Goal: Task Accomplishment & Management: Complete application form

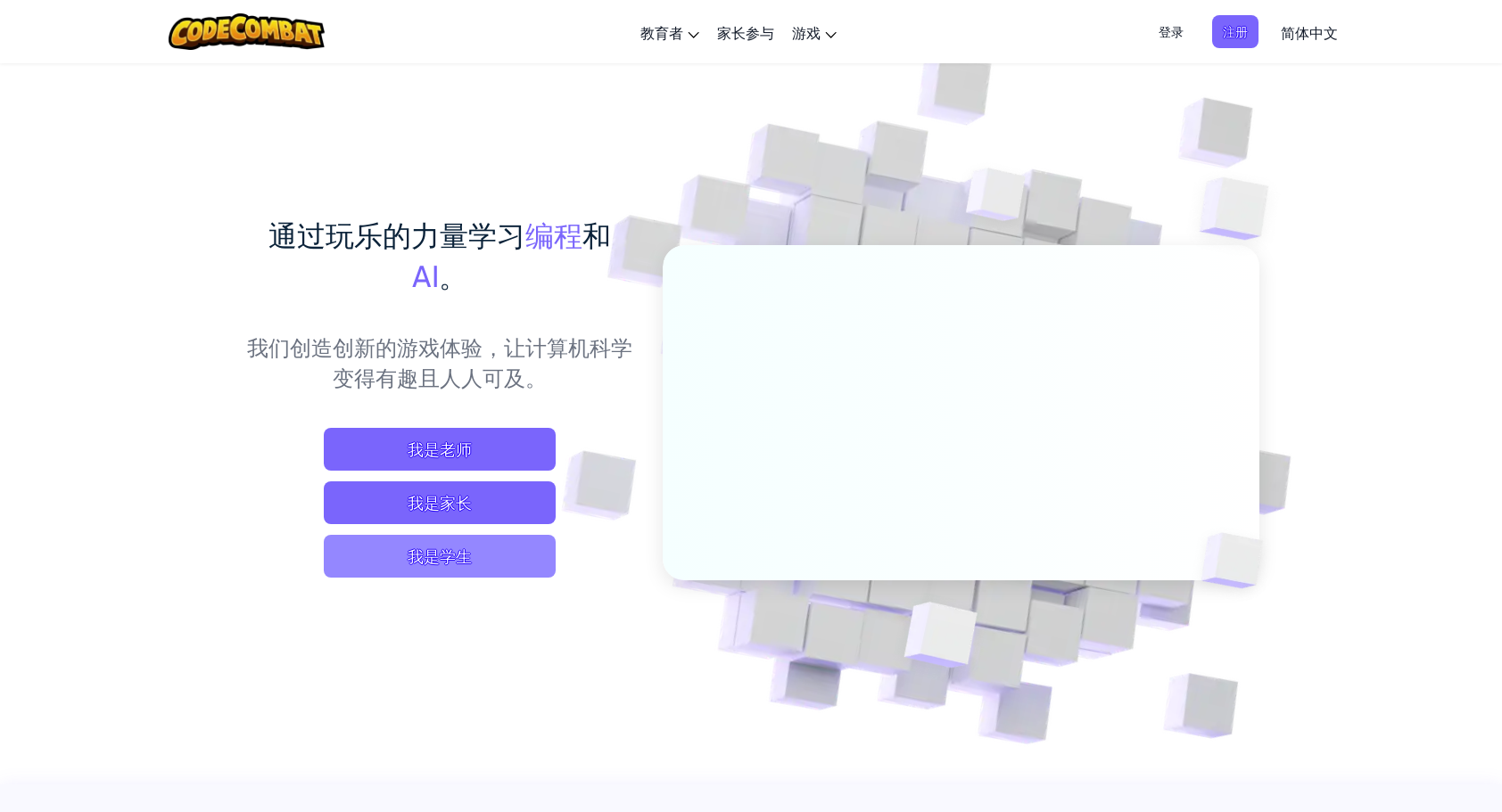
click at [430, 553] on span "我是学生" at bounding box center [440, 556] width 232 height 42
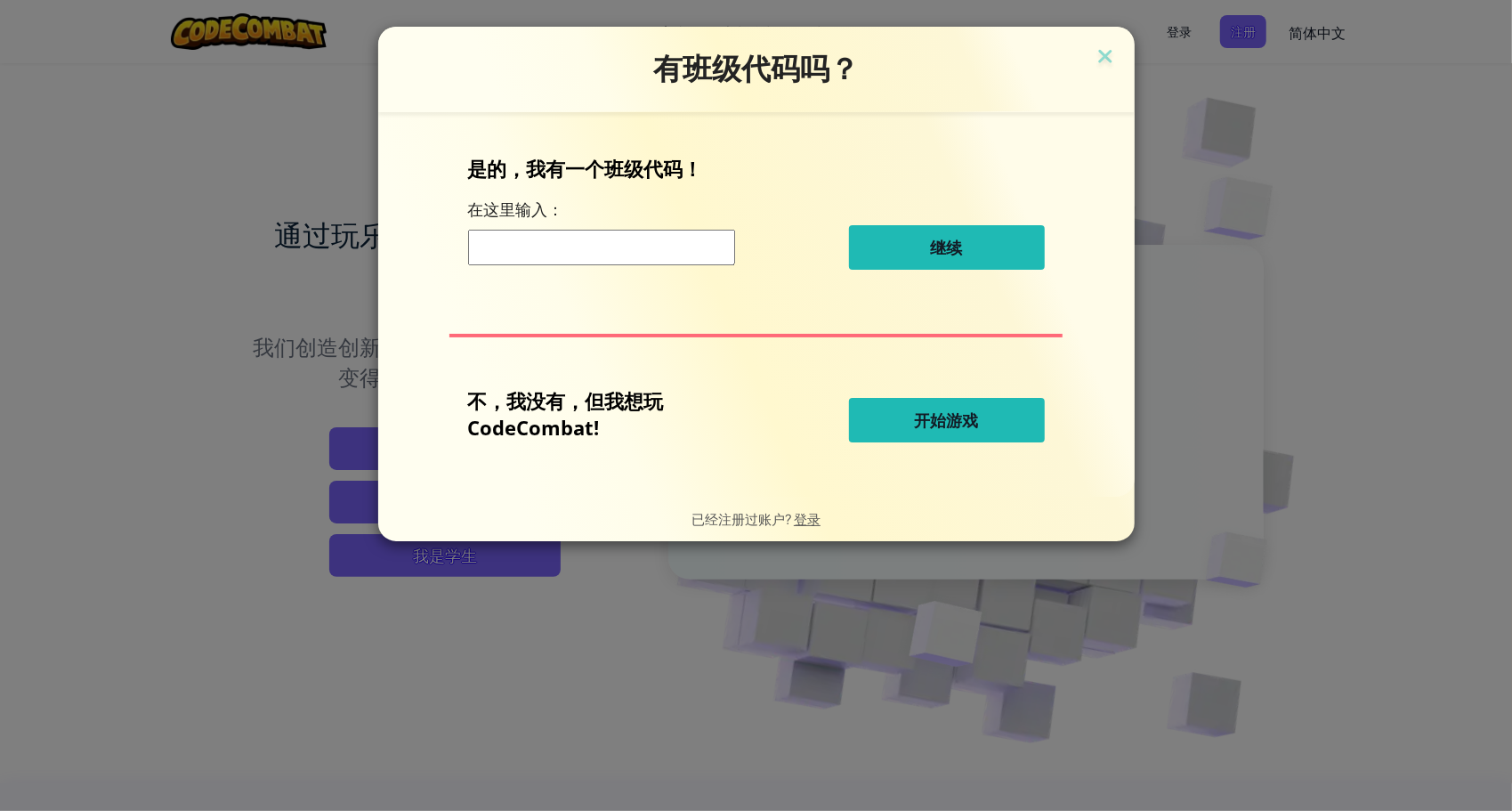
click at [951, 412] on span "开始游戏" at bounding box center [948, 419] width 64 height 21
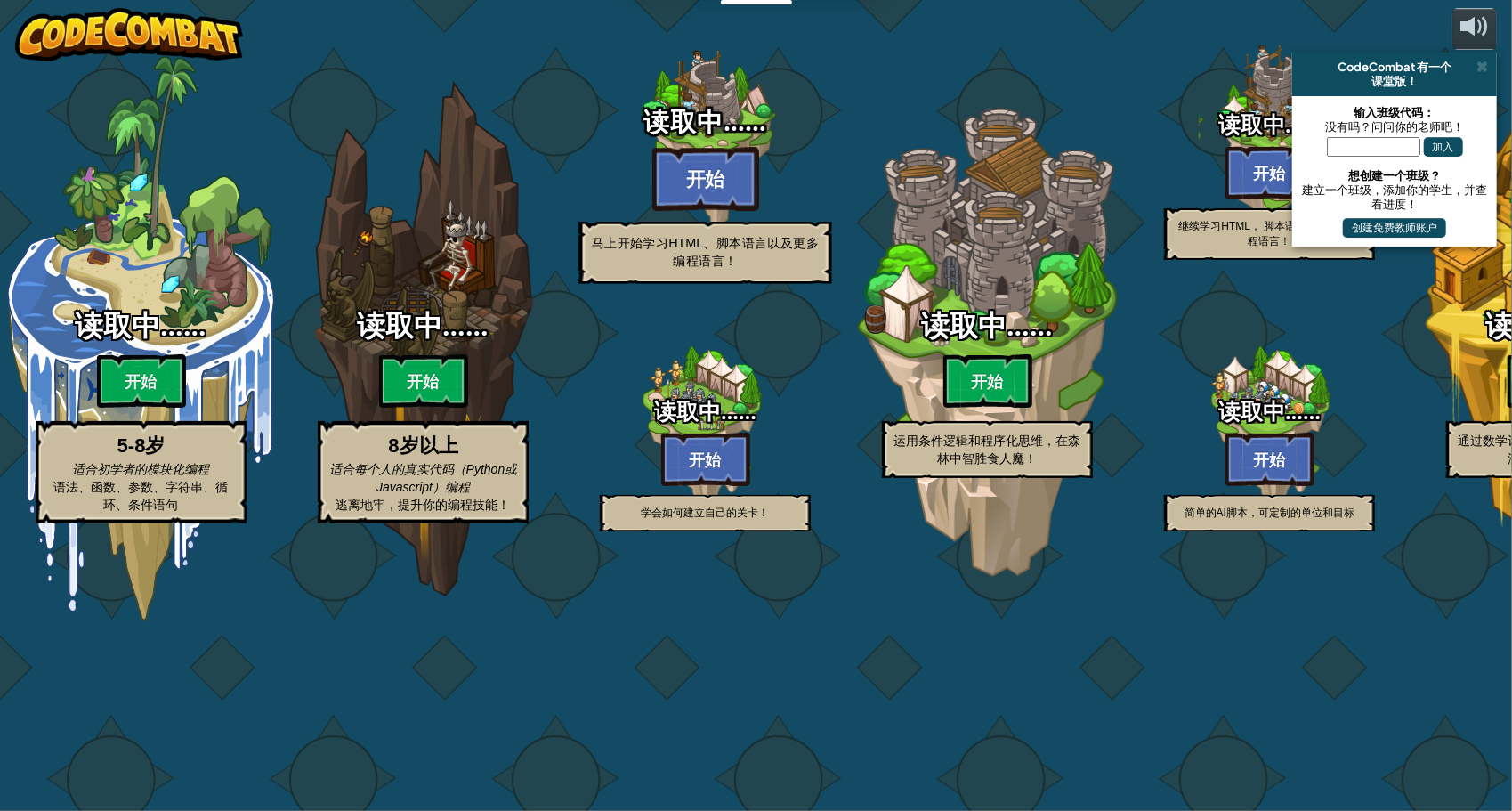
select select "zh-[PERSON_NAME]"
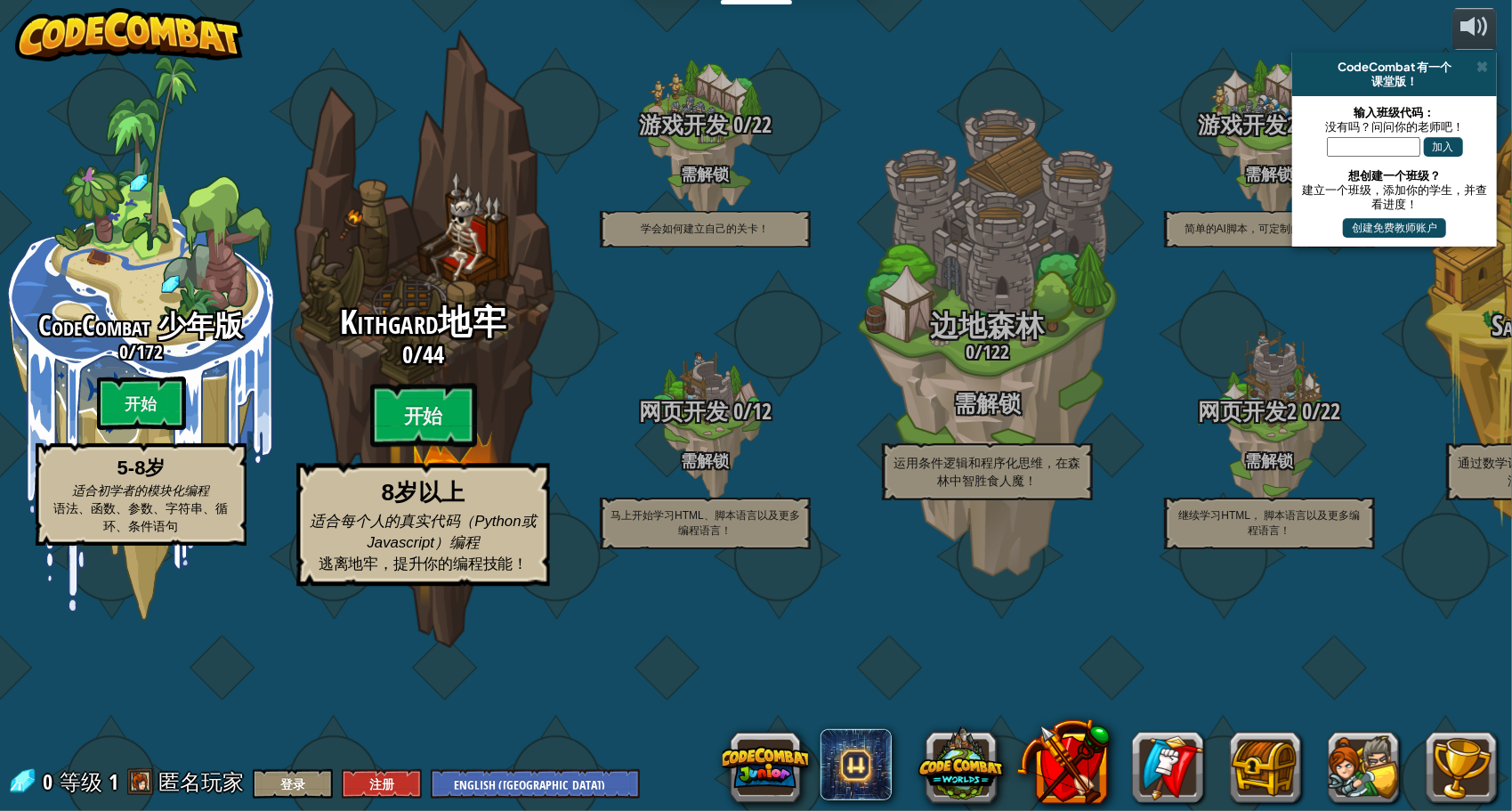
click at [358, 346] on span "Kithgard地牢" at bounding box center [423, 322] width 166 height 46
select select "zh-[PERSON_NAME]"
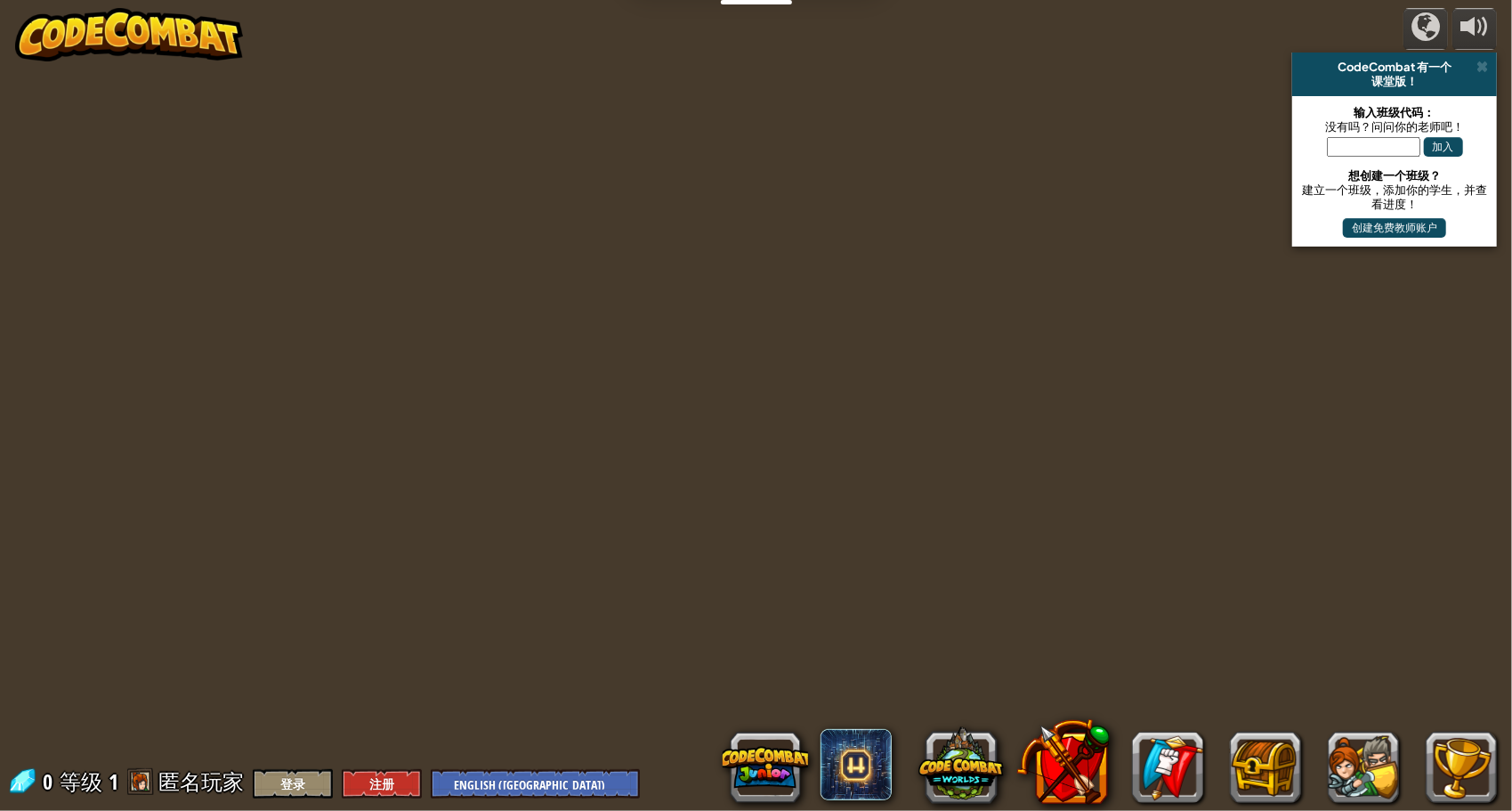
select select "zh-[PERSON_NAME]"
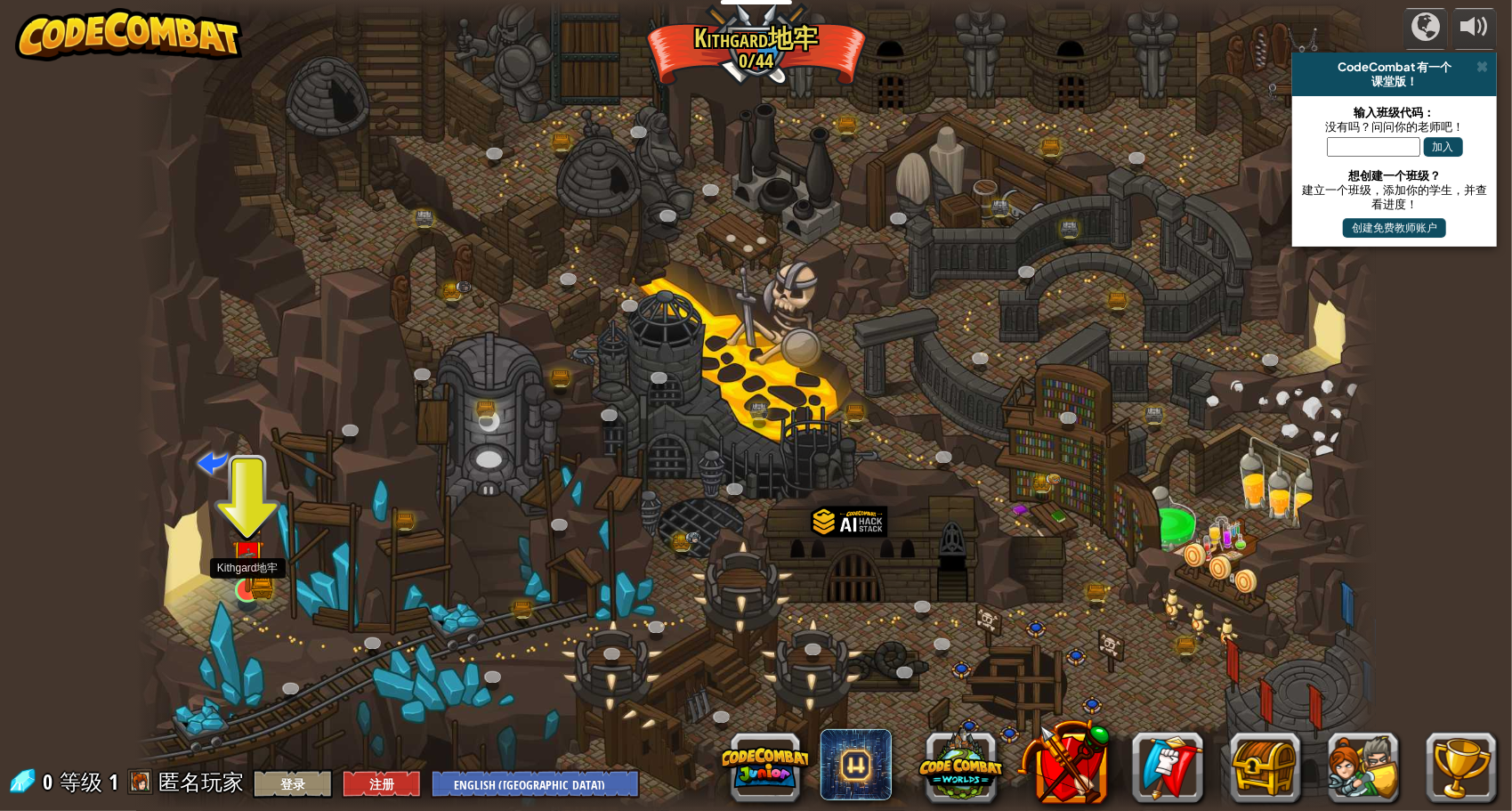
click at [244, 566] on img at bounding box center [247, 557] width 19 height 19
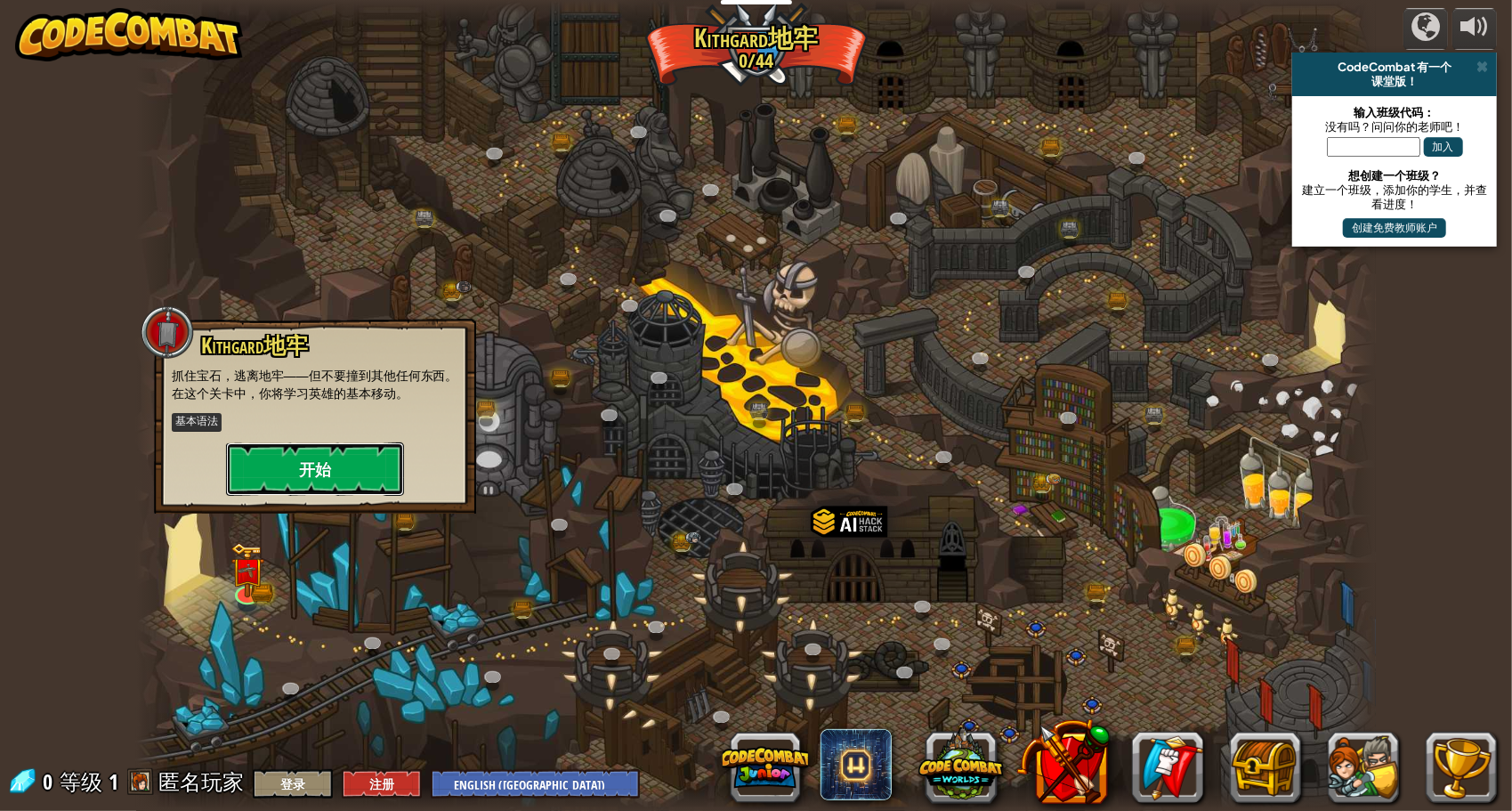
click at [305, 475] on button "开始" at bounding box center [315, 469] width 178 height 53
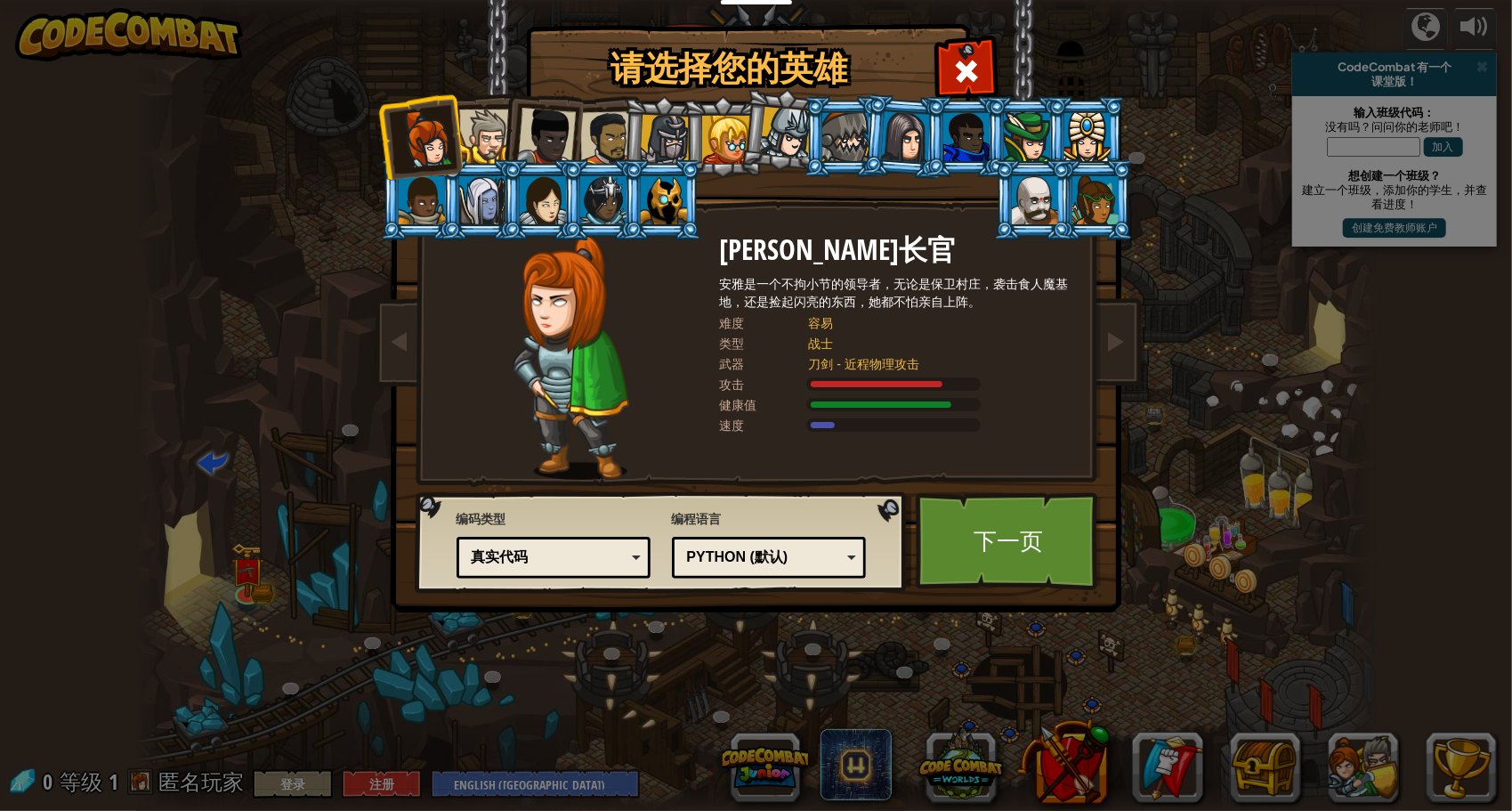
click at [823, 542] on div "Python (默认) JavaScript Lua C++ Java (测试) Python (默认)" at bounding box center [769, 558] width 195 height 42
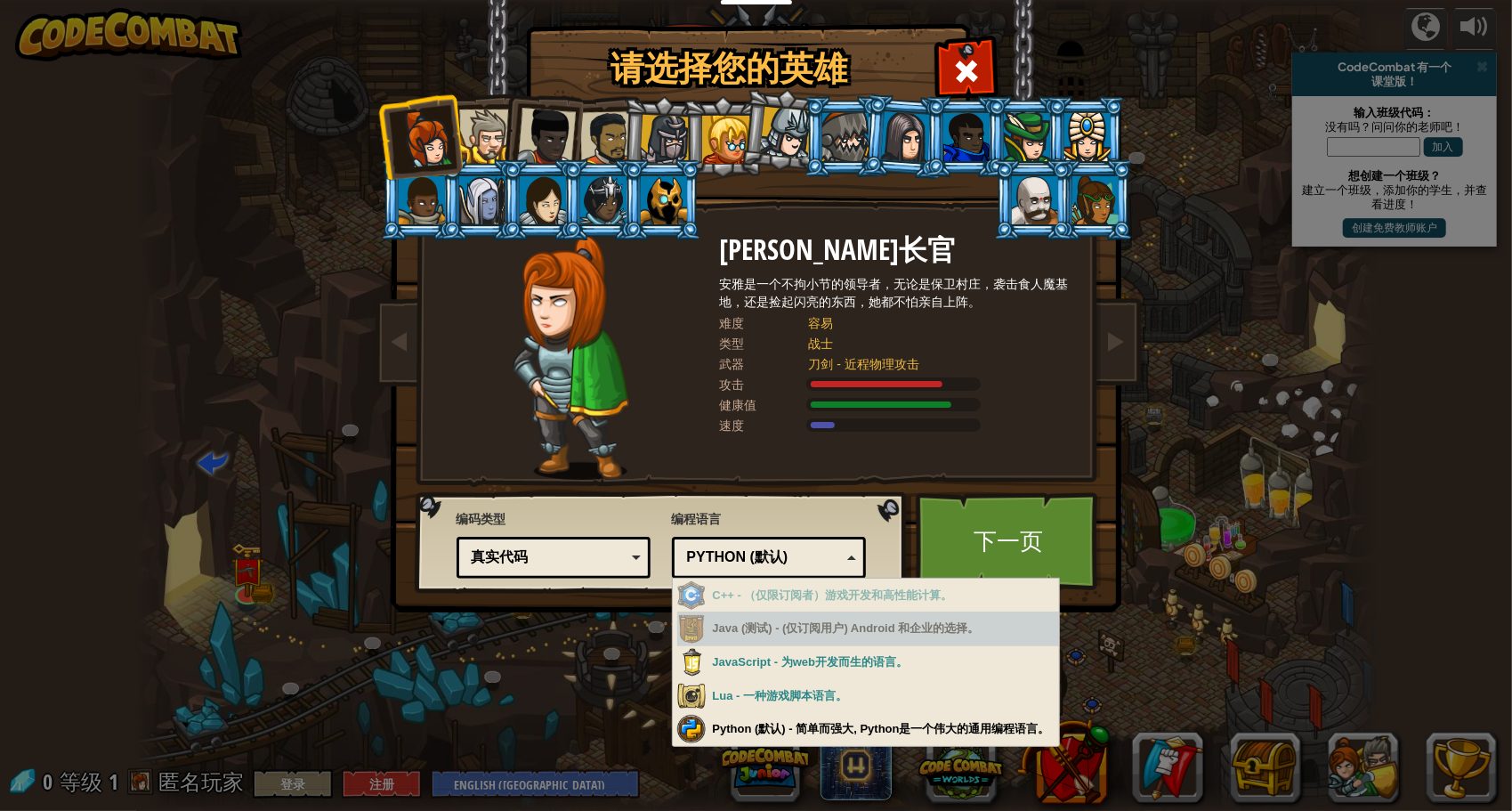
click at [840, 621] on div "Java (测试) - (仅订阅用户) Android 和企业的选择。" at bounding box center [868, 629] width 381 height 35
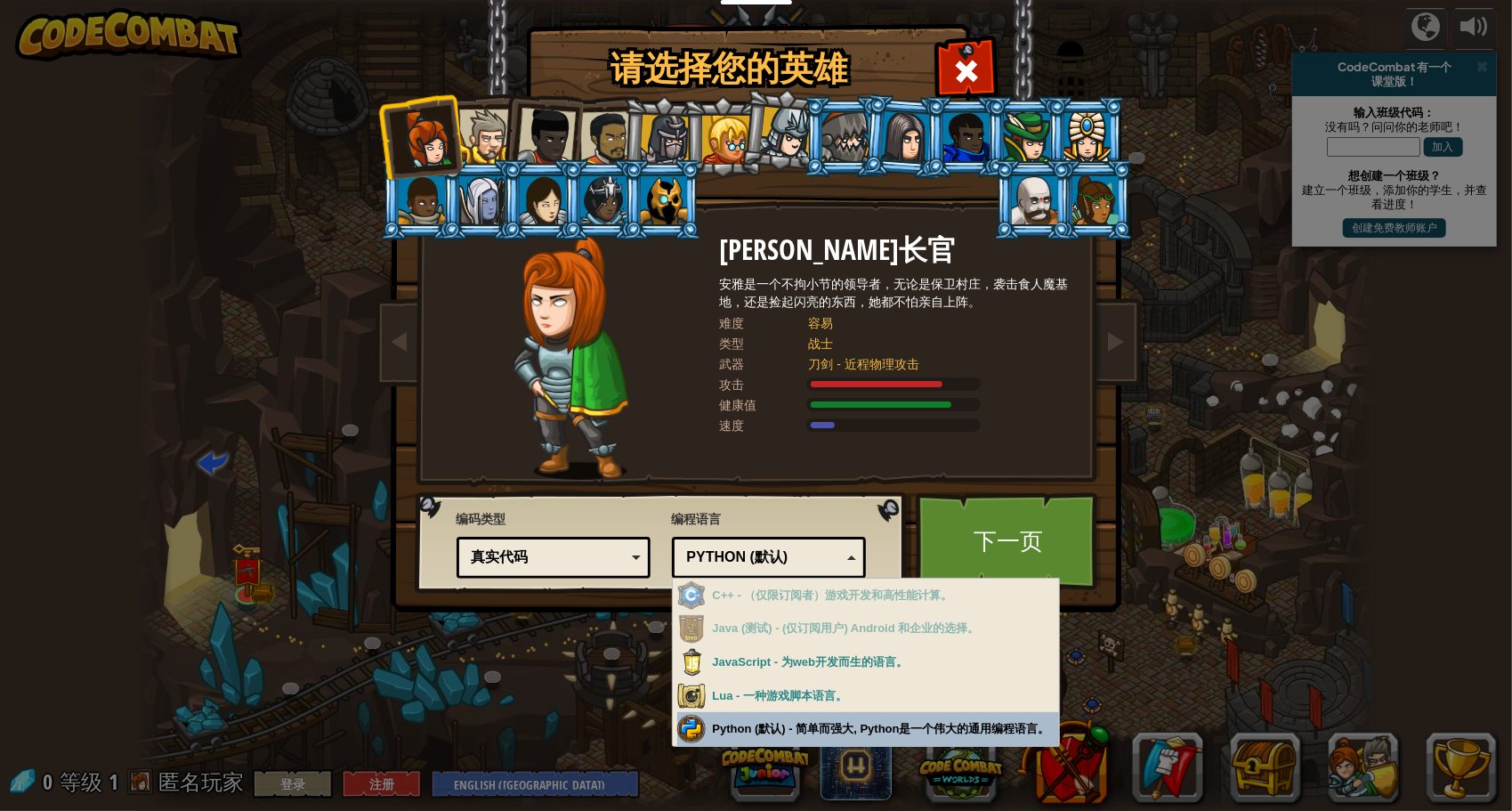
click at [793, 724] on div "请选择您的英雄 0 [PERSON_NAME]长官 [PERSON_NAME]是一个不拘小节的领导者，无论是保卫村庄，袭击食人魔基地，还是捡起闪亮的东西，她都…" at bounding box center [756, 406] width 1512 height 811
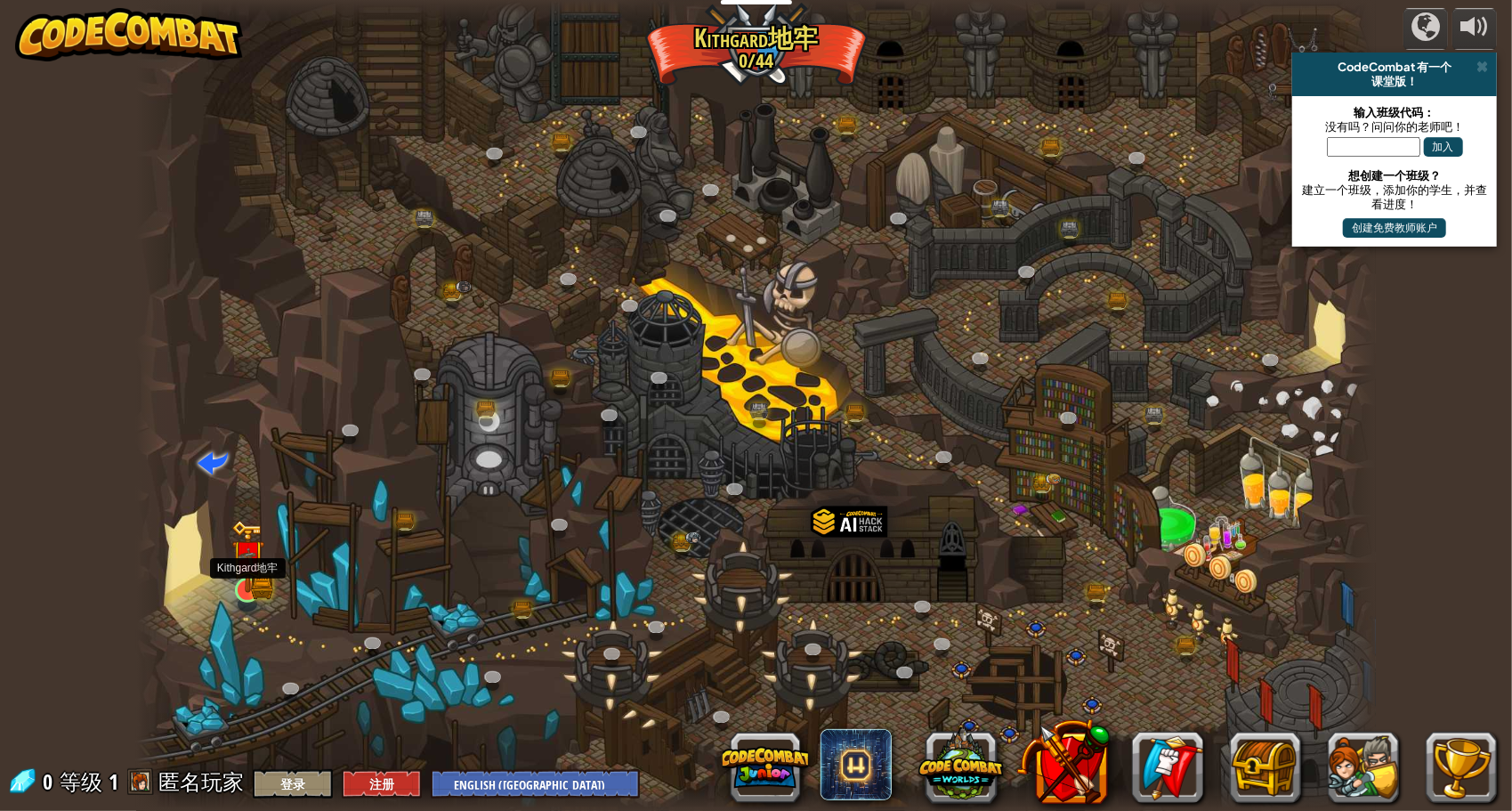
click at [245, 567] on img at bounding box center [247, 557] width 19 height 19
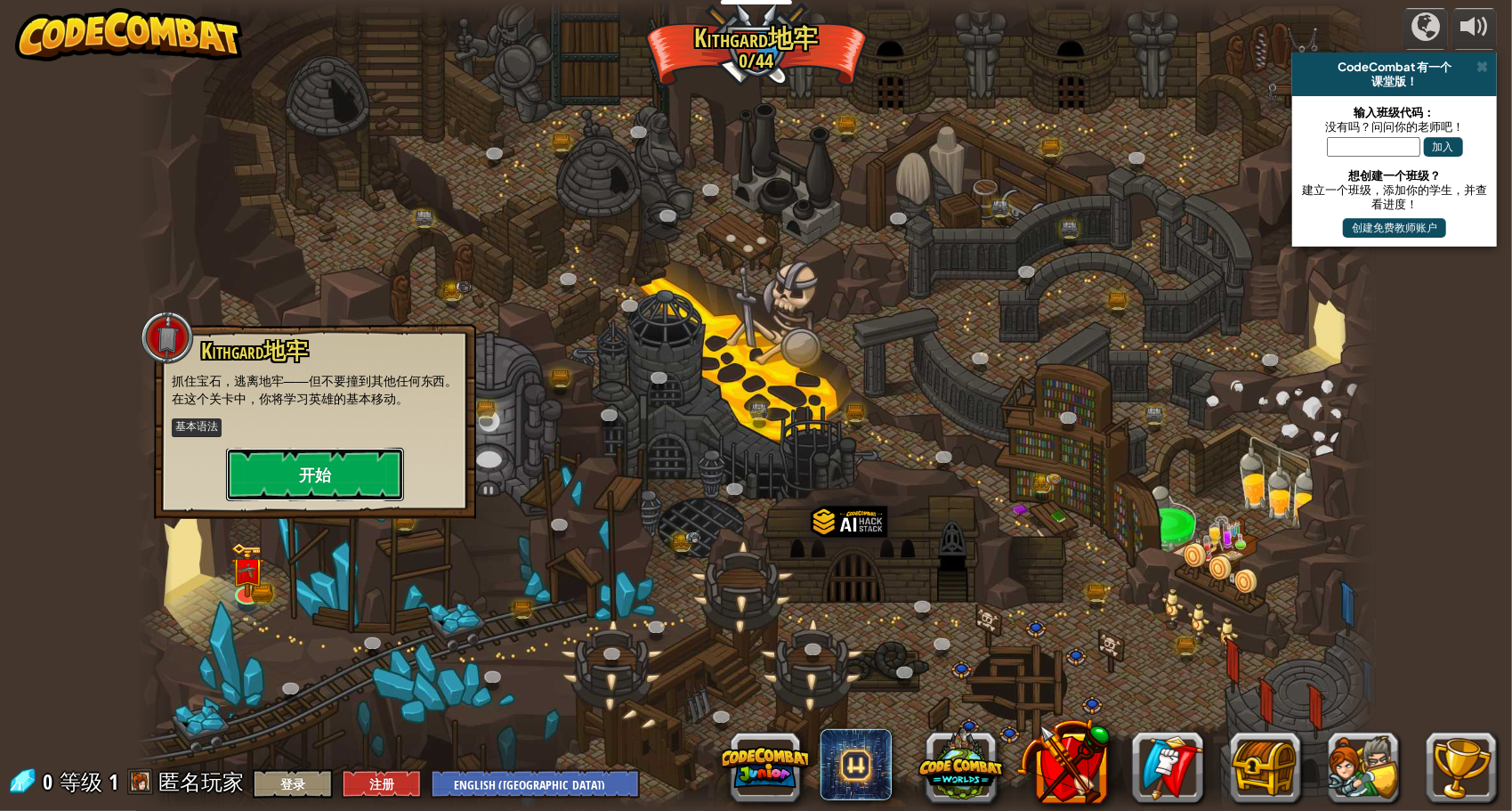
click at [322, 448] on button "开始" at bounding box center [315, 474] width 178 height 53
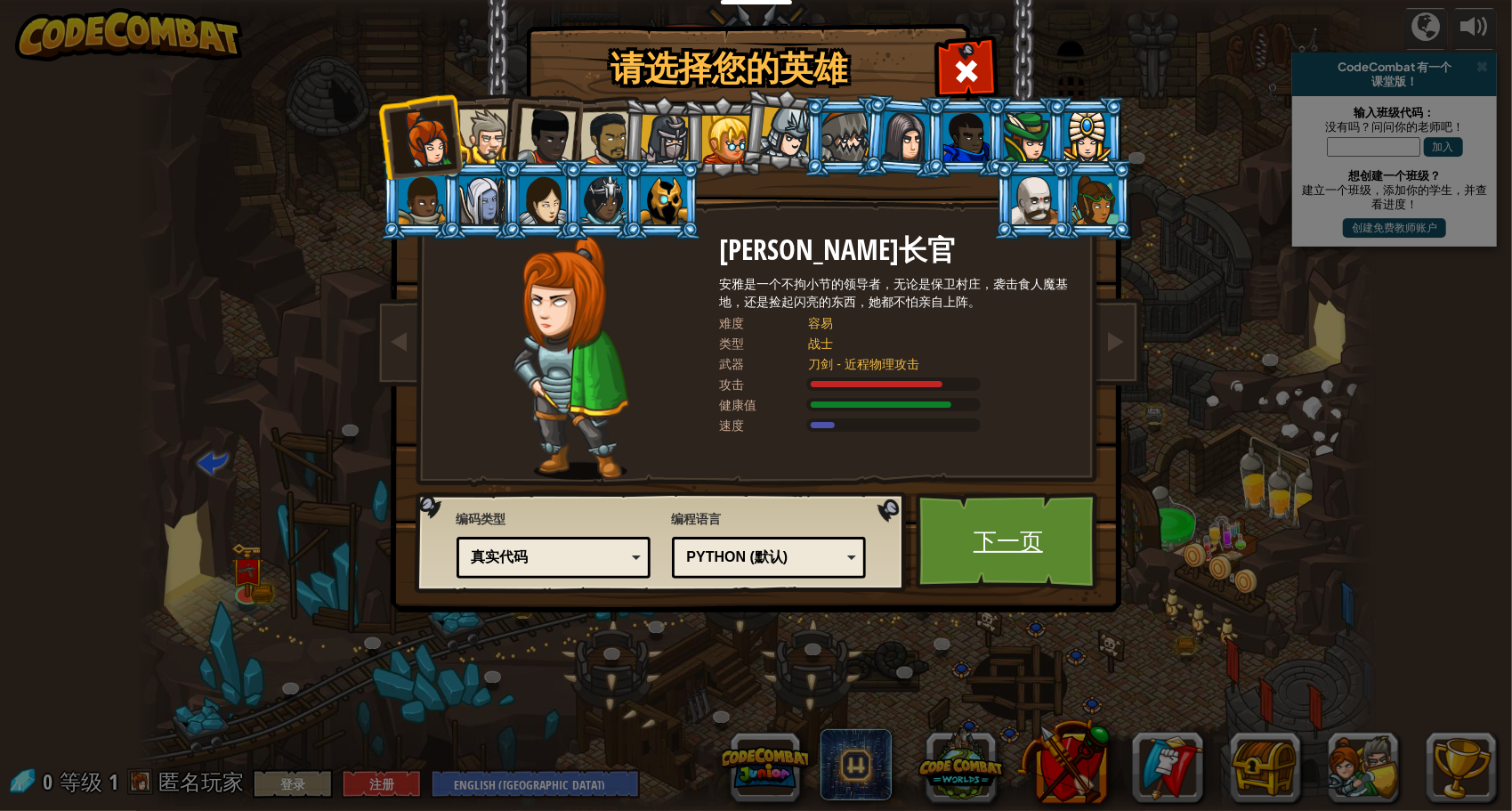
click at [1014, 545] on link "下一页" at bounding box center [1009, 542] width 186 height 98
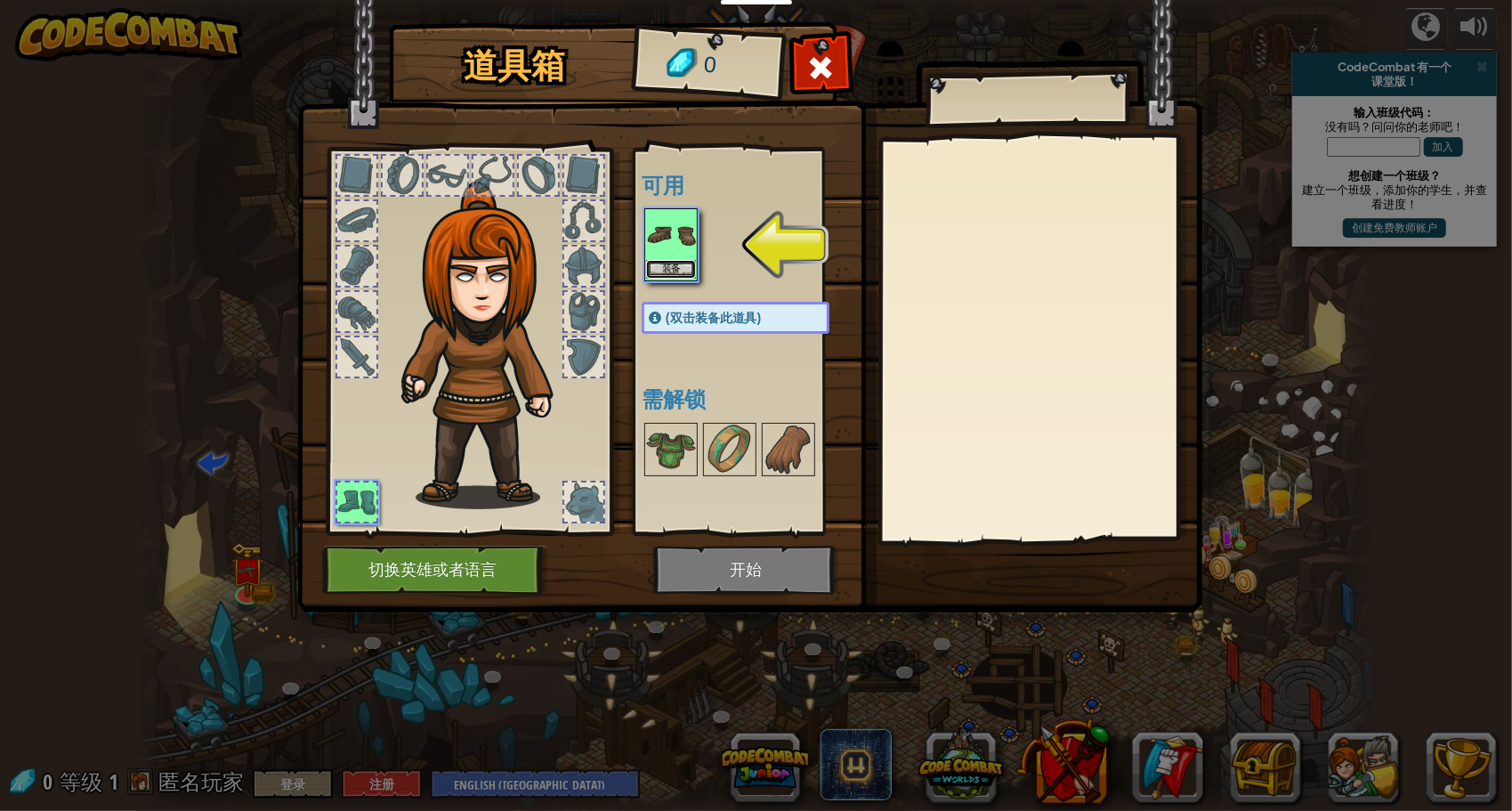
click at [669, 264] on button "装备" at bounding box center [671, 269] width 50 height 18
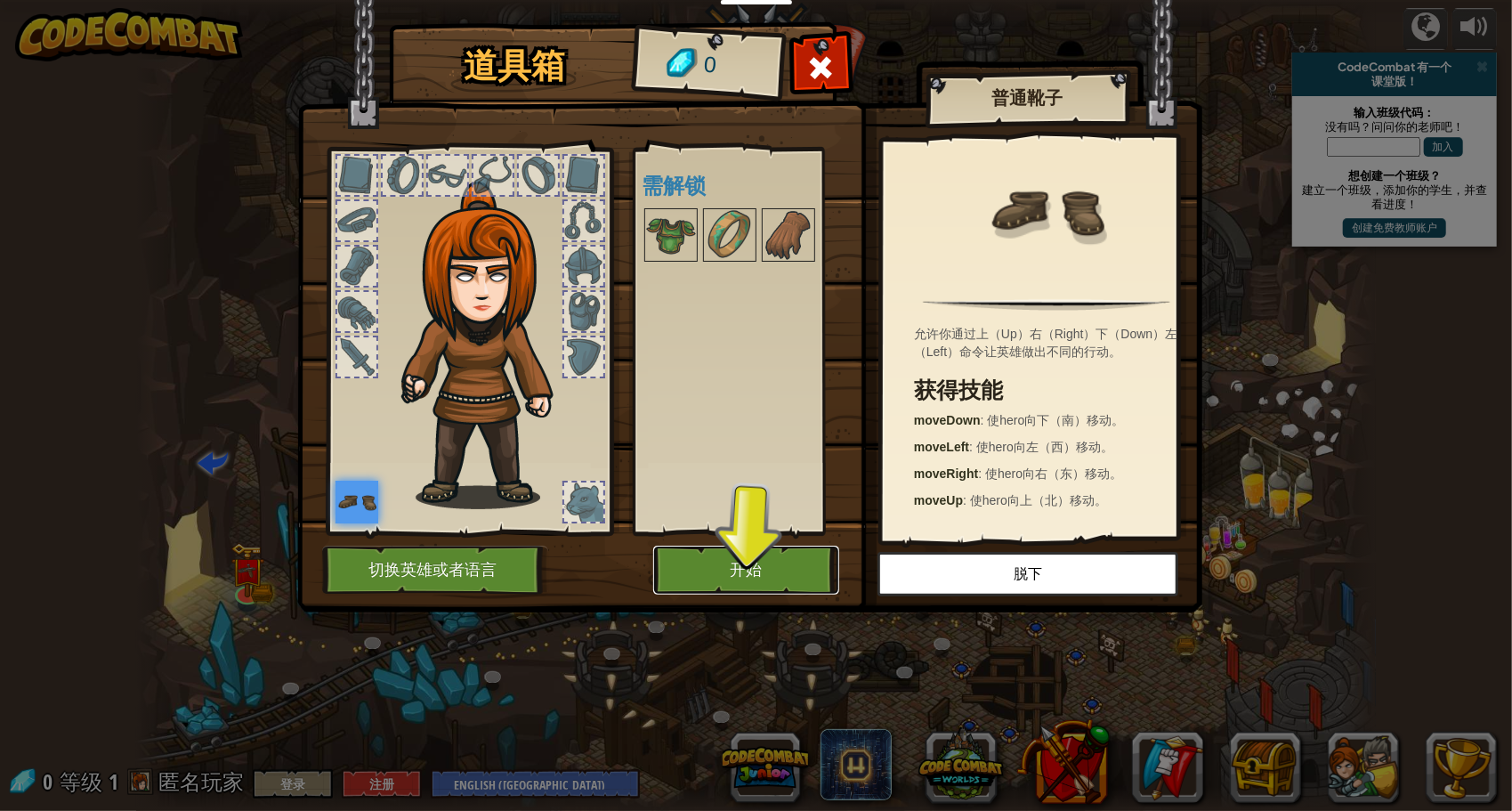
click at [751, 555] on button "开始" at bounding box center [746, 570] width 186 height 49
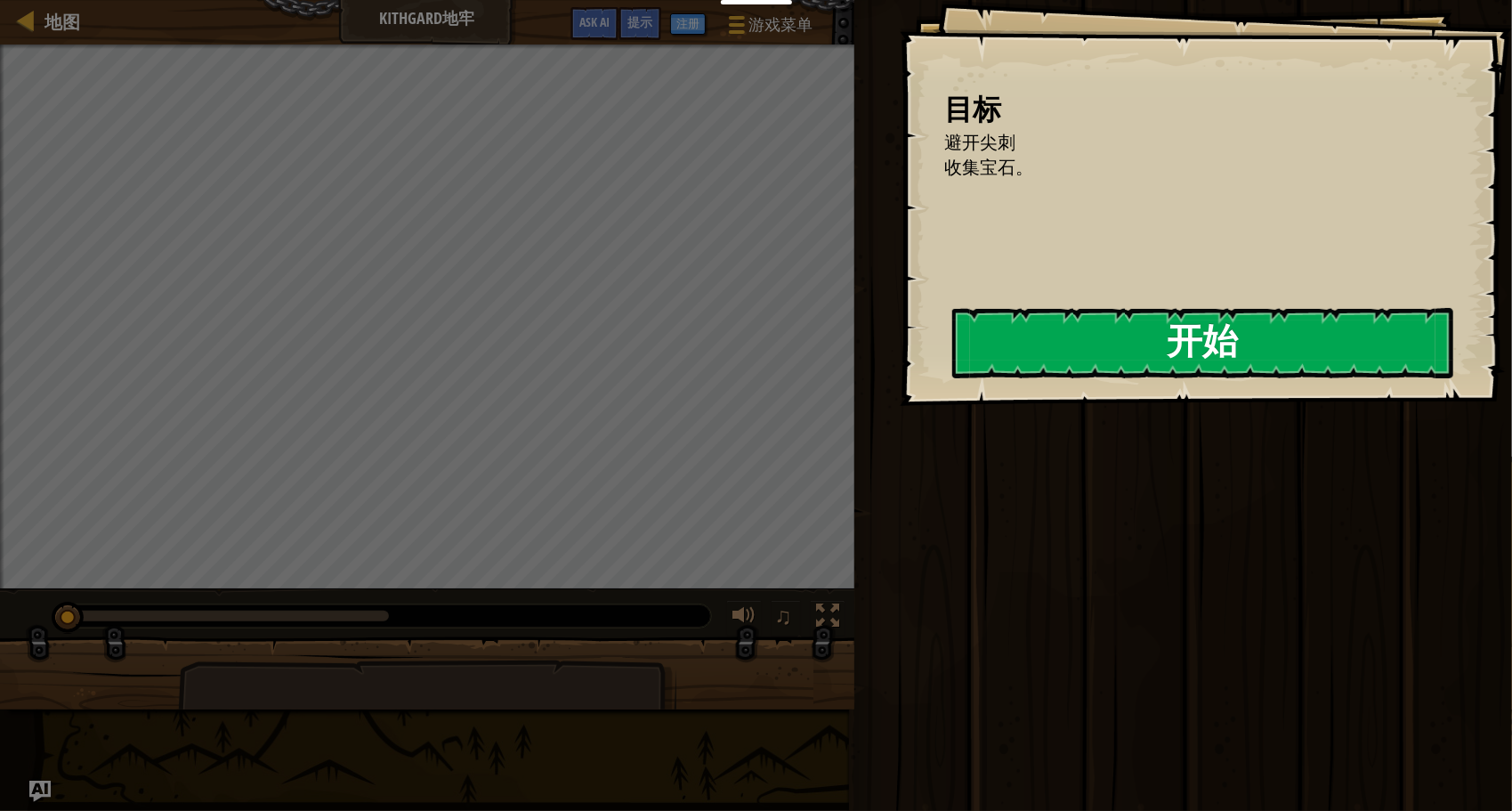
click at [1026, 340] on button "开始" at bounding box center [1202, 343] width 501 height 71
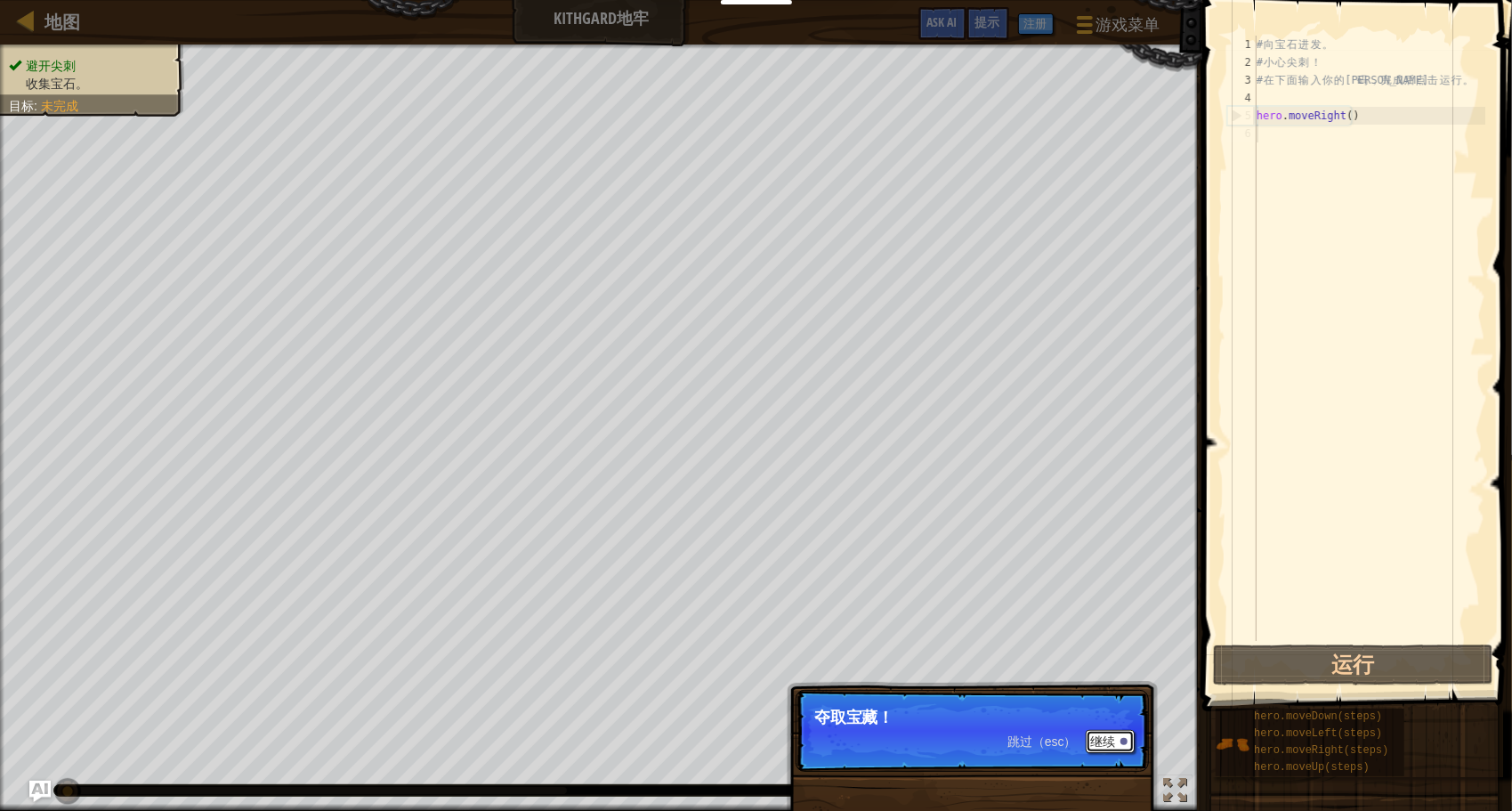
click at [1098, 744] on button "继续" at bounding box center [1110, 741] width 49 height 23
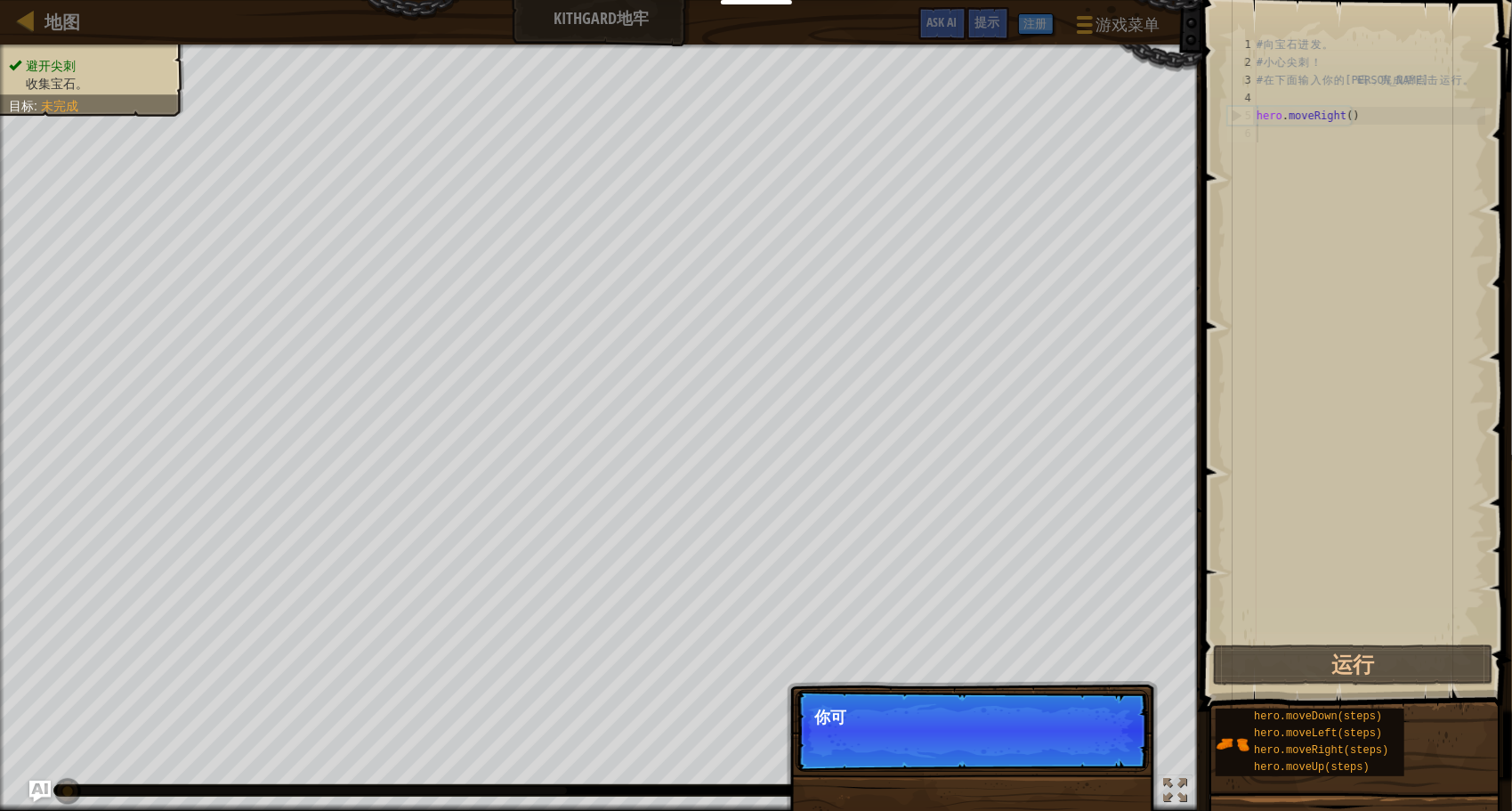
scroll to position [8, 0]
click at [1124, 739] on div at bounding box center [1124, 742] width 7 height 7
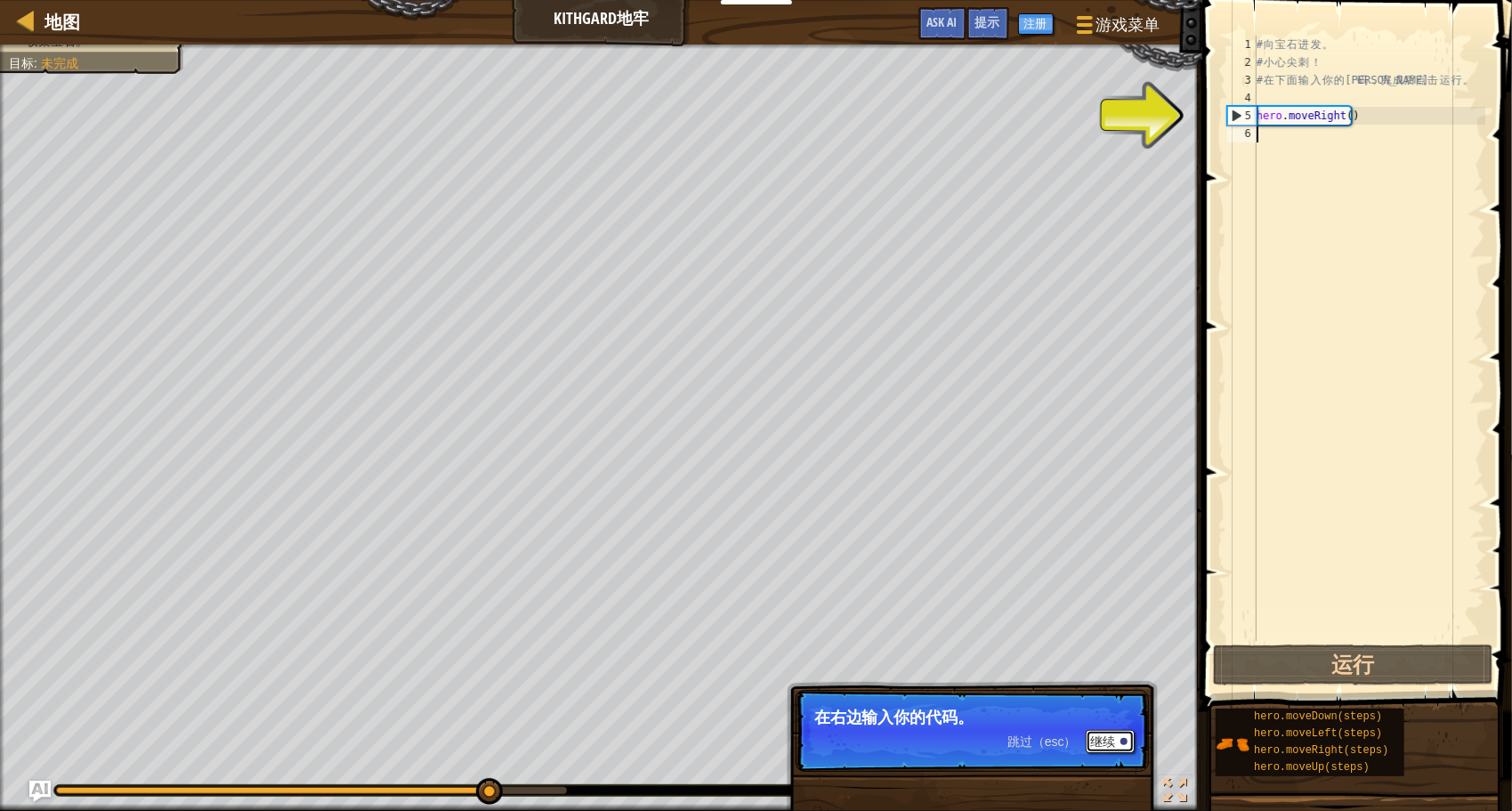
click at [1121, 737] on button "继续" at bounding box center [1110, 741] width 49 height 23
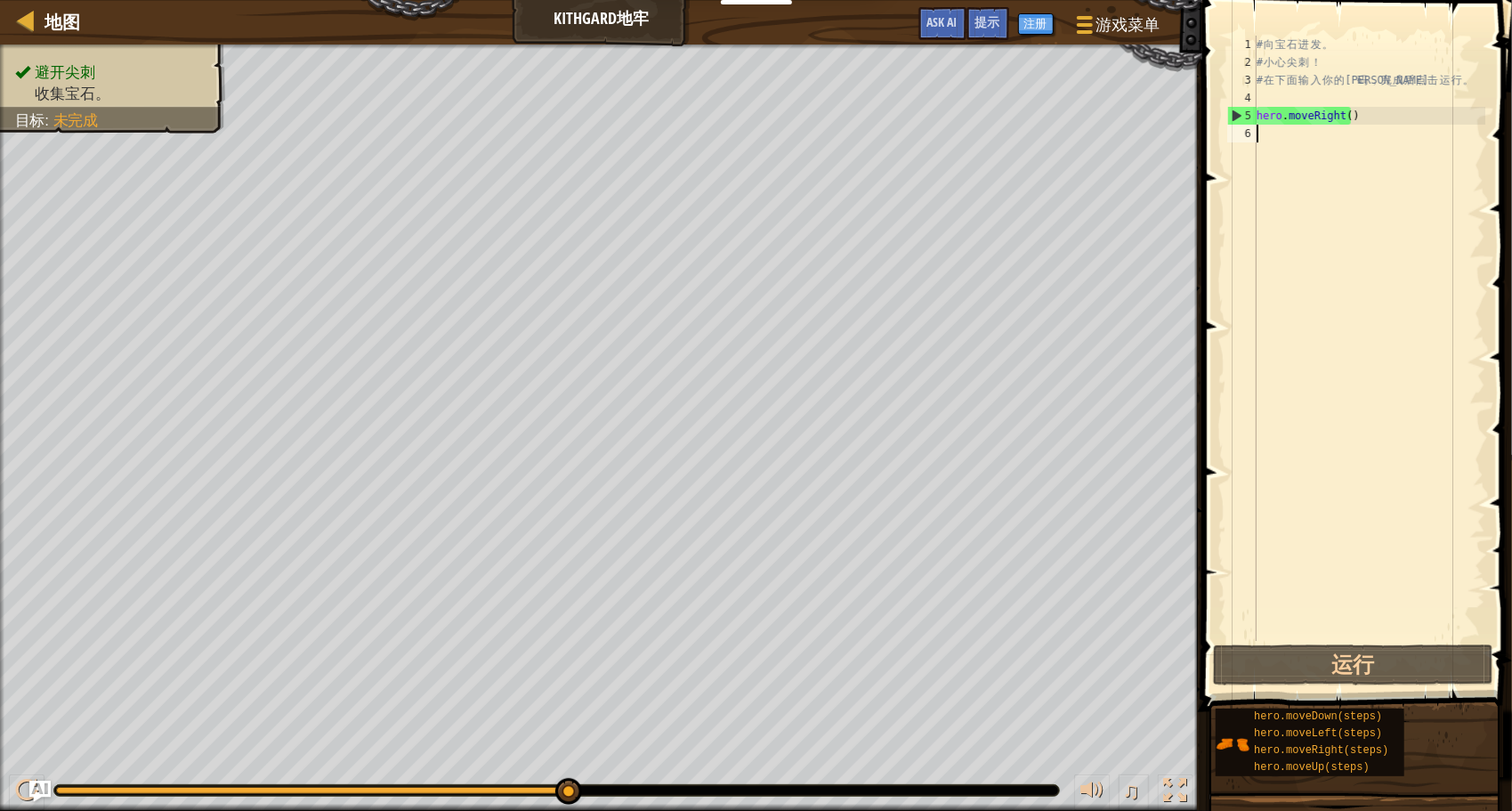
click at [1282, 135] on div "# 向 宝 石 进 发 。 # 小 心 尖 刺 ！ # 在 下 面 输 入 你 的 代 码 ， 完 成 后 点 击 运 行 。 hero . moveRigh…" at bounding box center [1370, 356] width 233 height 641
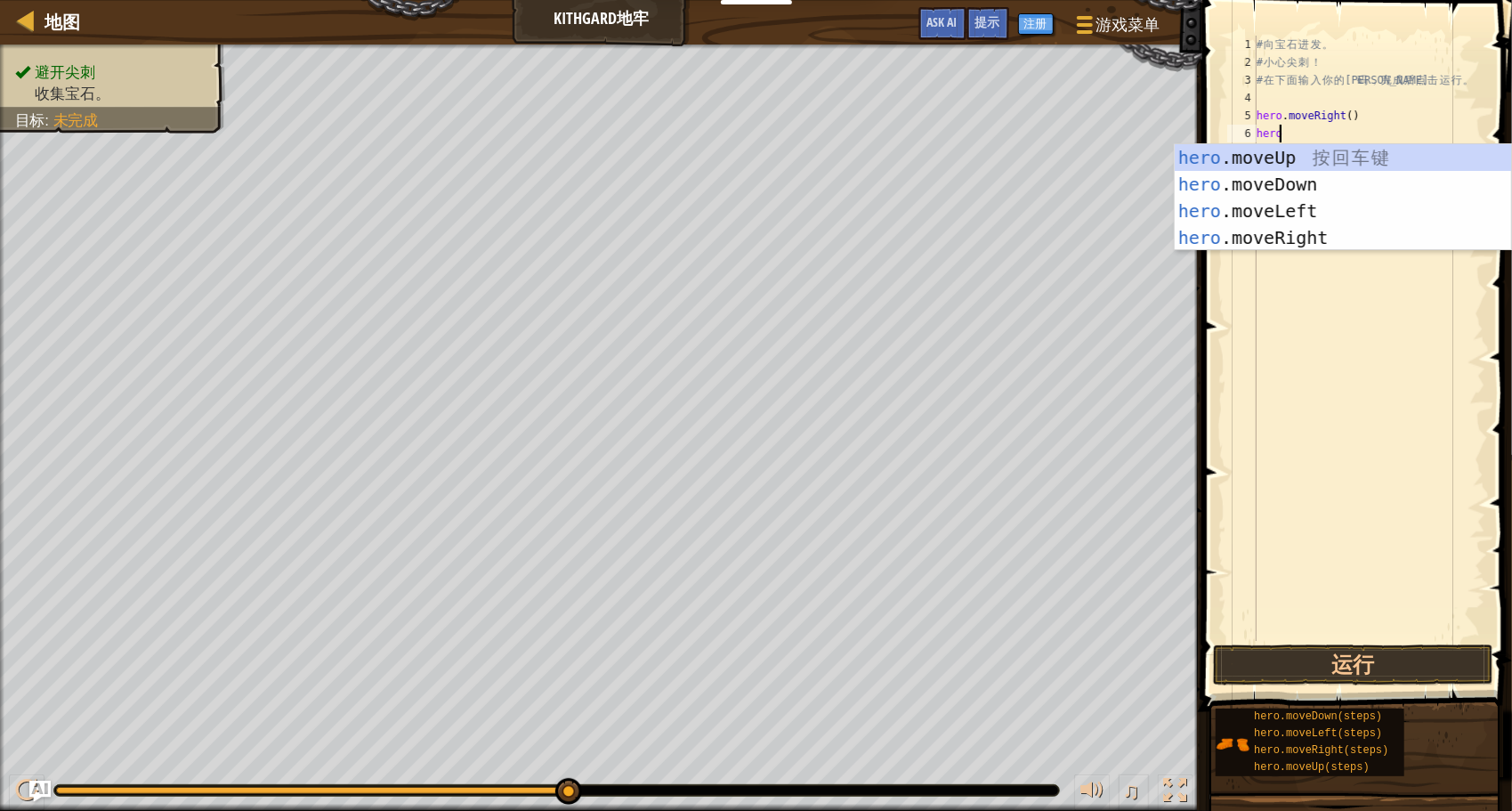
type textarea "hero."
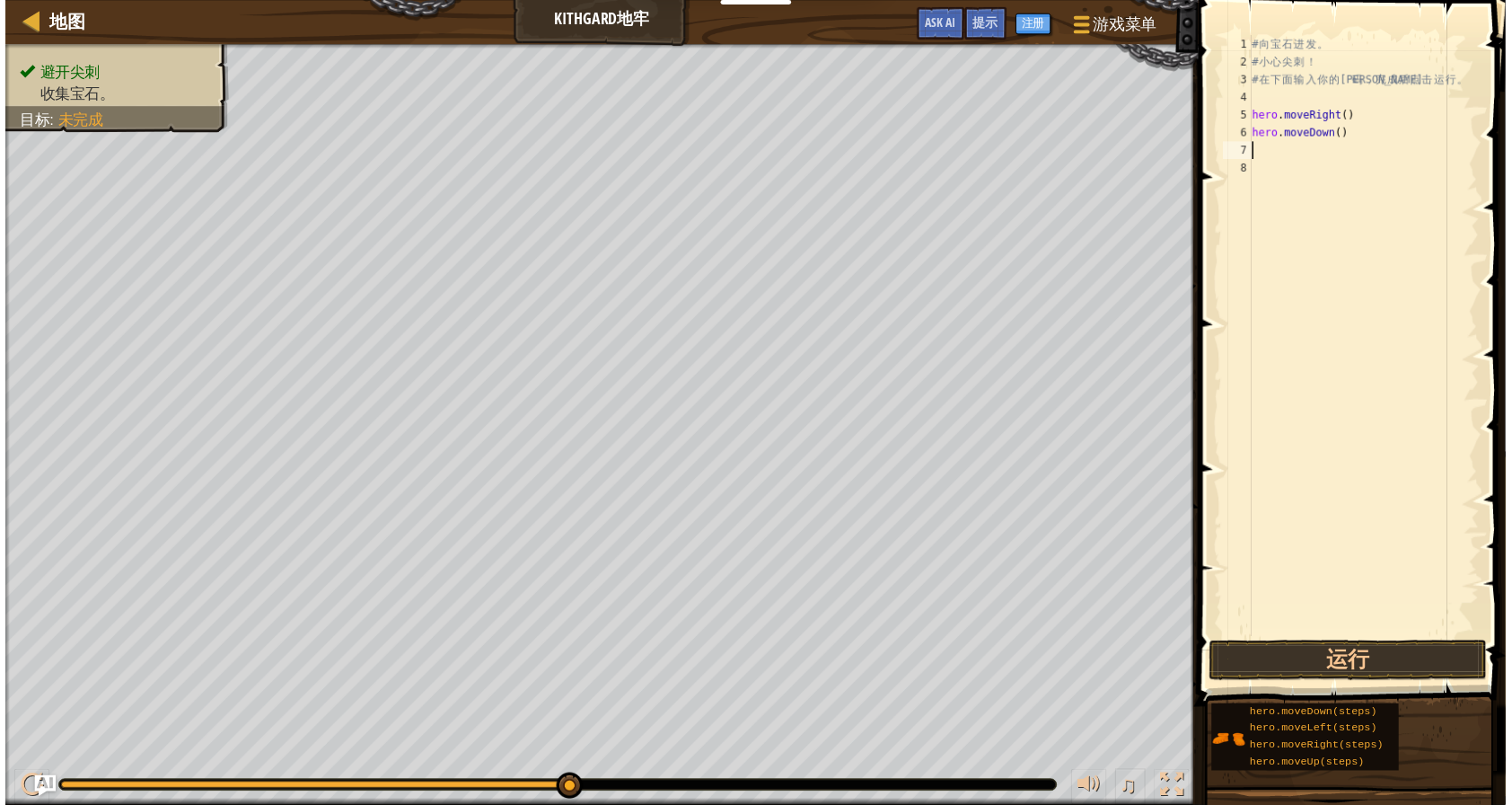
scroll to position [8, 0]
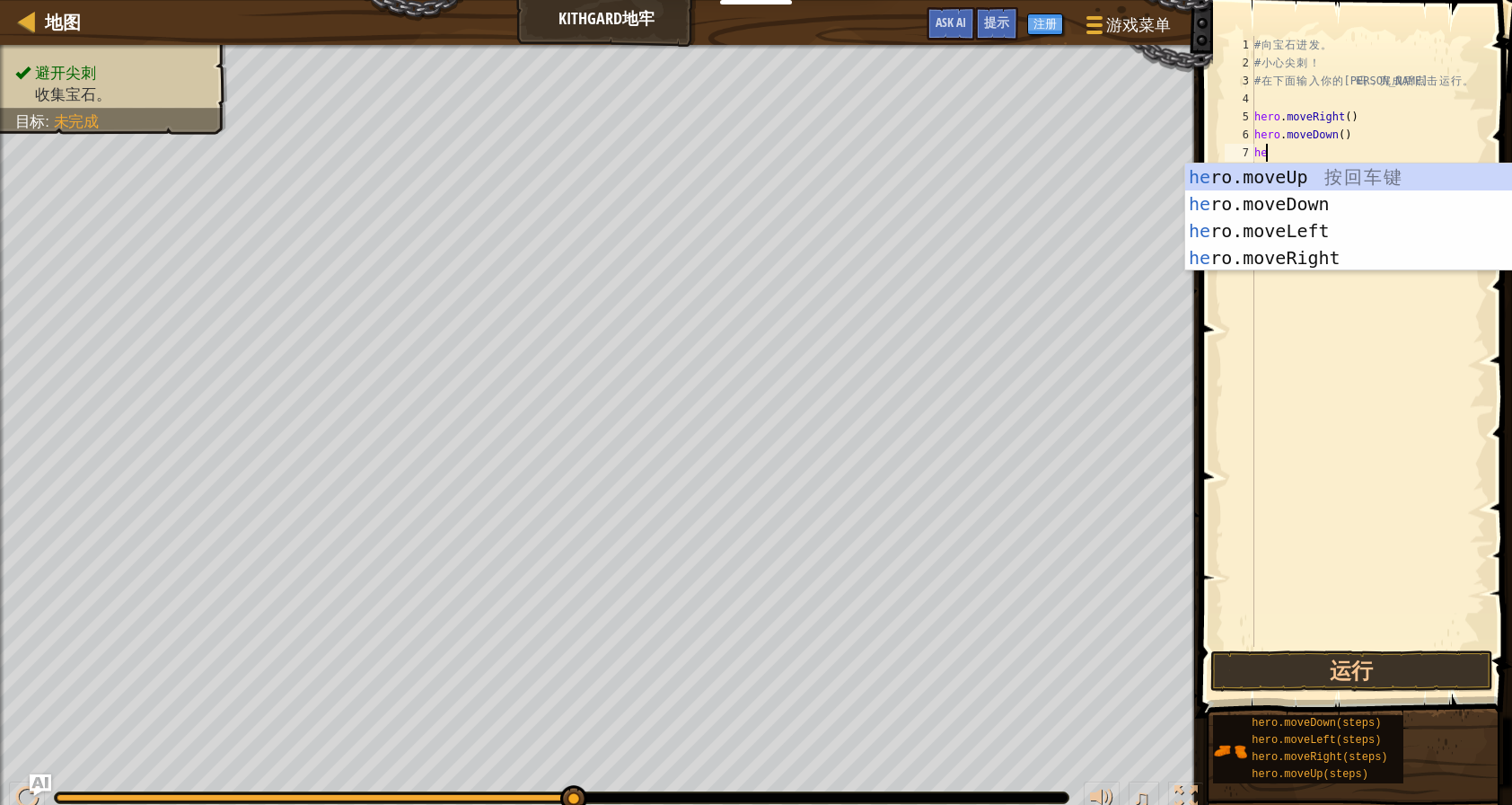
type textarea "her"
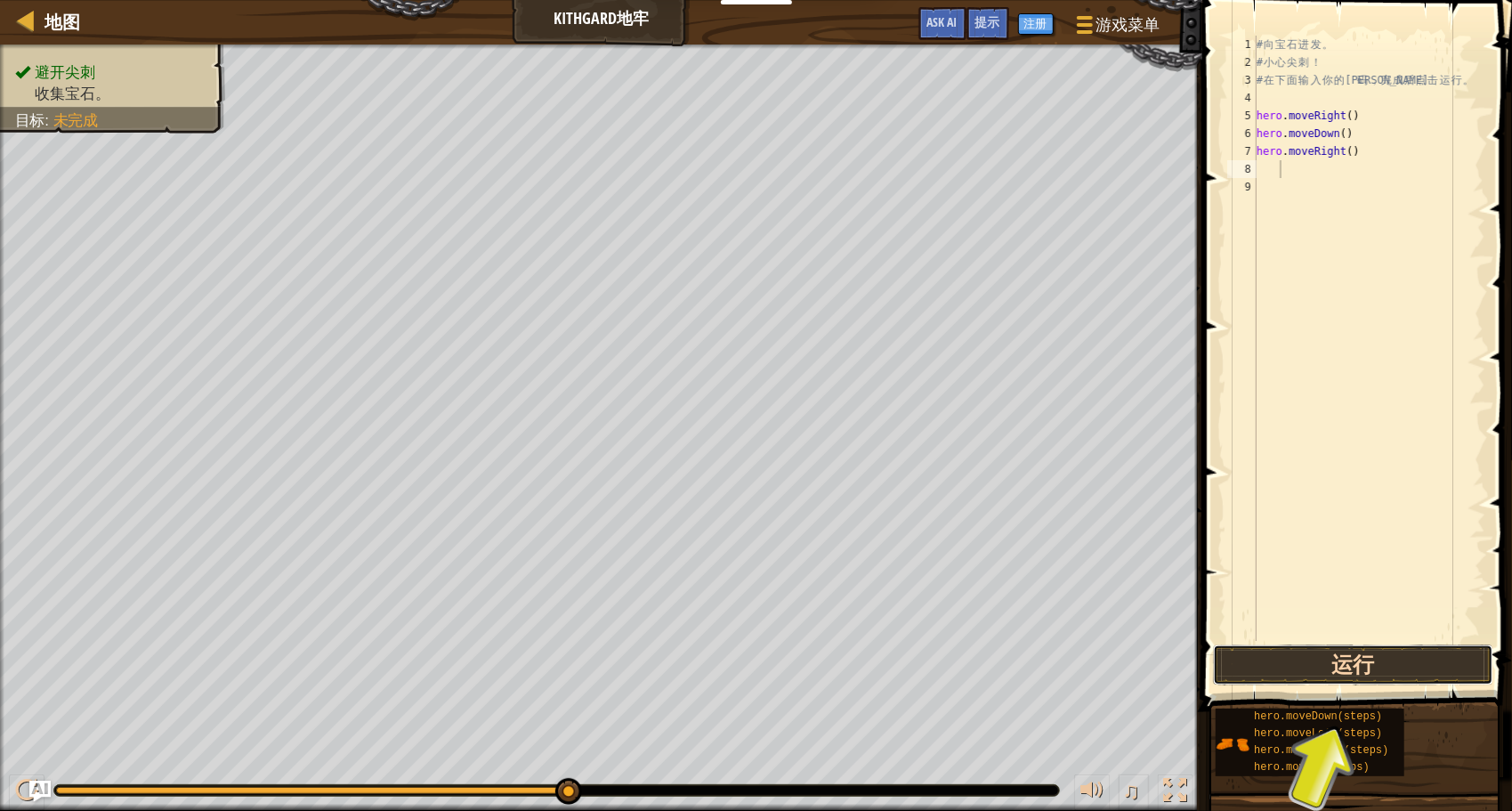
click at [1310, 673] on button "运行" at bounding box center [1353, 665] width 280 height 41
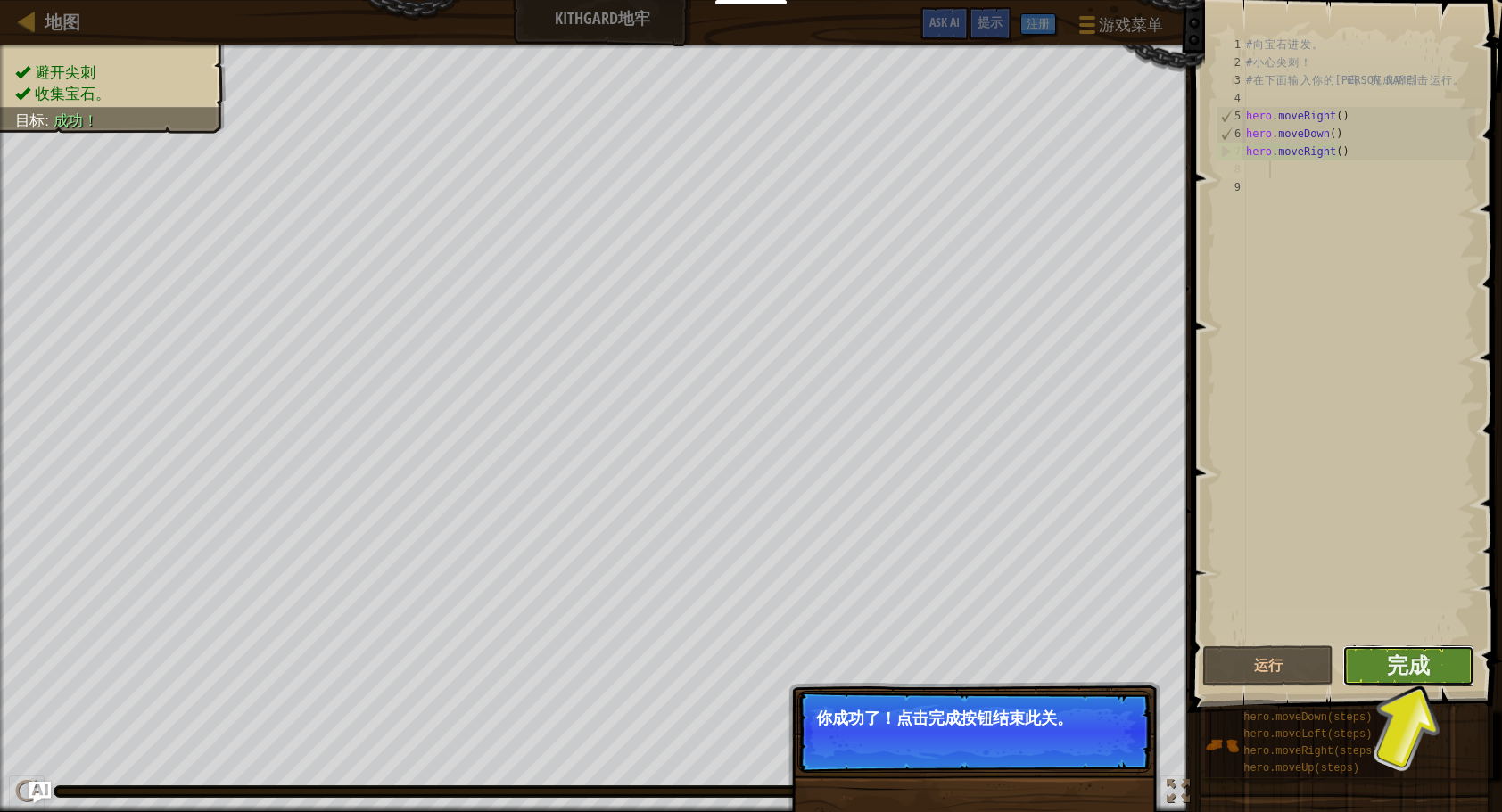
click at [1450, 664] on button "完成" at bounding box center [1408, 666] width 131 height 41
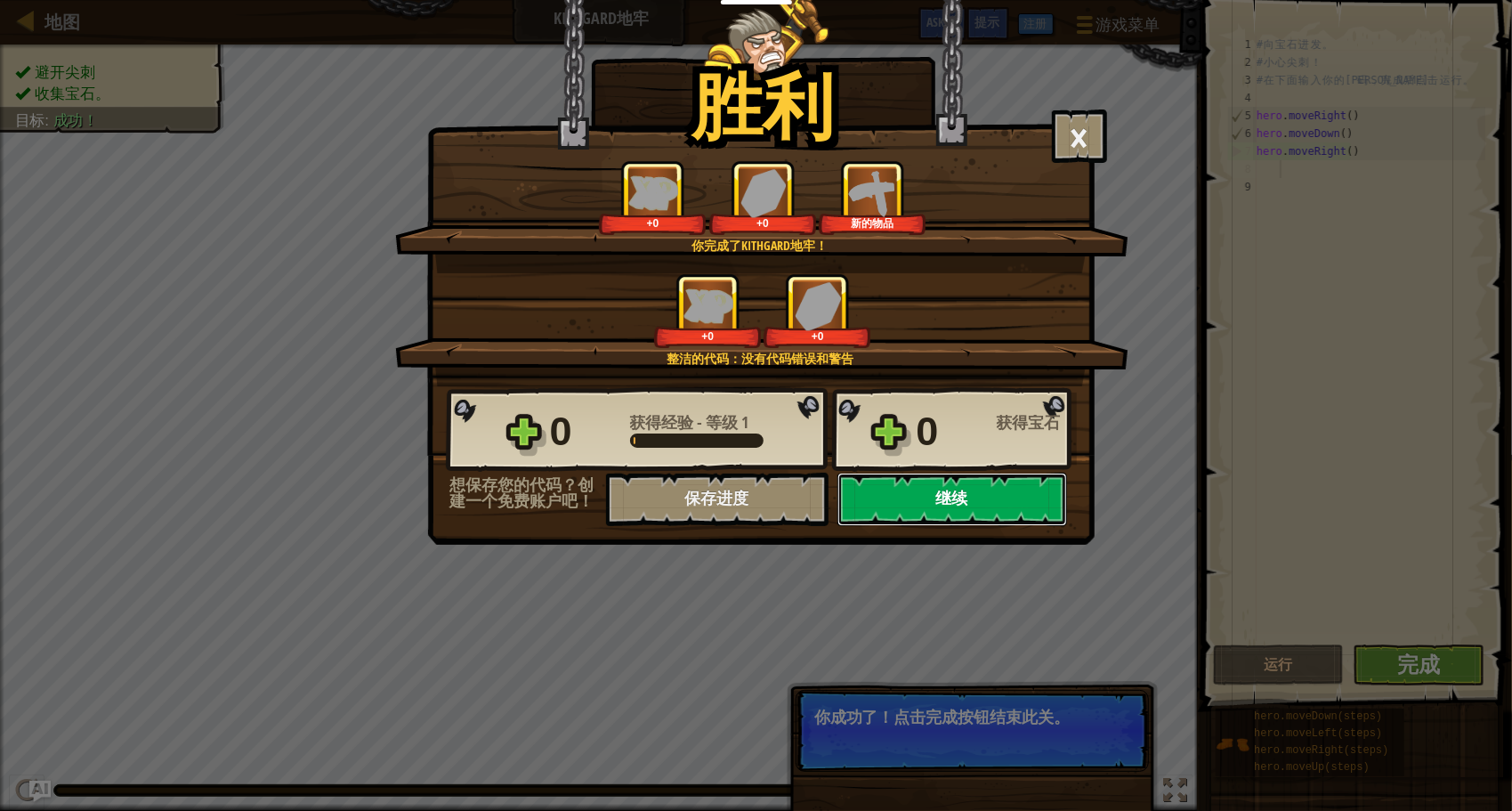
click at [915, 511] on button "继续" at bounding box center [952, 499] width 230 height 53
select select "zh-[PERSON_NAME]"
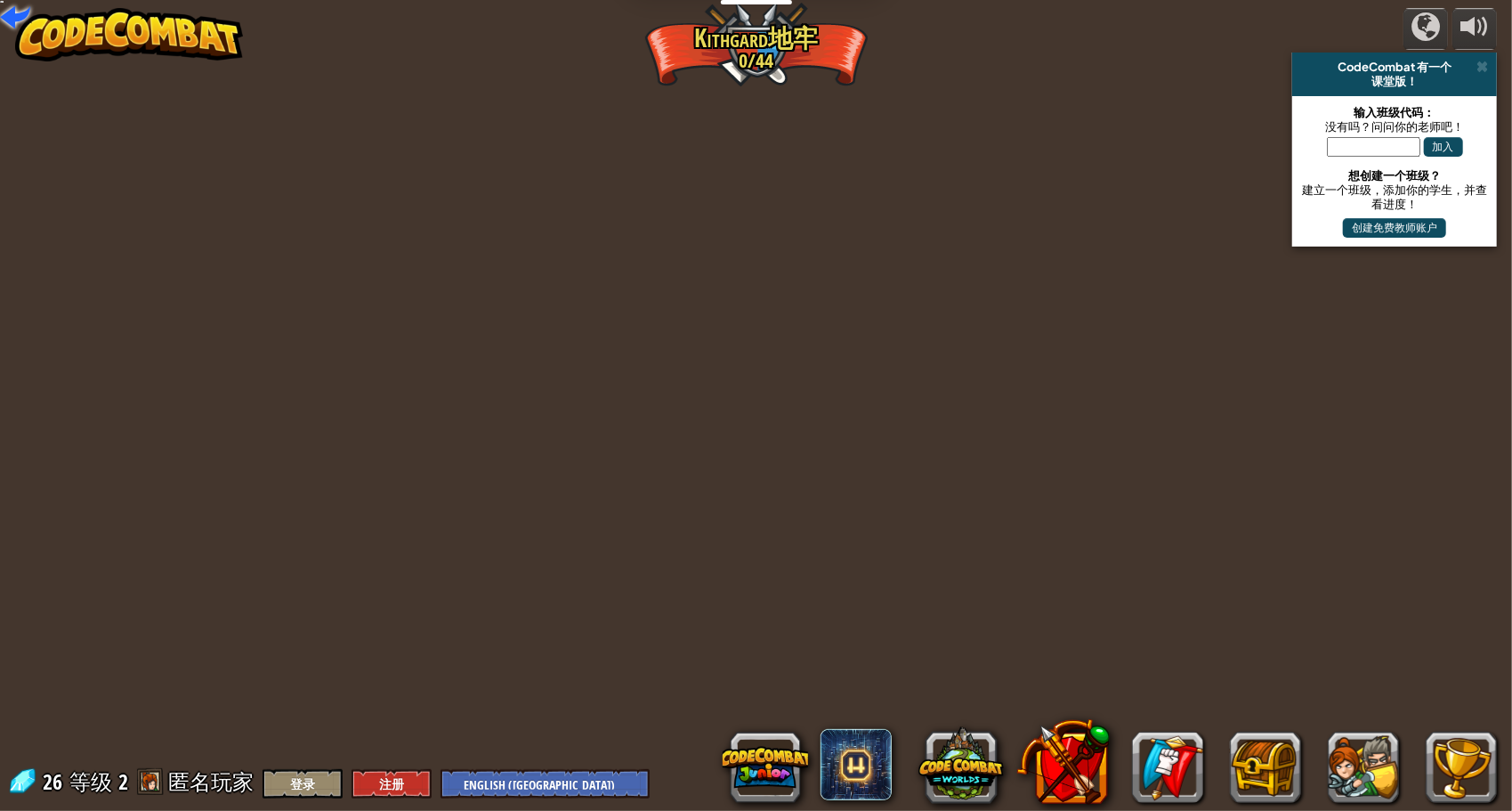
select select "zh-[PERSON_NAME]"
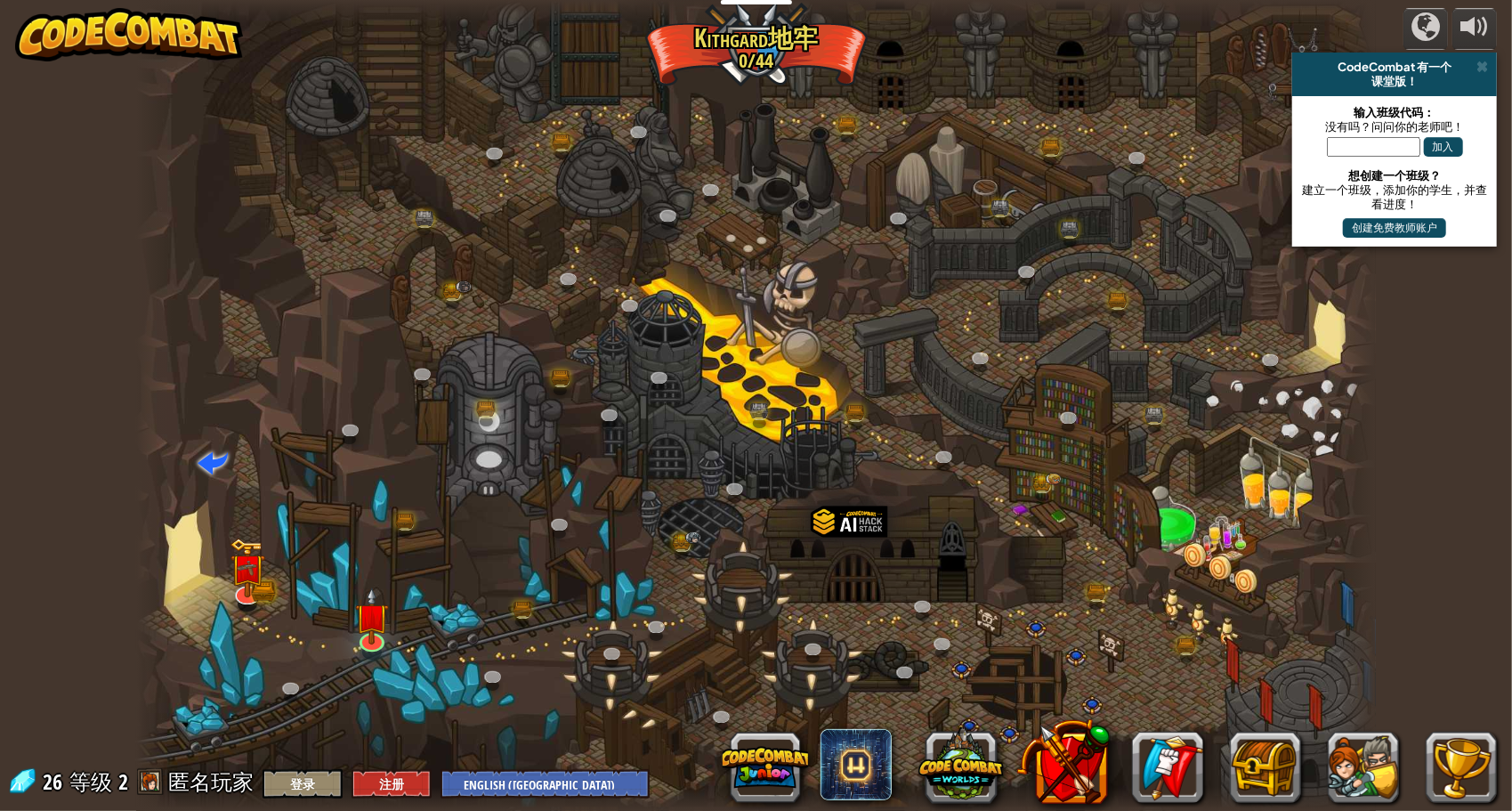
select select "zh-[PERSON_NAME]"
click at [379, 639] on img at bounding box center [371, 602] width 33 height 75
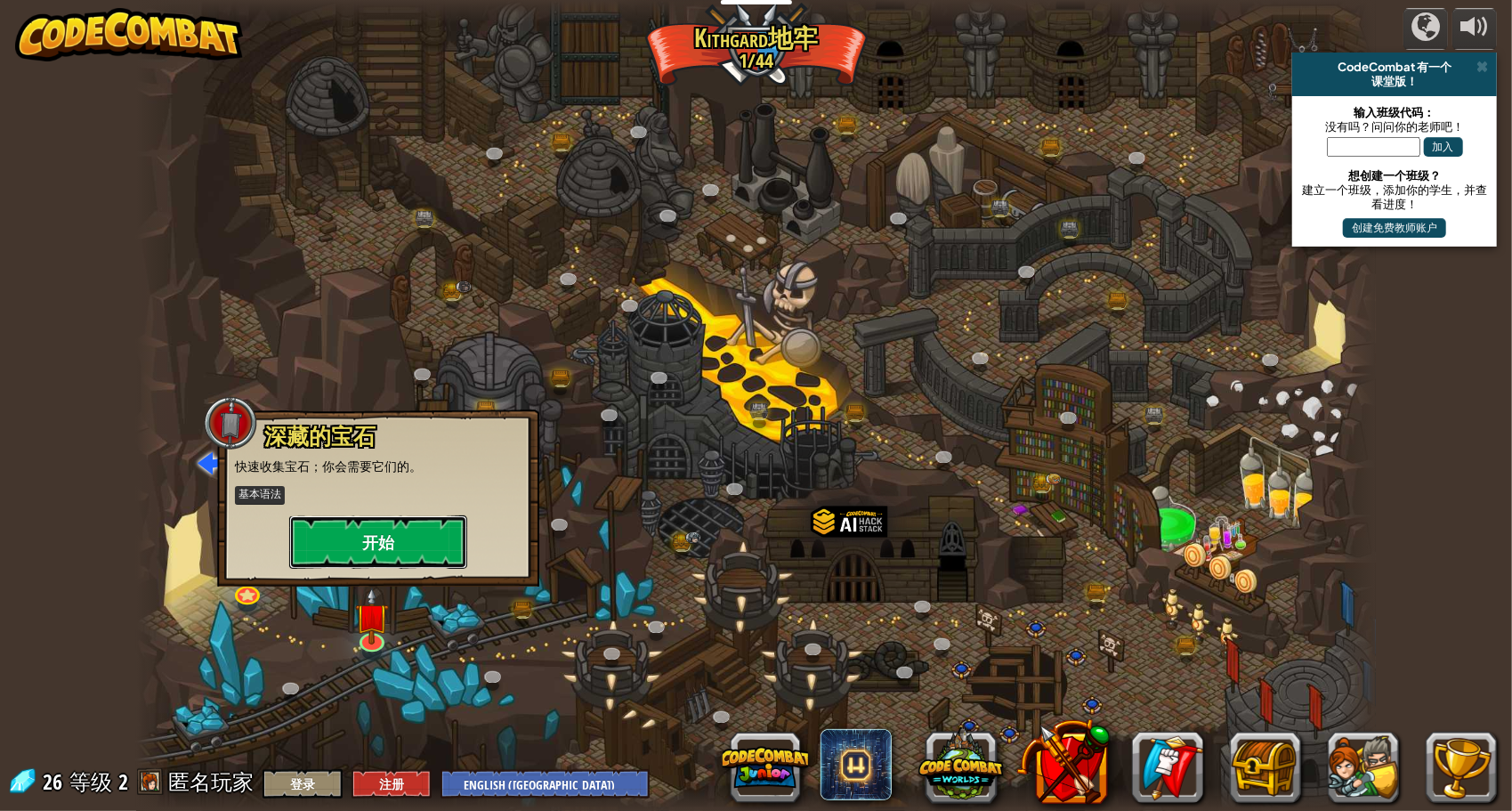
click at [415, 557] on button "开始" at bounding box center [379, 543] width 178 height 53
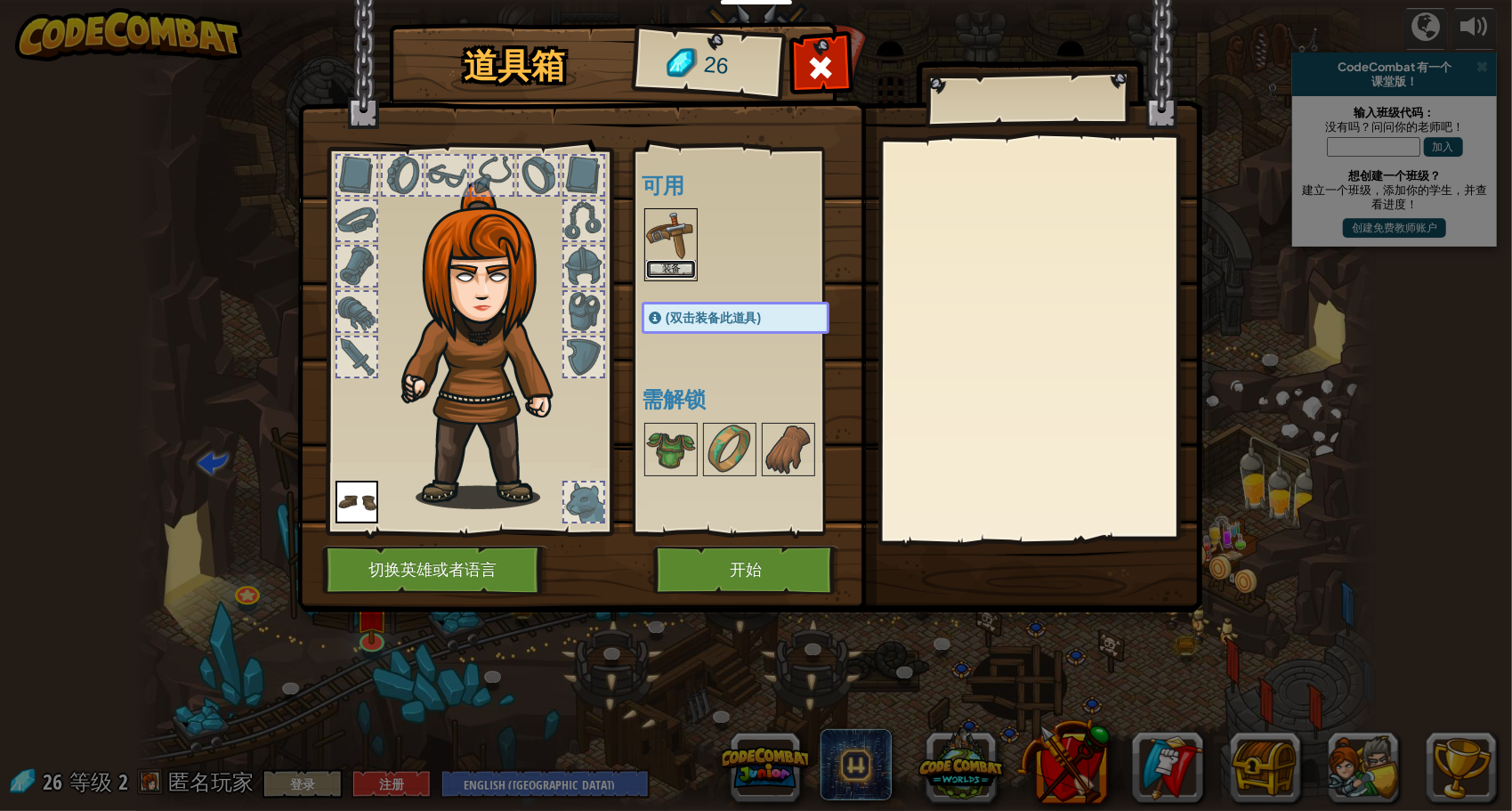
click at [664, 262] on button "装备" at bounding box center [671, 269] width 50 height 18
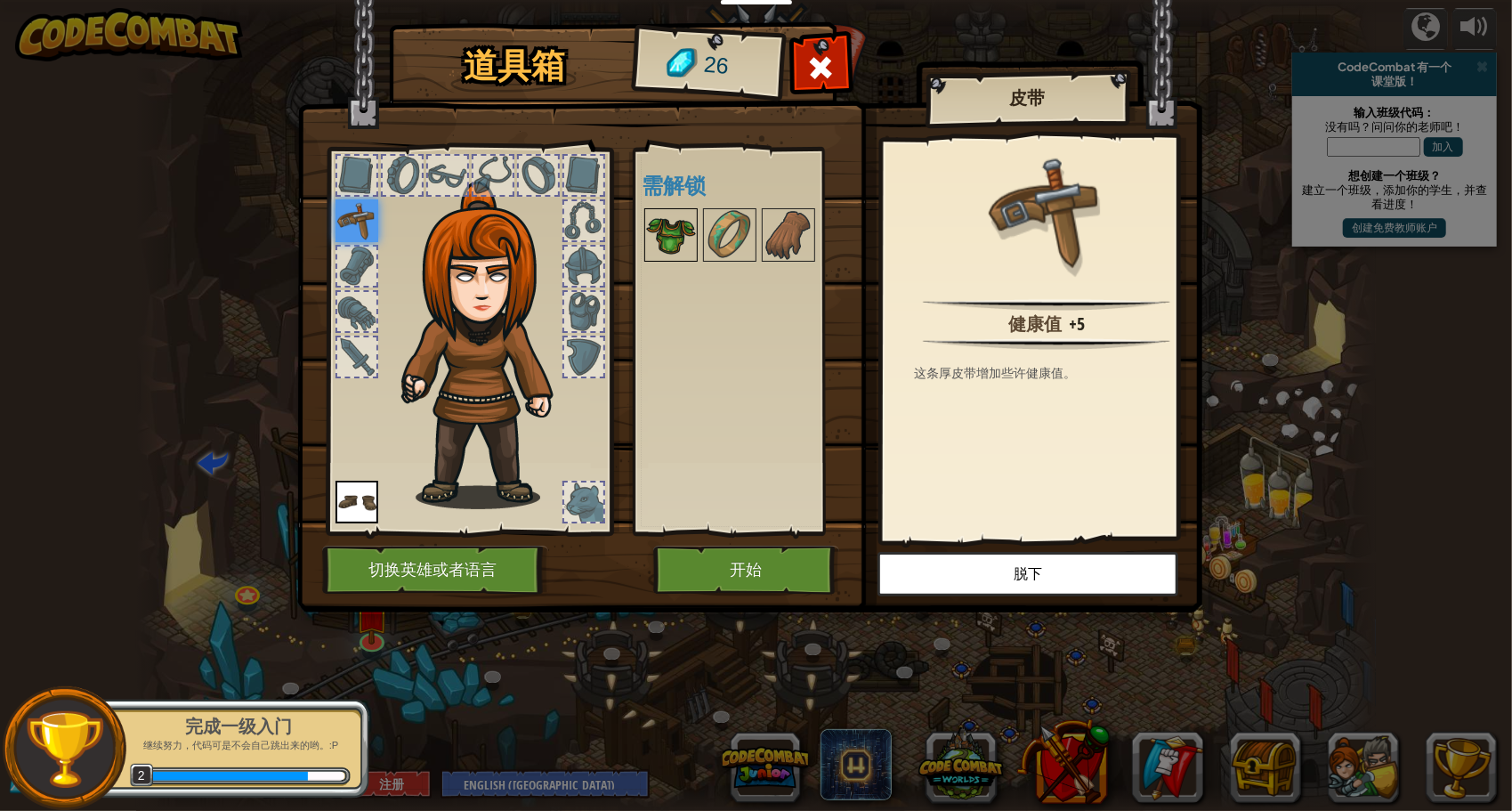
click at [672, 226] on img at bounding box center [671, 235] width 50 height 50
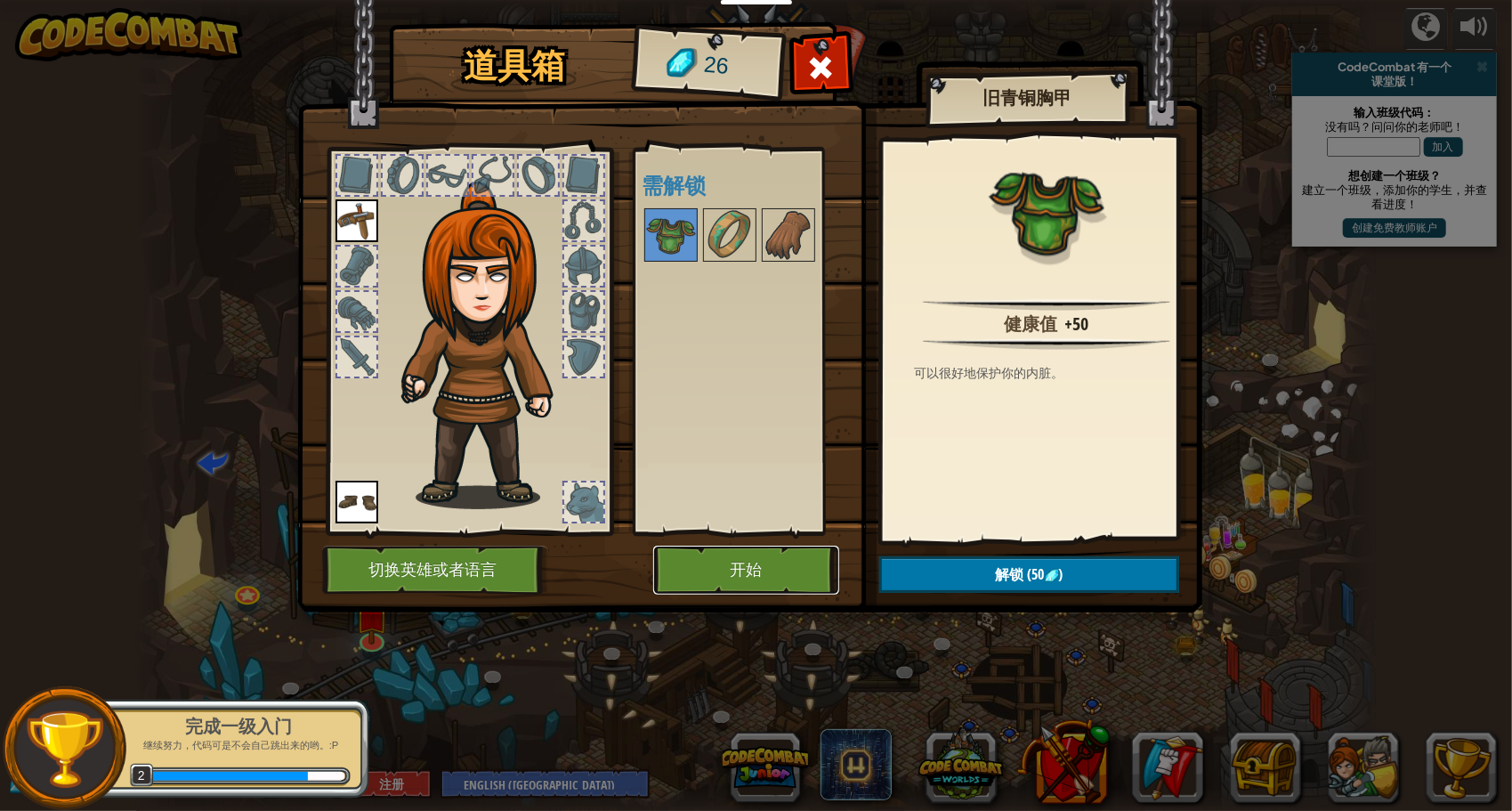
click at [780, 559] on button "开始" at bounding box center [746, 570] width 186 height 49
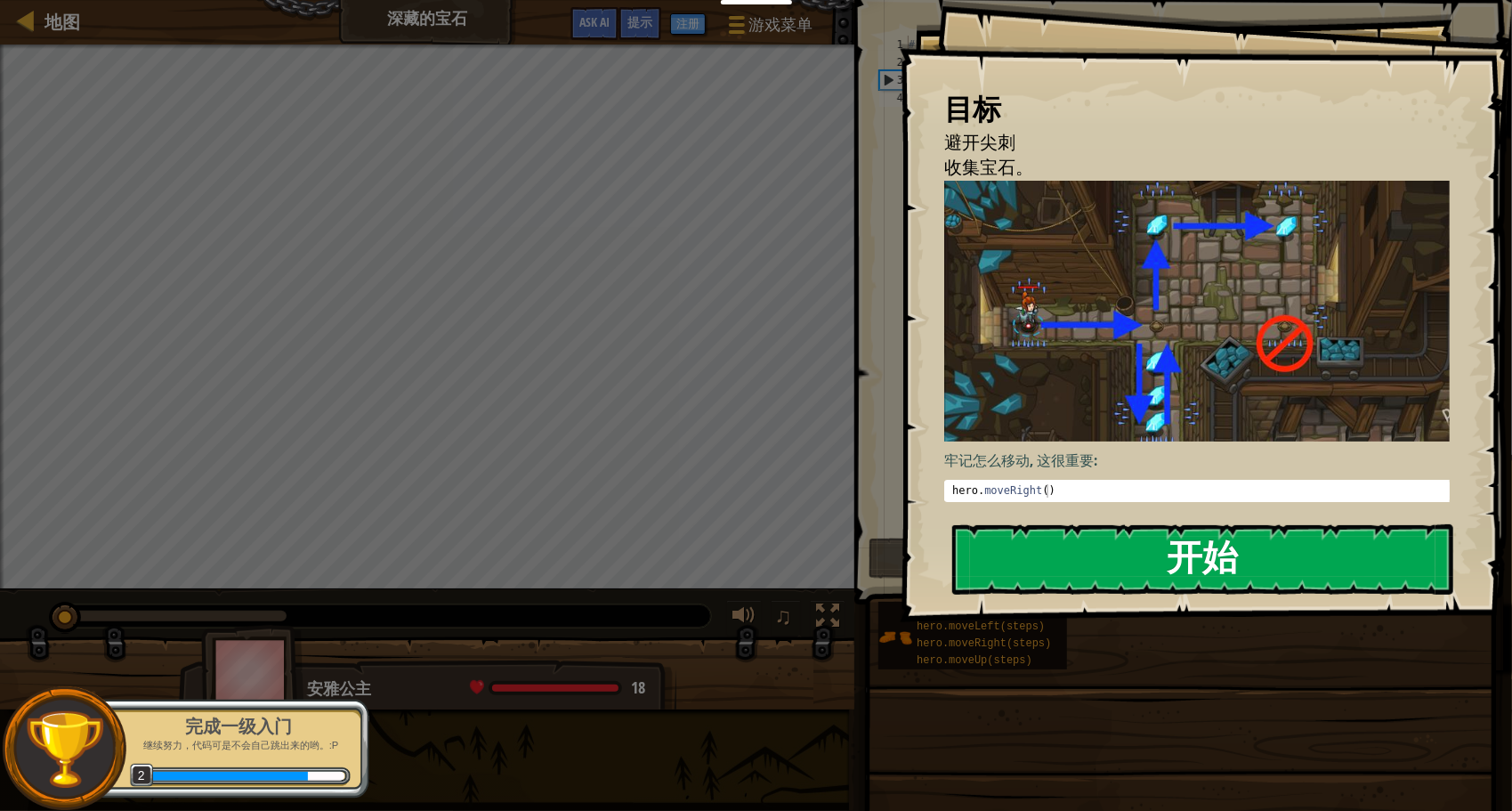
click at [1045, 551] on button "开始" at bounding box center [1202, 559] width 501 height 71
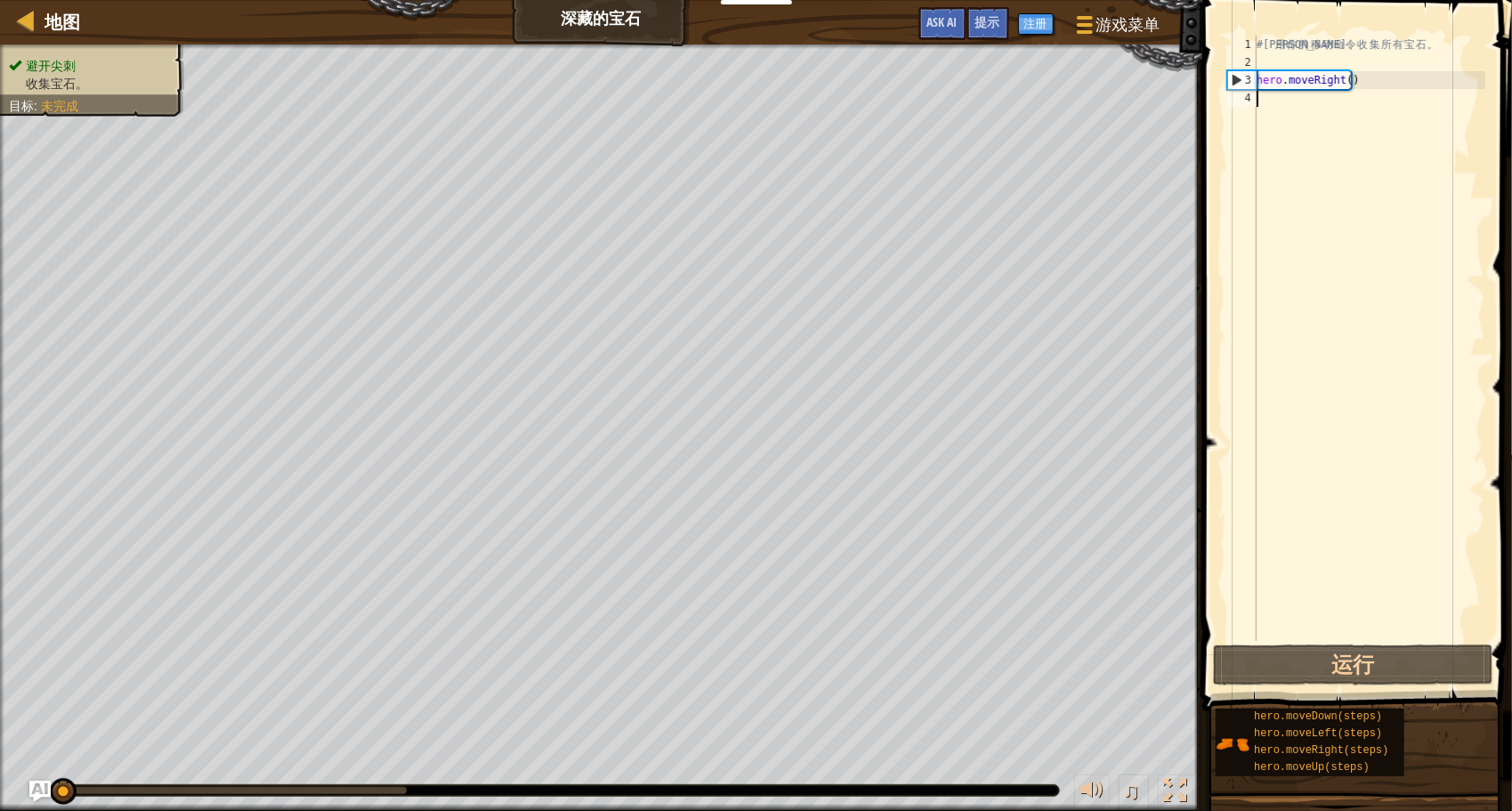
click at [1271, 95] on div "# 利 用 你 的 移 动 命 令 收 集 所 有 宝 石 。 hero . moveRight ( )" at bounding box center [1370, 356] width 233 height 641
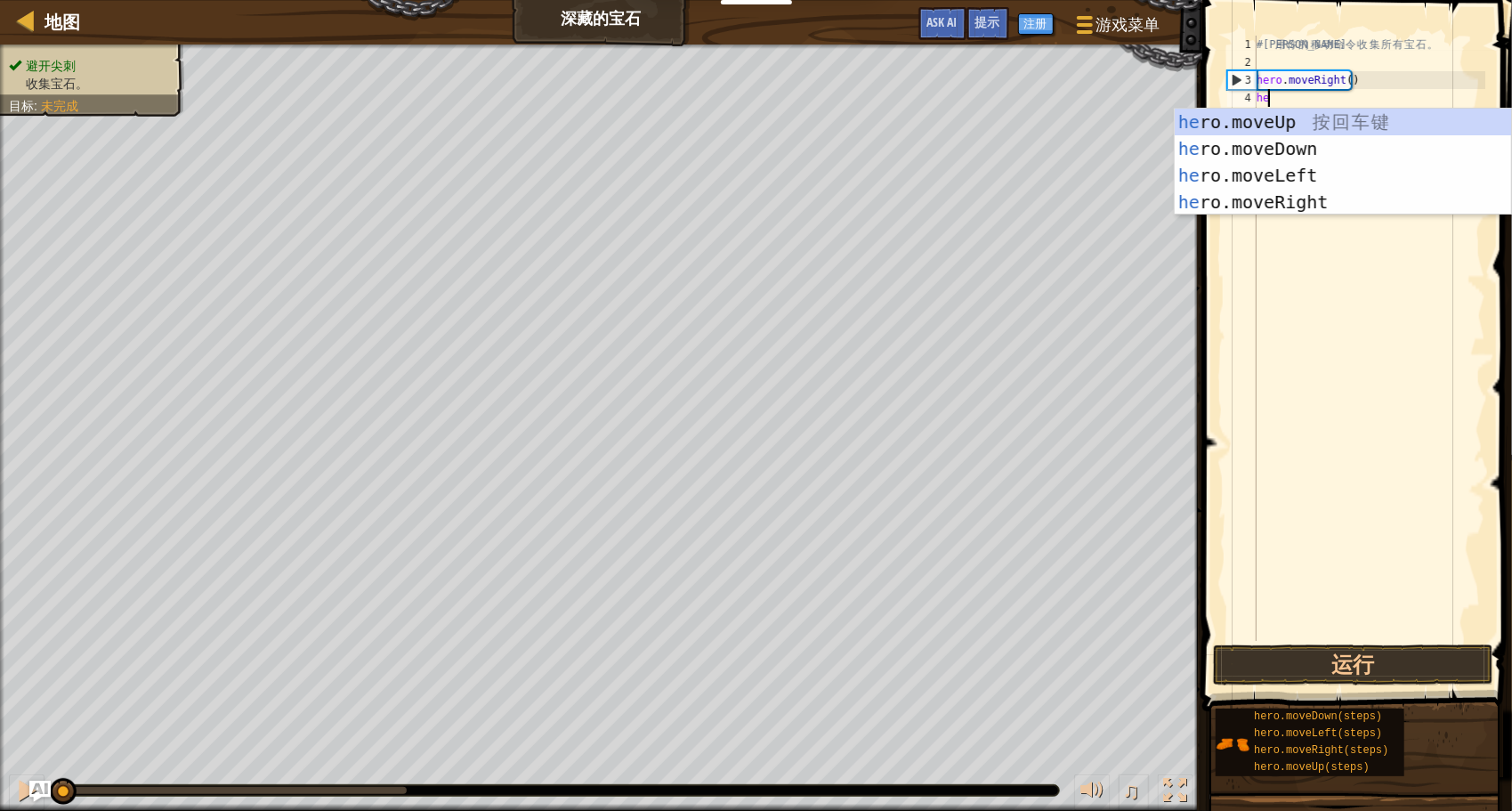
type textarea "her"
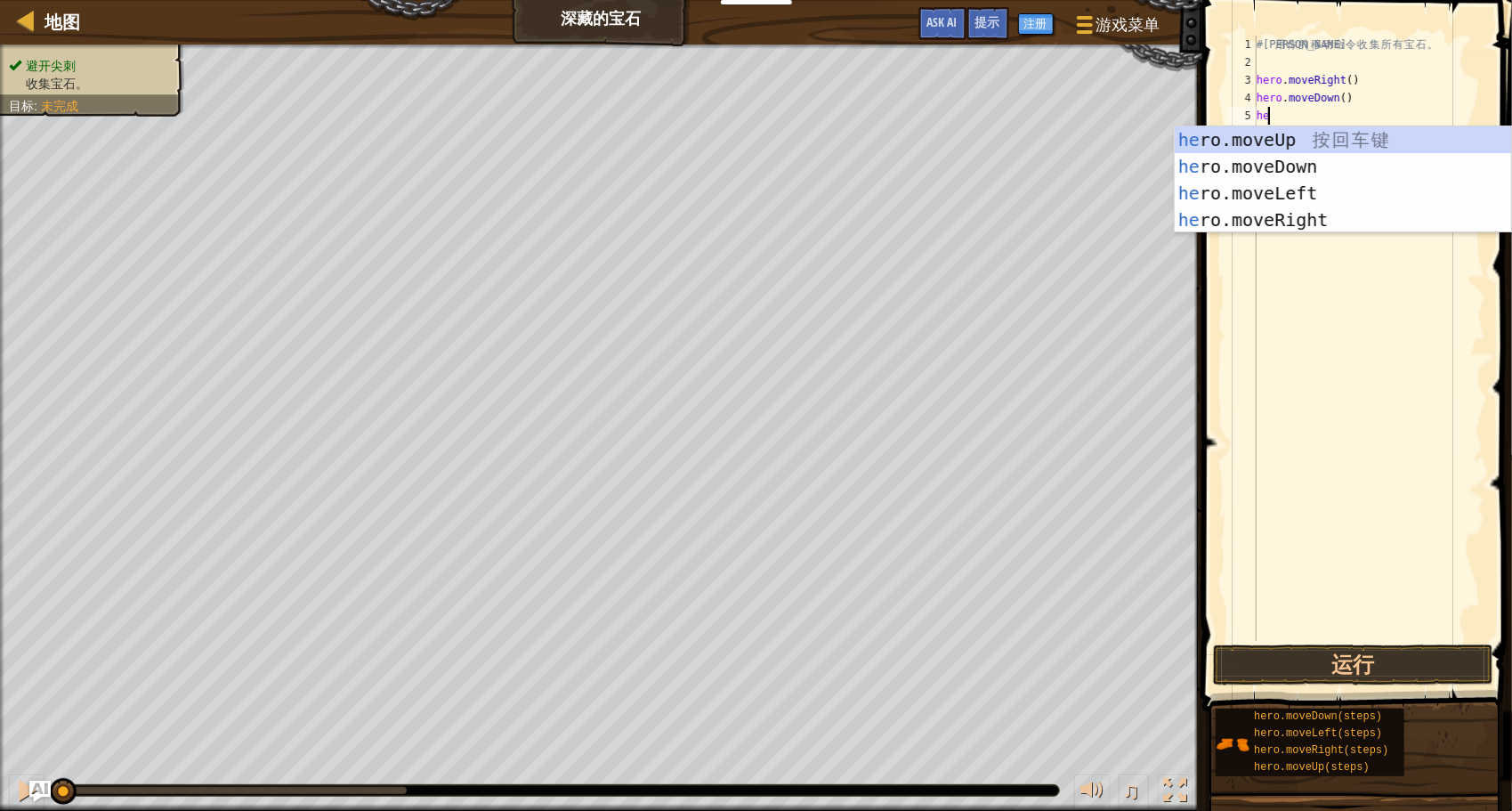
scroll to position [8, 0]
type textarea "here"
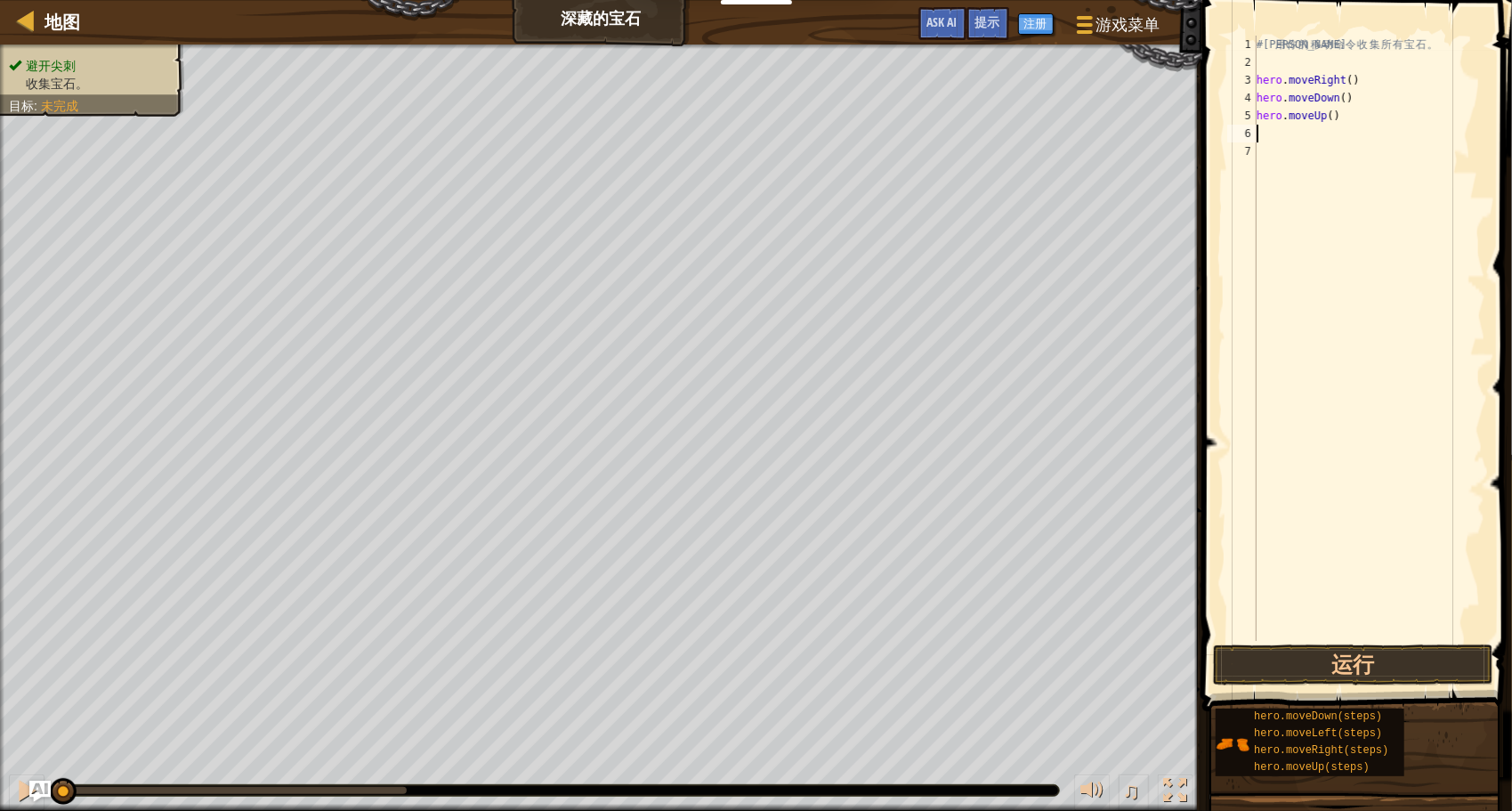
type textarea "he"
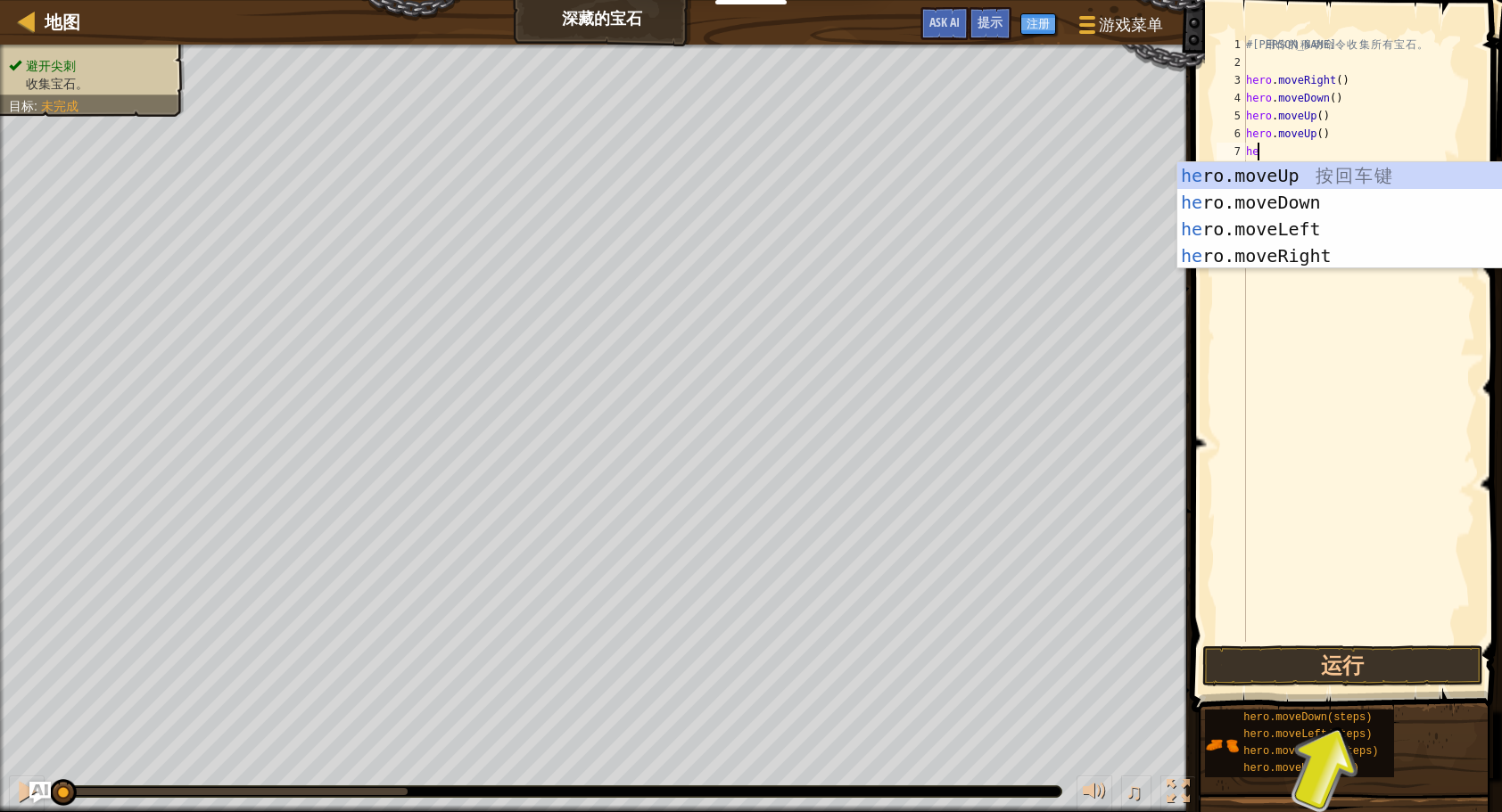
type textarea "her"
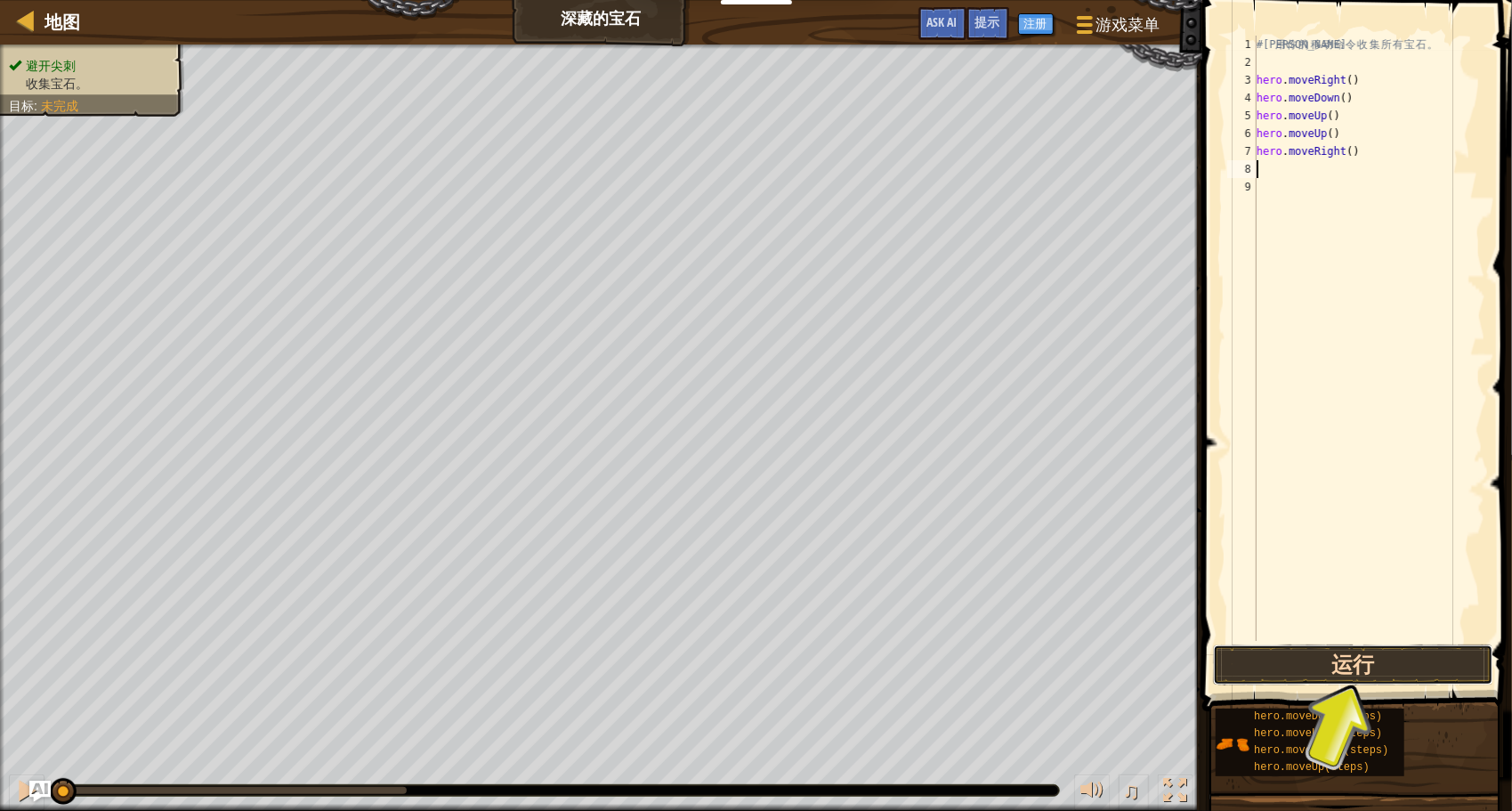
click at [1317, 658] on button "运行" at bounding box center [1353, 665] width 280 height 41
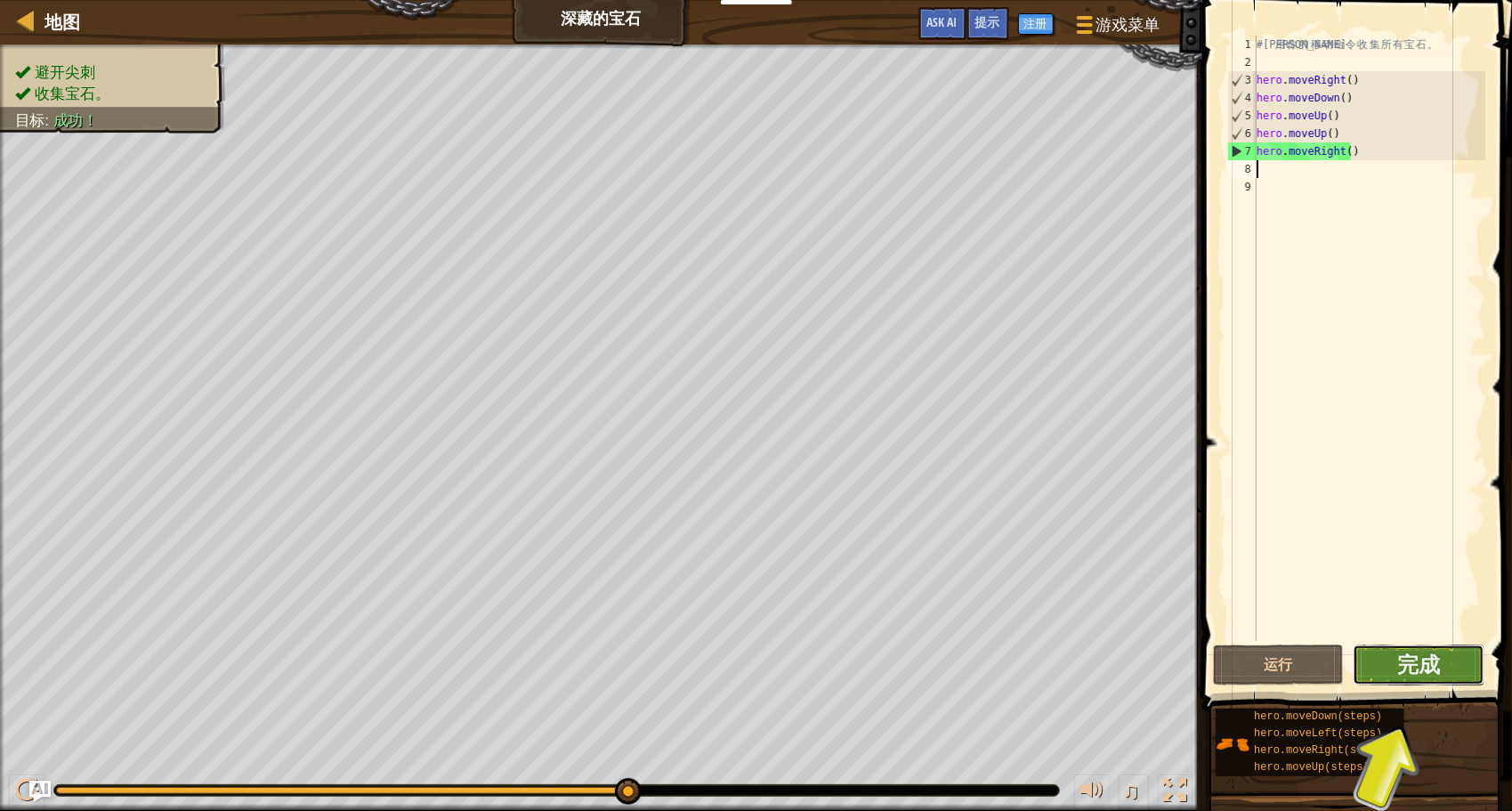
click at [1391, 655] on button "完成" at bounding box center [1418, 665] width 131 height 41
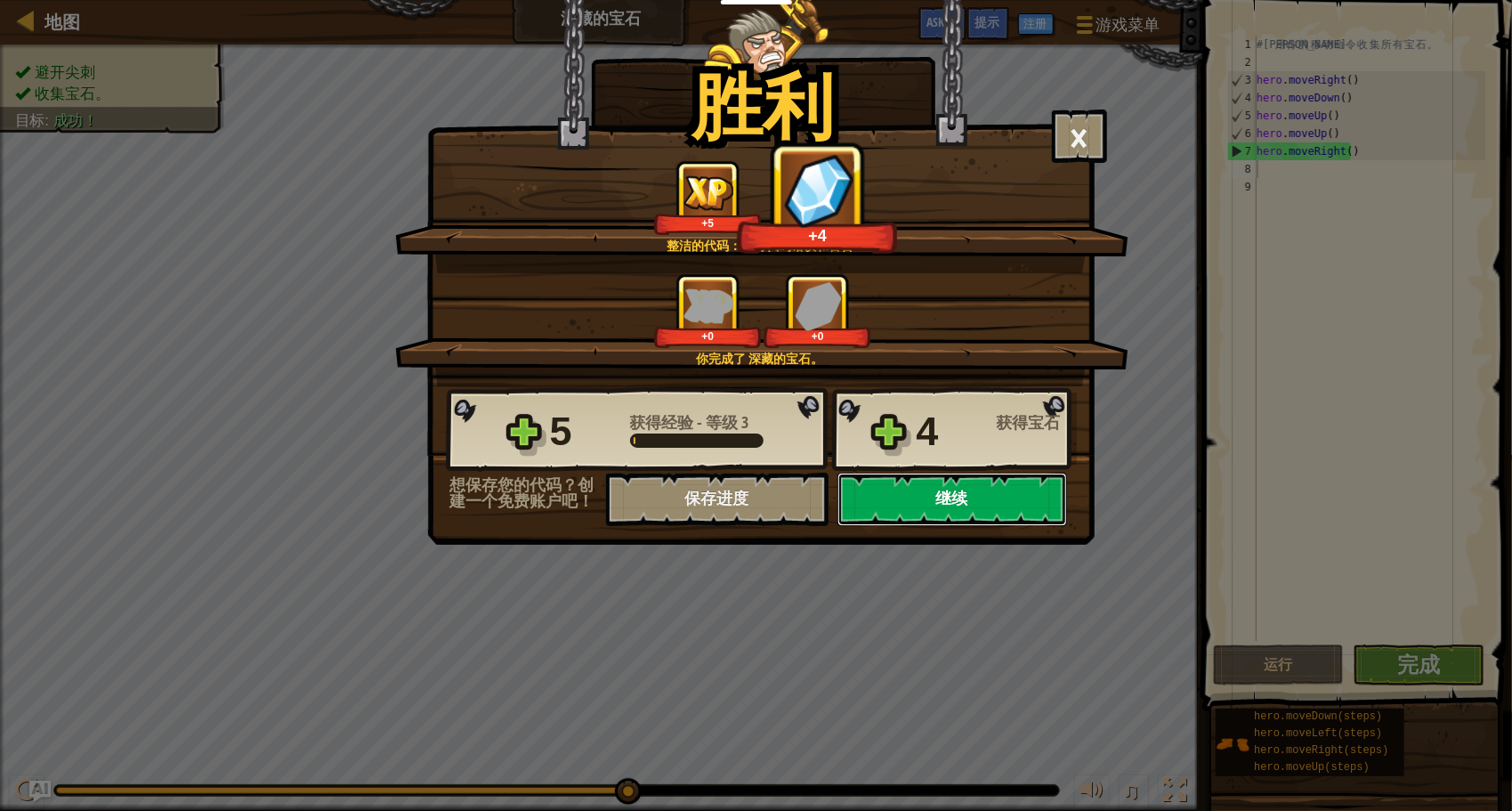
click at [926, 488] on button "继续" at bounding box center [952, 499] width 230 height 53
select select "zh-[PERSON_NAME]"
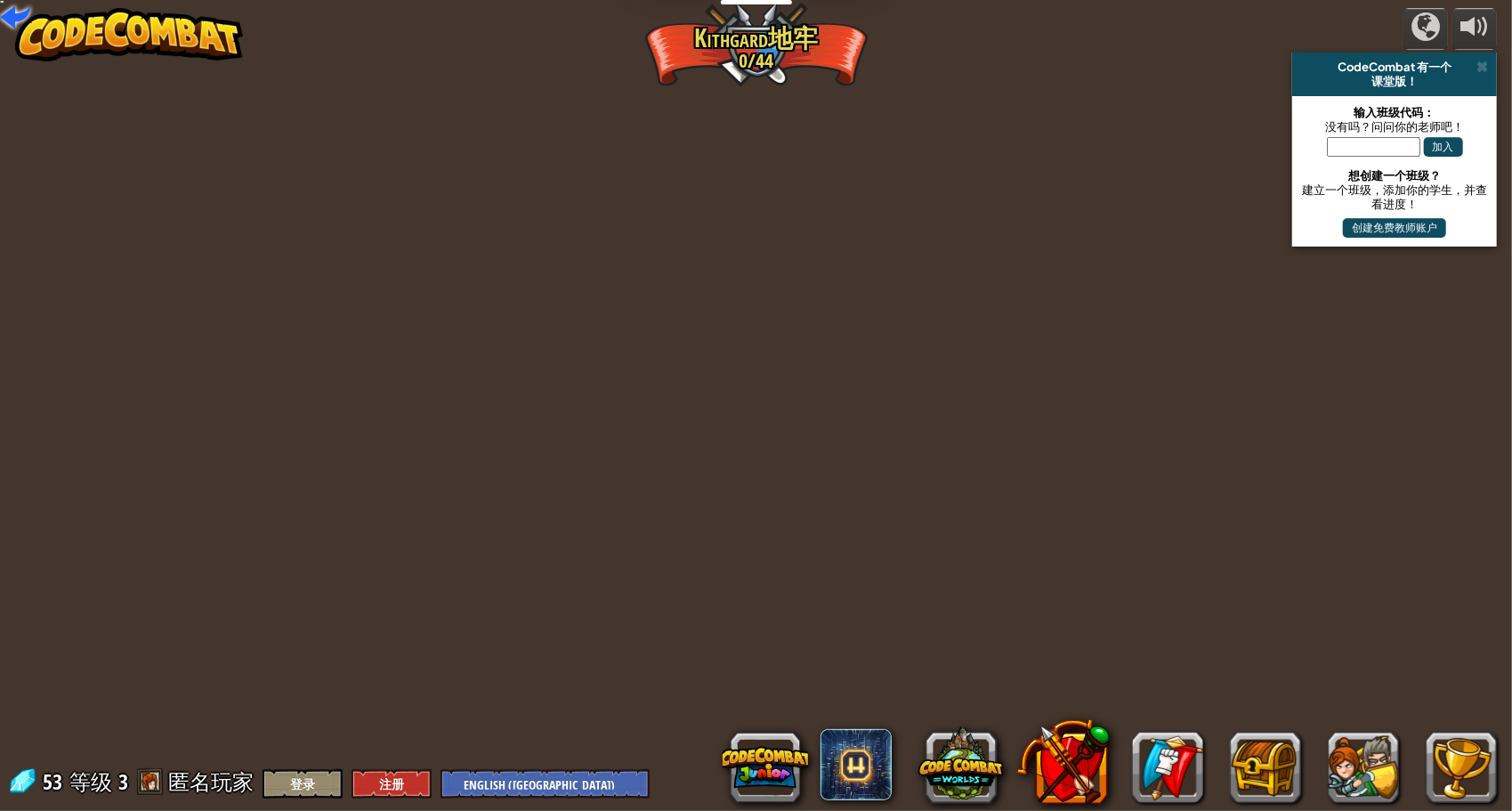
select select "zh-[PERSON_NAME]"
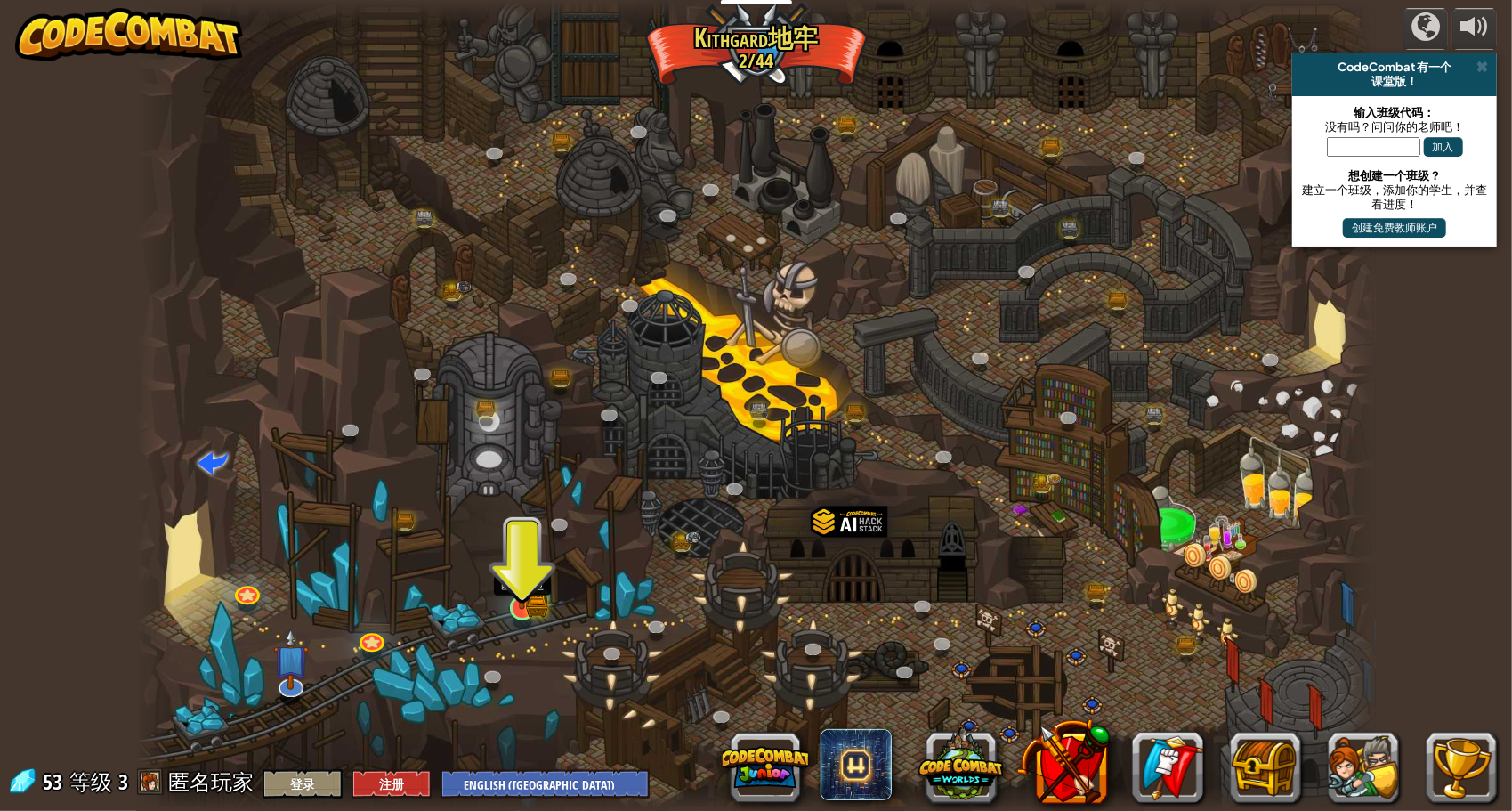
click at [518, 583] on img at bounding box center [522, 575] width 19 height 19
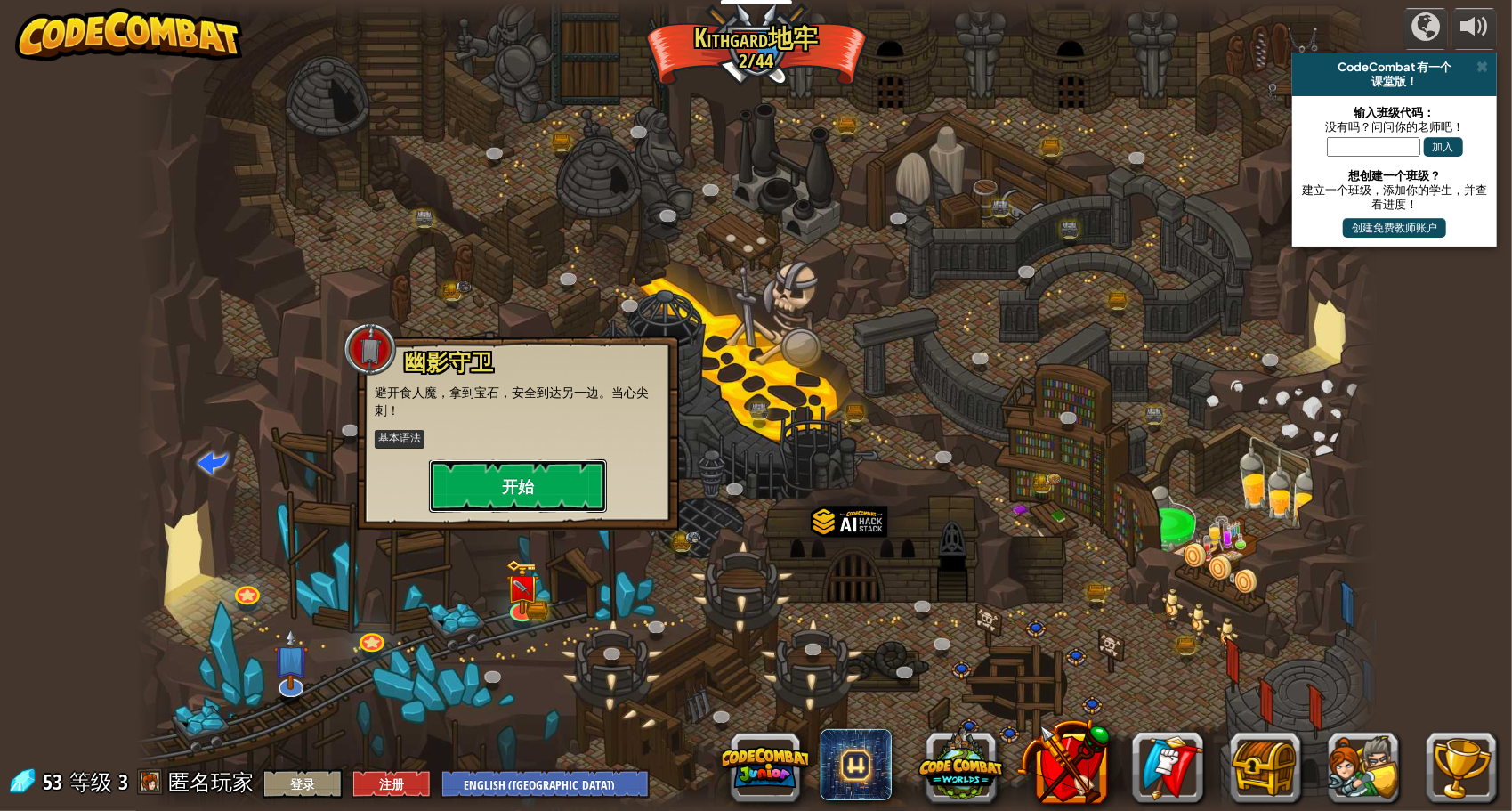
click at [556, 503] on button "开始" at bounding box center [518, 486] width 178 height 53
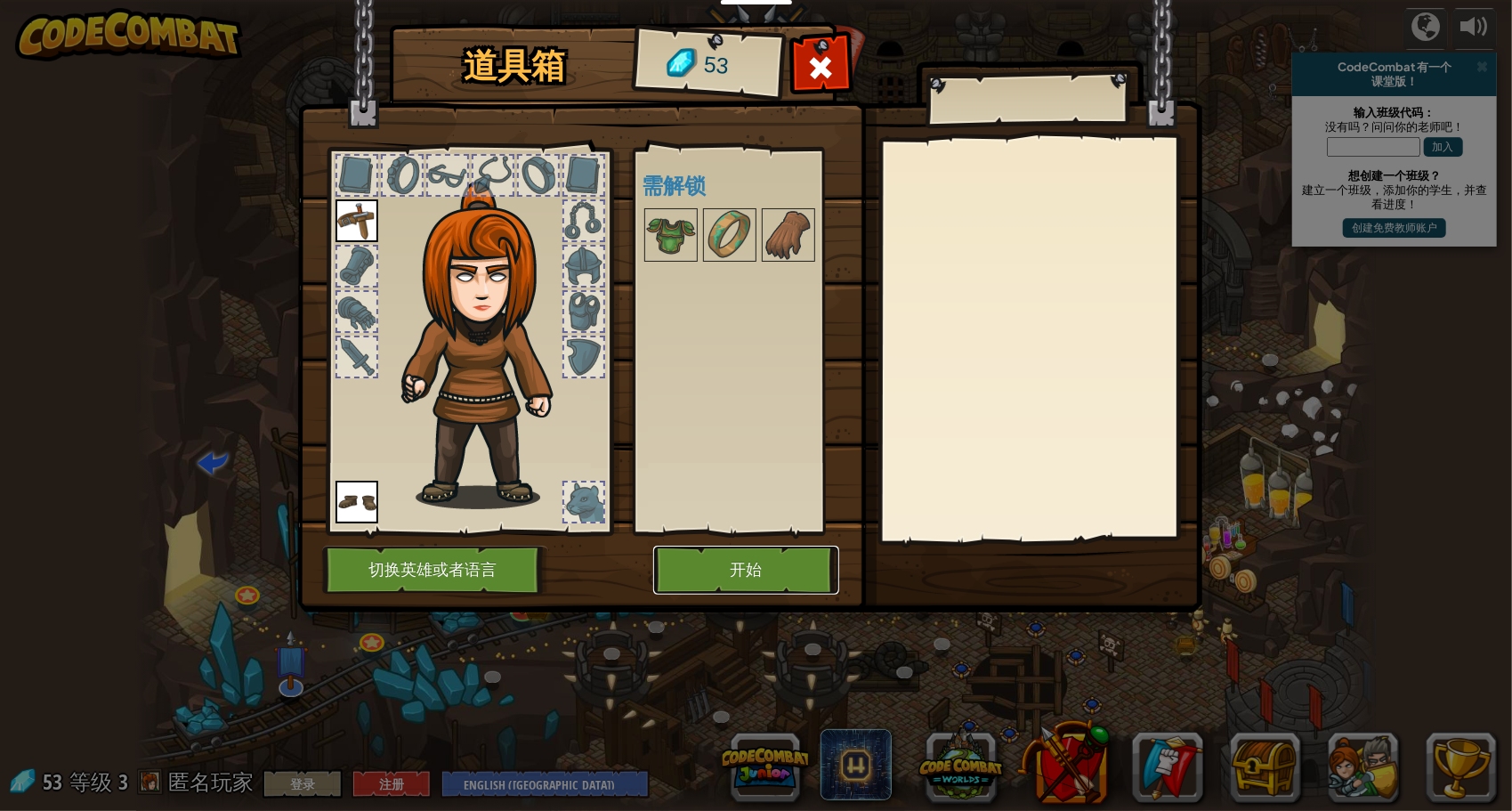
click at [728, 583] on button "开始" at bounding box center [746, 570] width 186 height 49
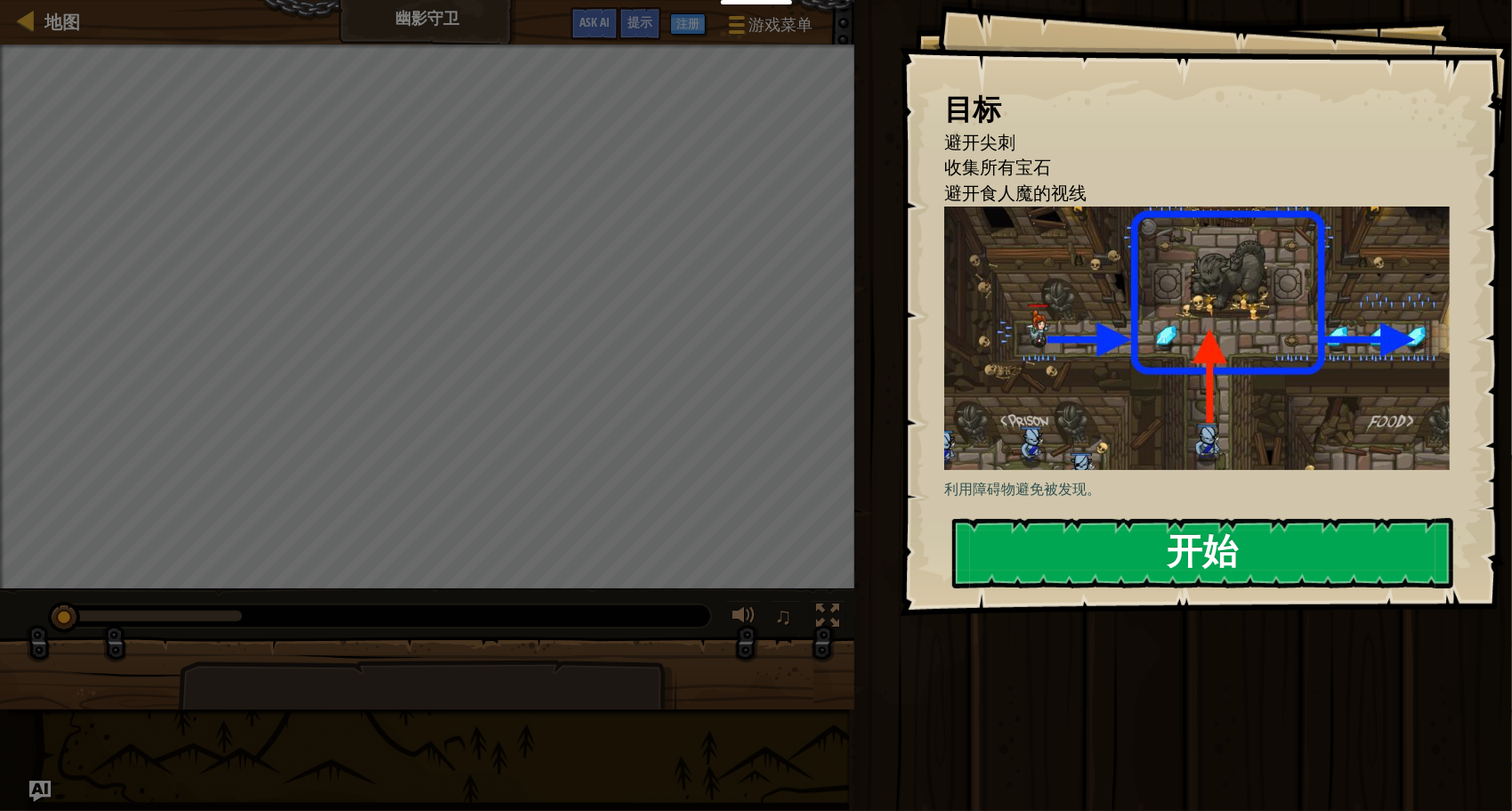
click at [1118, 542] on button "开始" at bounding box center [1202, 554] width 501 height 71
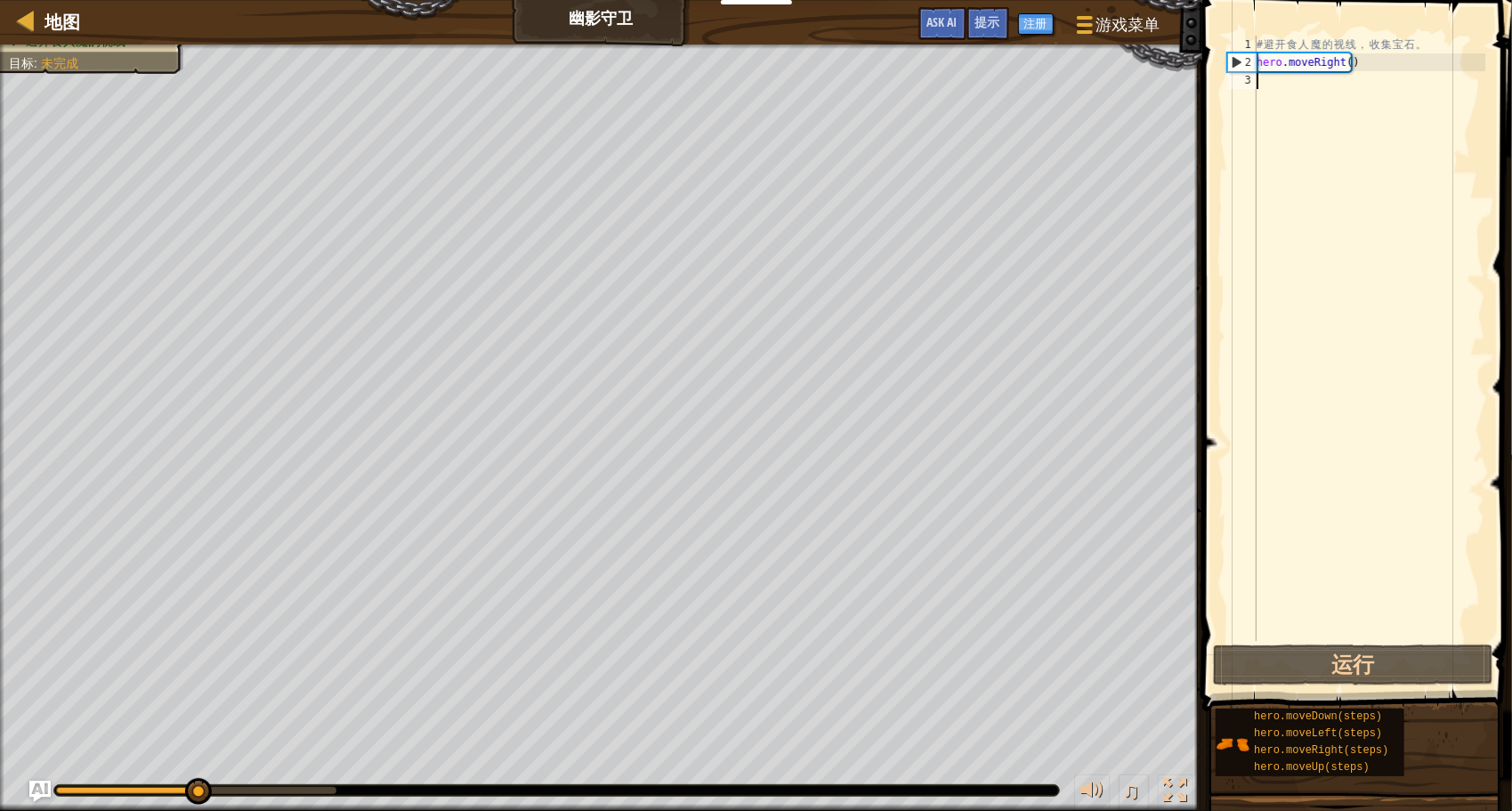
click at [1288, 92] on div "# 避 开 食 人 魔 的 视 线 ， 收 集 宝 石 。 hero . moveRight ( )" at bounding box center [1370, 356] width 233 height 641
click at [1293, 81] on div "# 避 开 食 人 魔 的 视 线 ， 收 集 宝 石 。 hero . moveRight ( )" at bounding box center [1370, 356] width 233 height 641
type textarea "he"
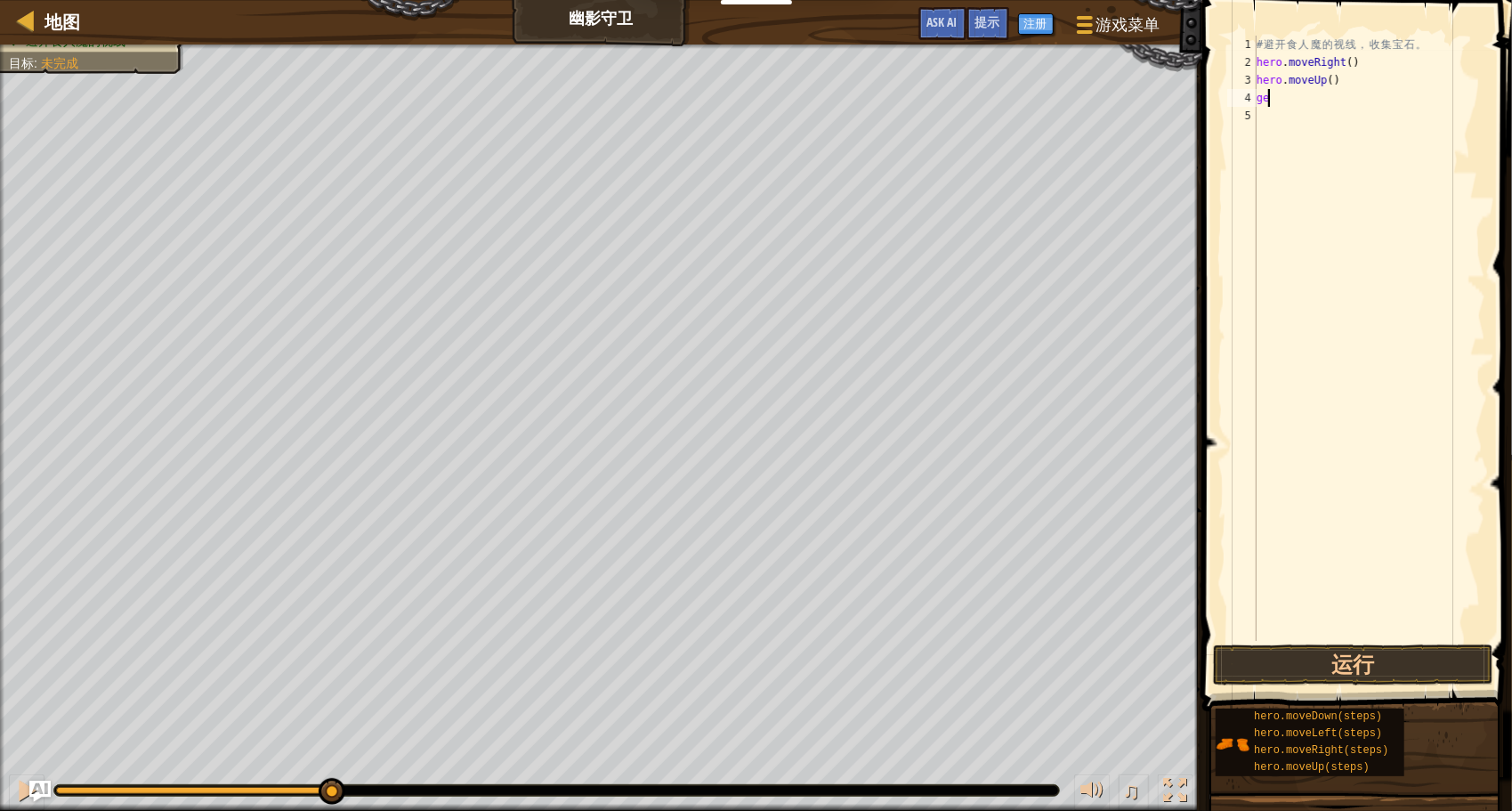
type textarea "g"
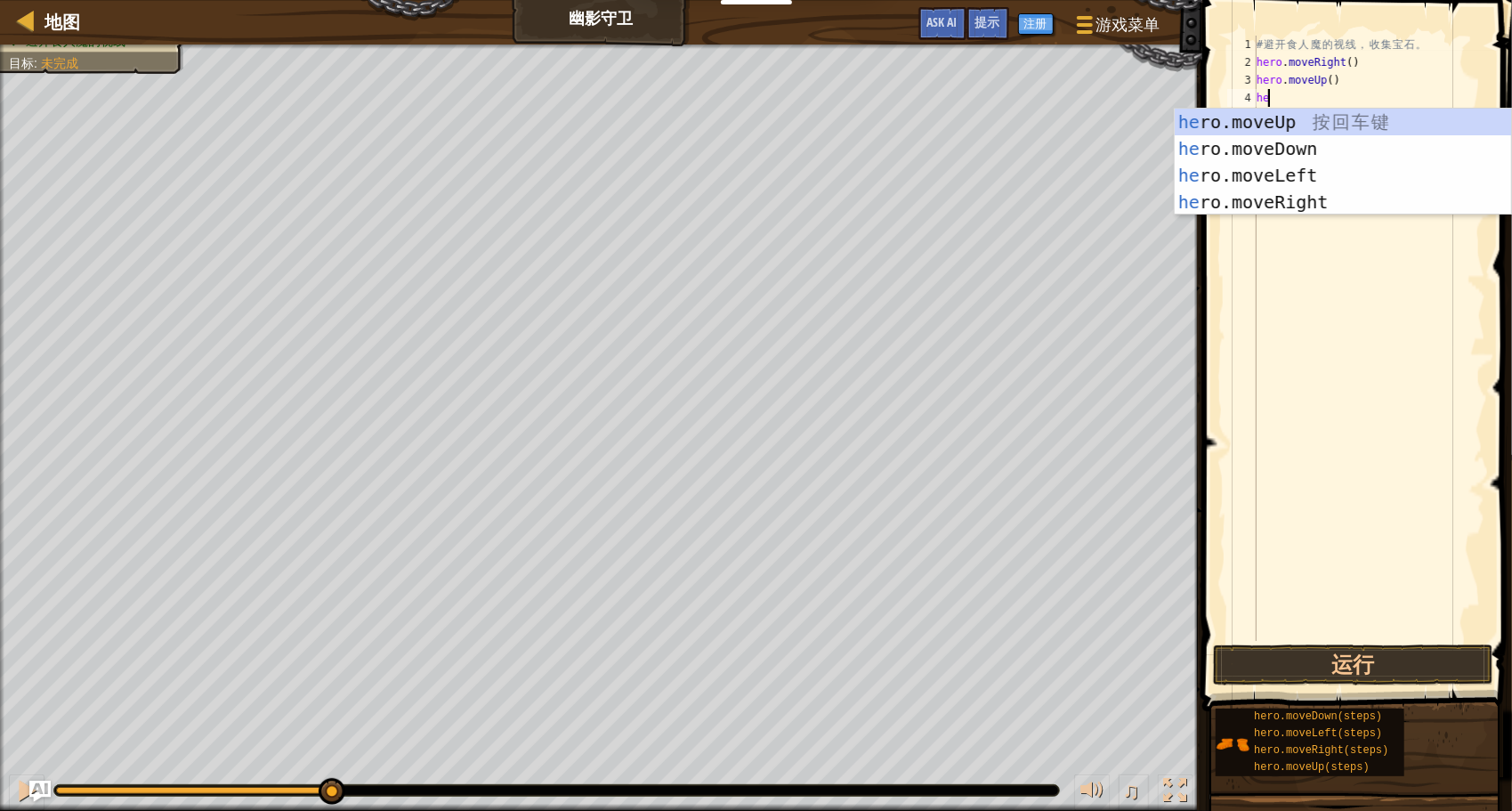
type textarea "her"
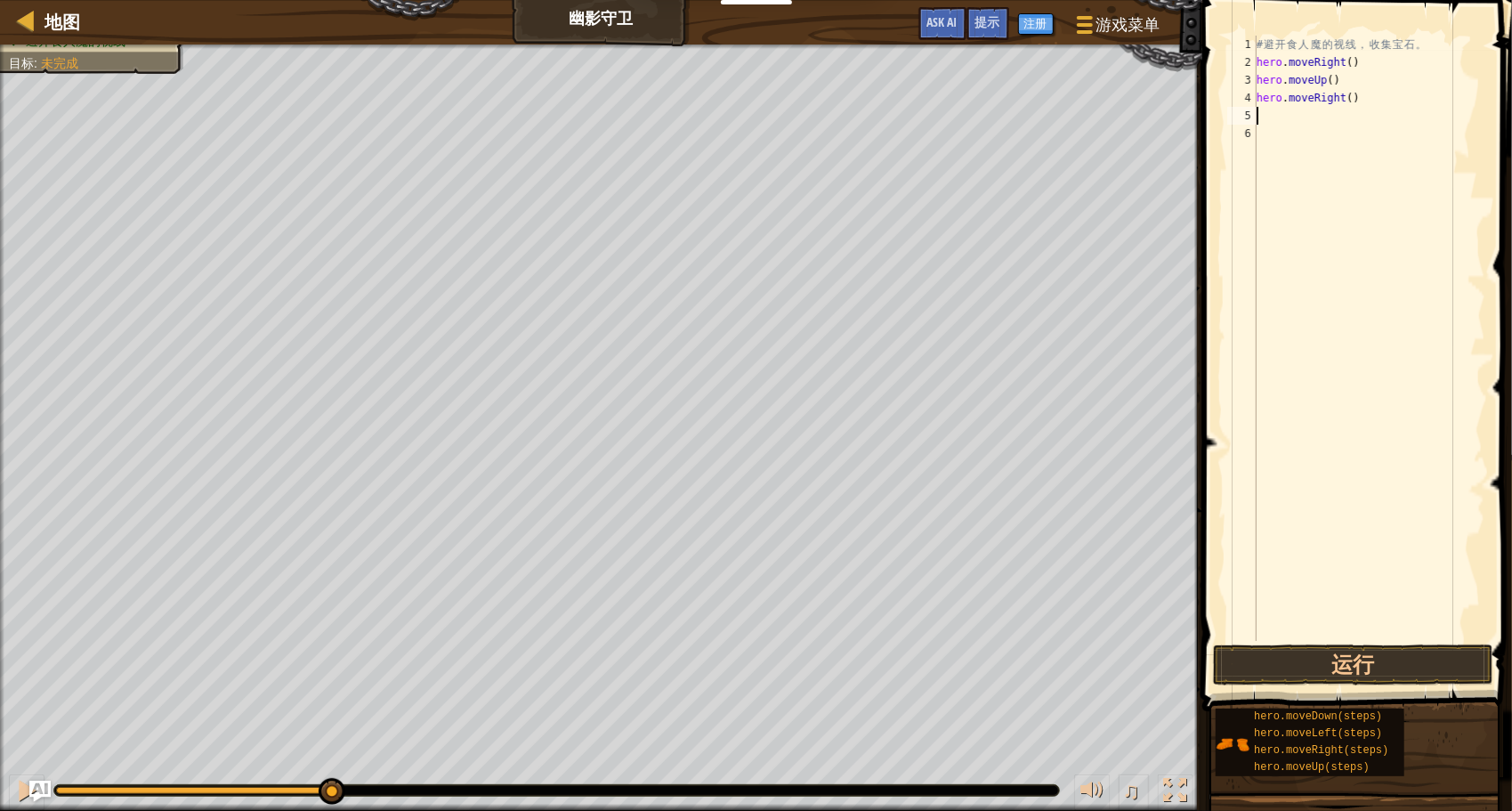
type textarea "h"
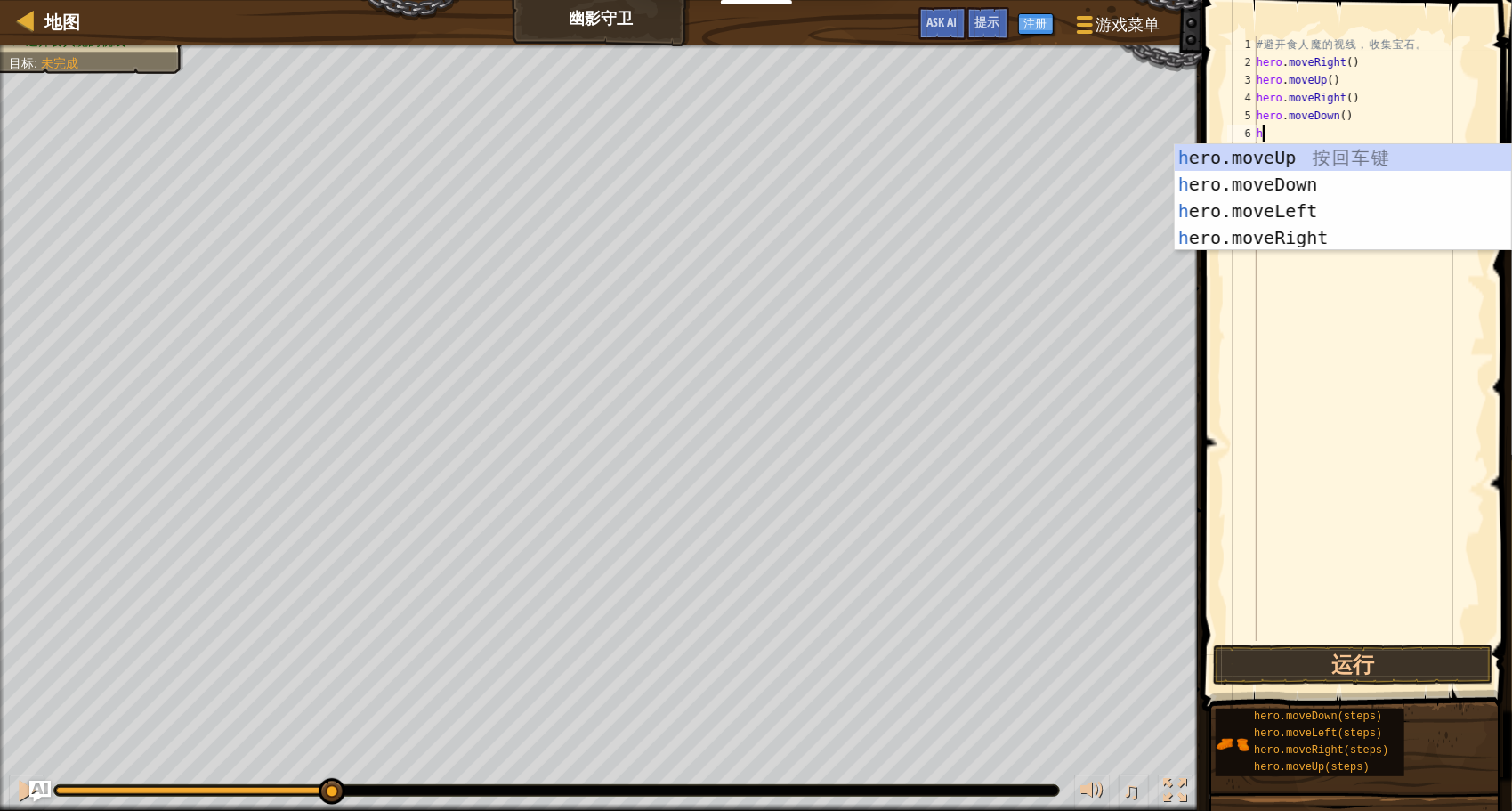
type textarea "he"
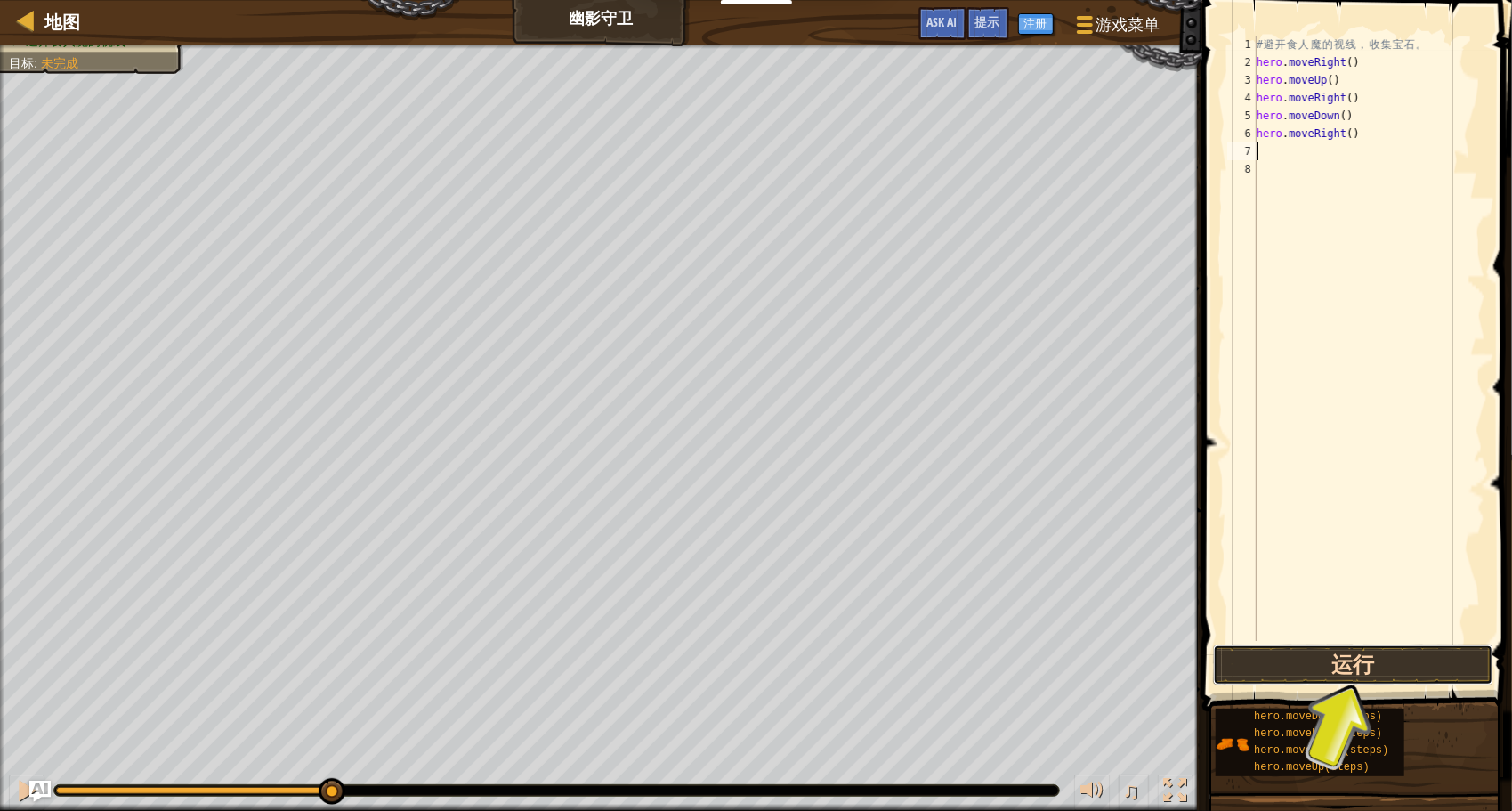
click at [1321, 673] on button "运行" at bounding box center [1353, 665] width 280 height 41
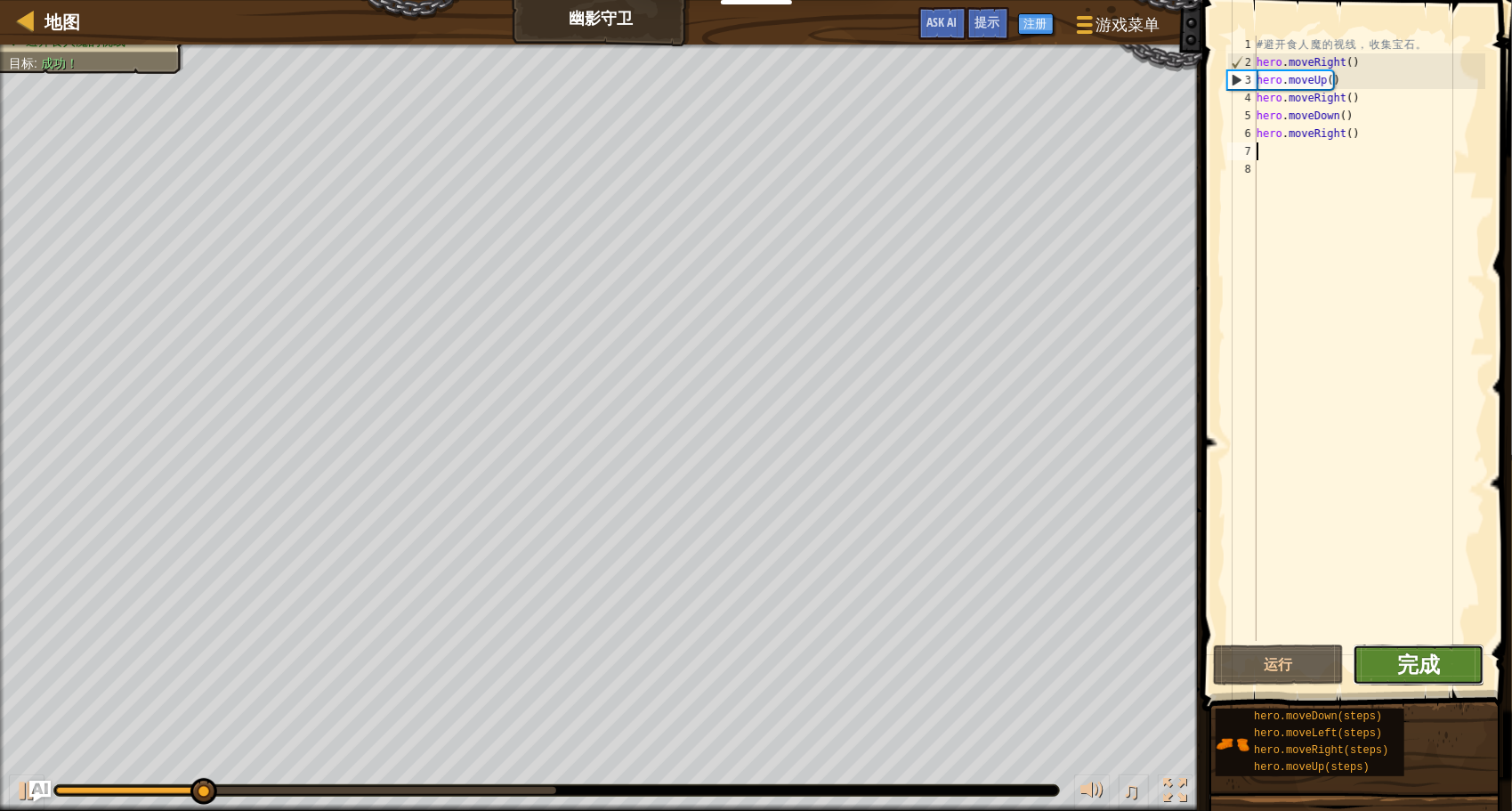
click at [1419, 671] on span "完成" at bounding box center [1418, 664] width 42 height 29
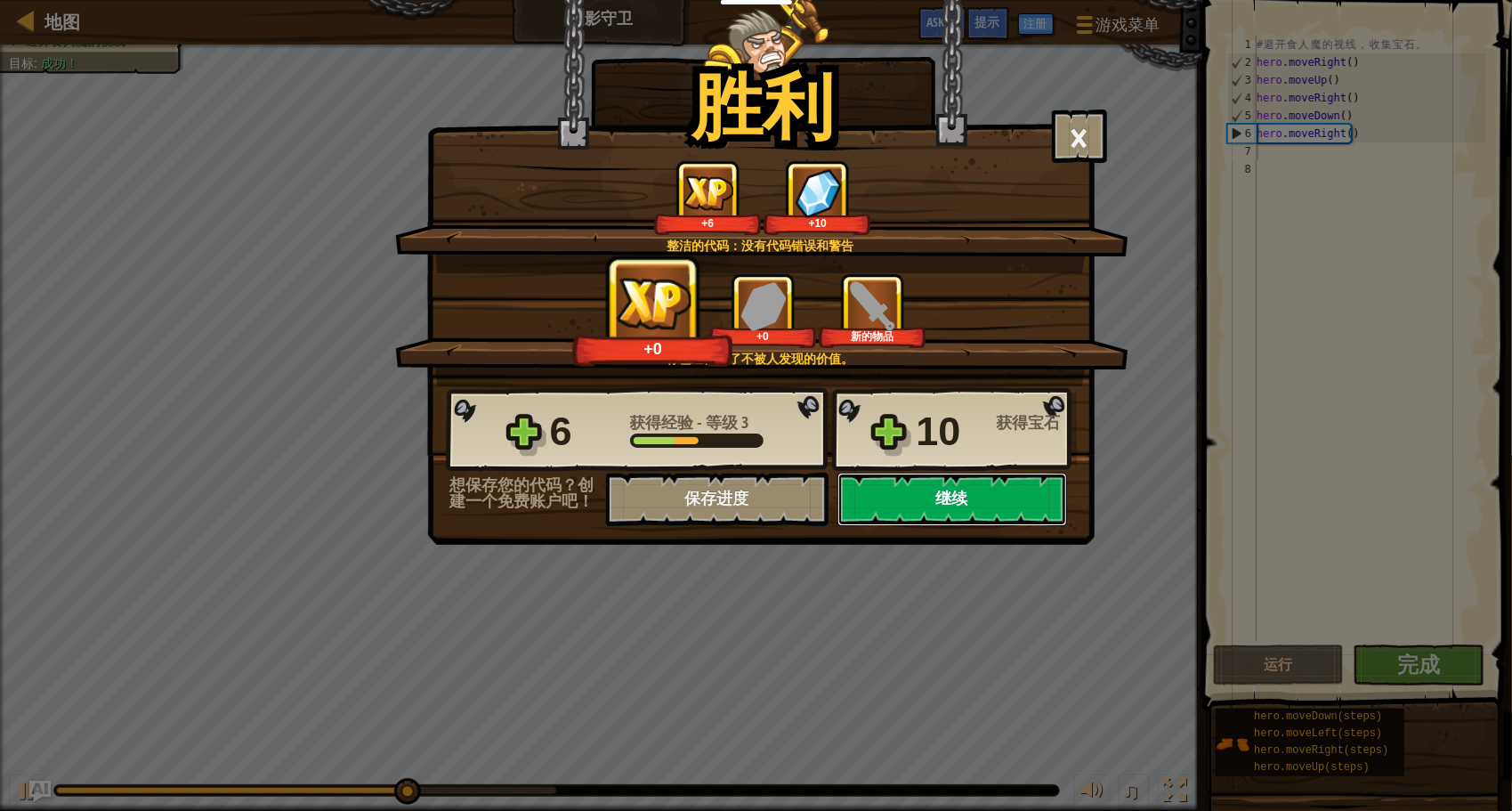
click at [889, 492] on button "继续" at bounding box center [952, 499] width 230 height 53
select select "zh-[PERSON_NAME]"
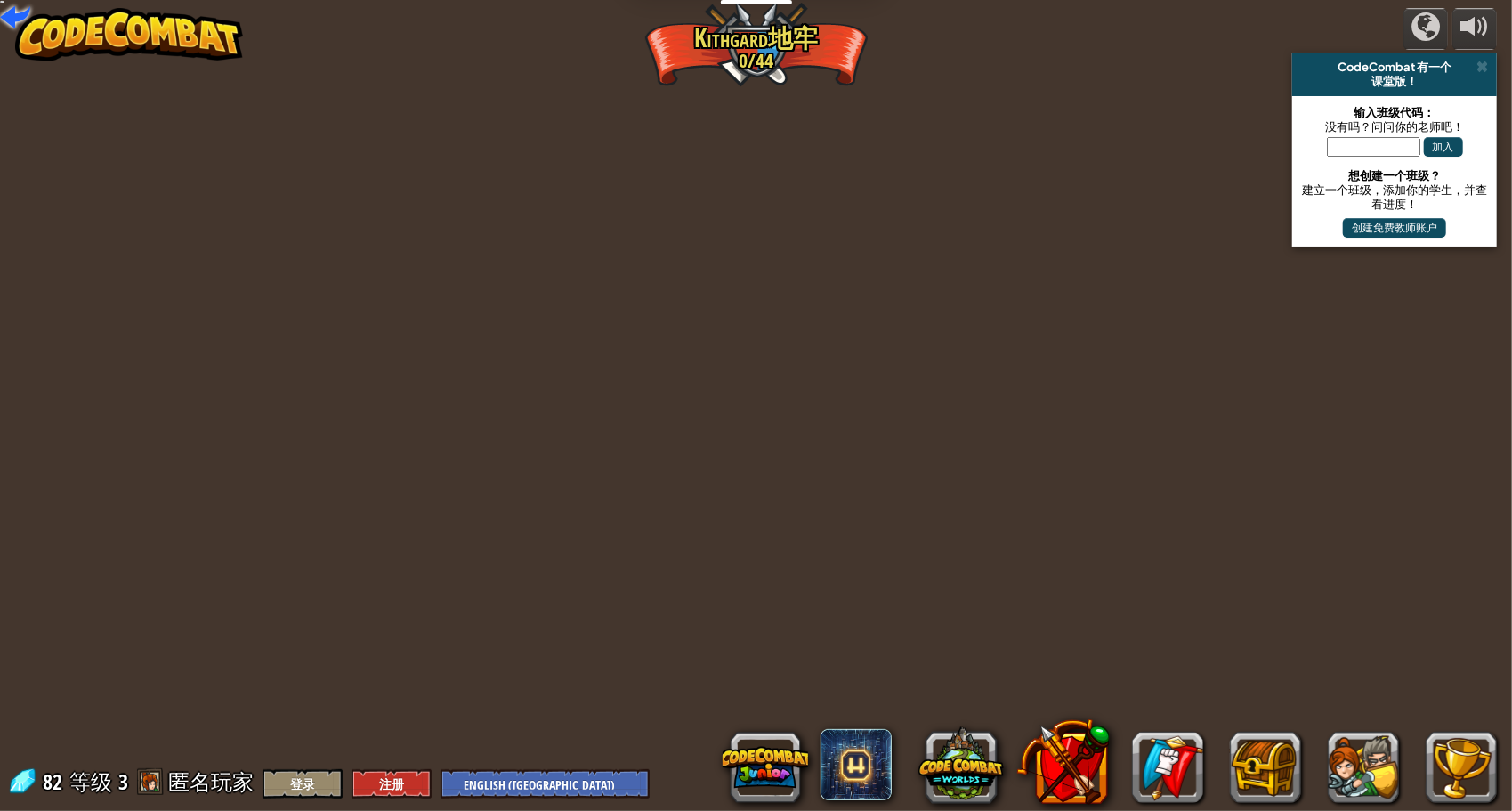
select select "zh-[PERSON_NAME]"
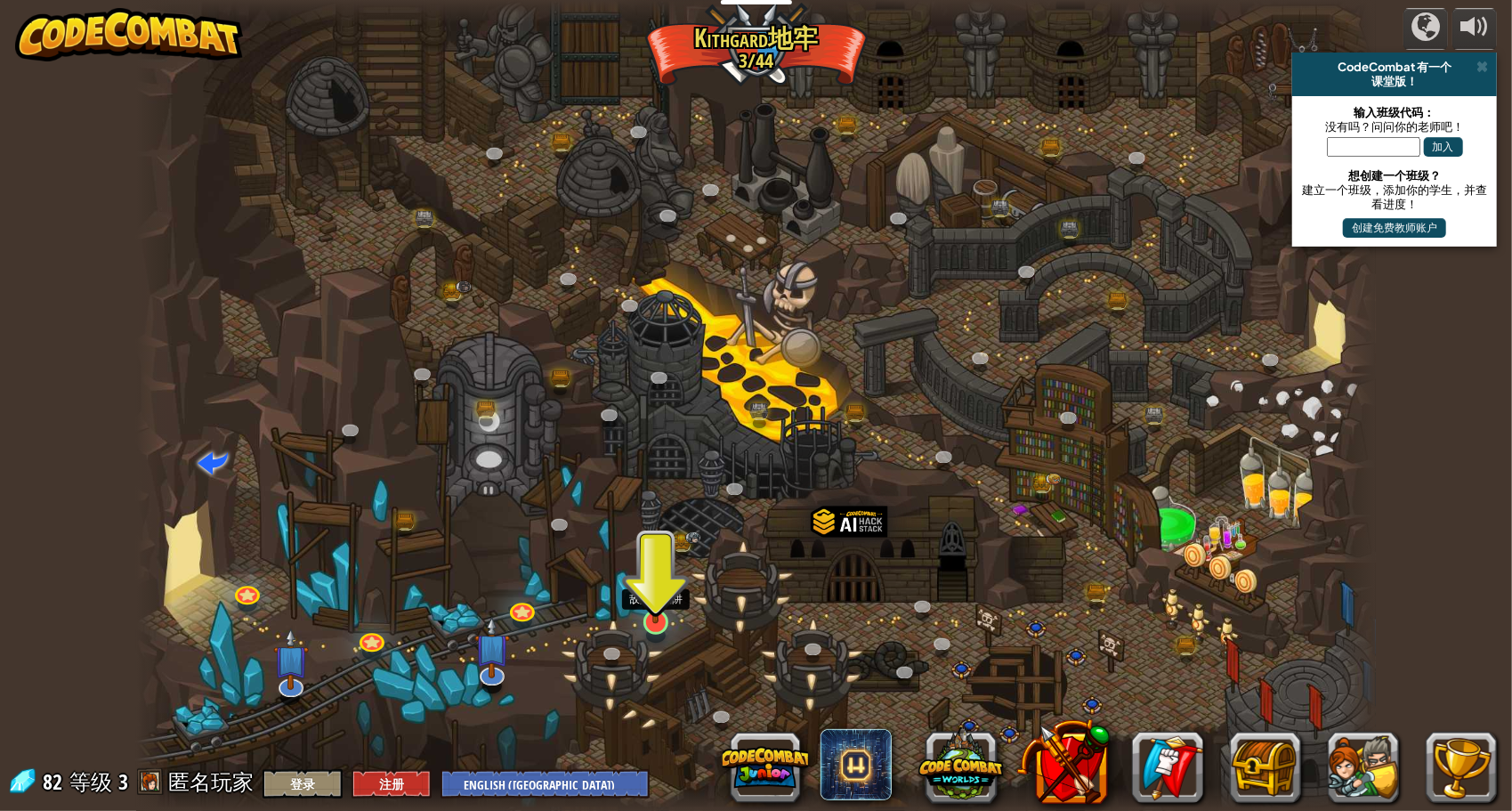
click at [652, 602] on img at bounding box center [655, 587] width 33 height 75
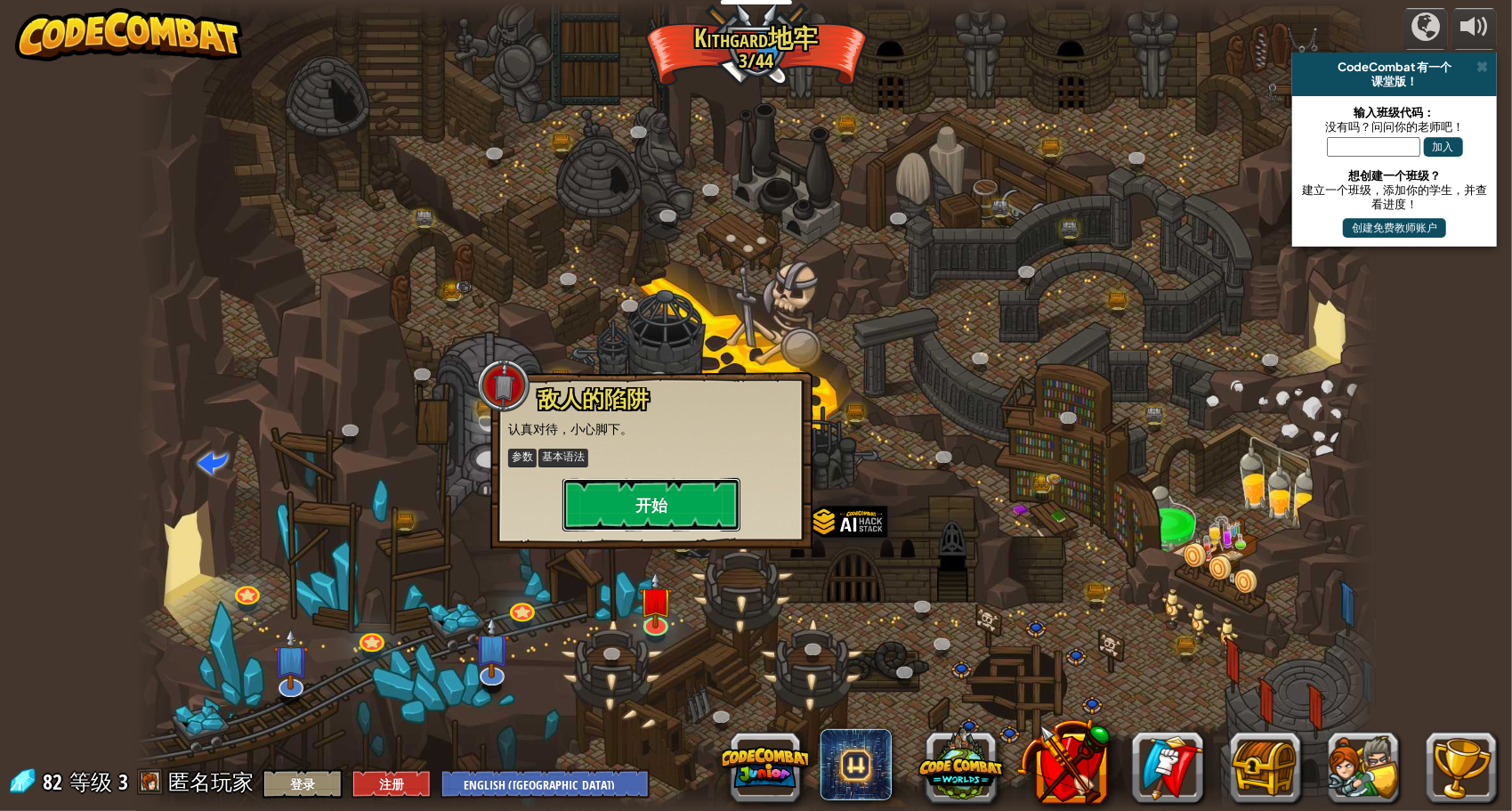
click at [686, 522] on button "开始" at bounding box center [652, 505] width 178 height 53
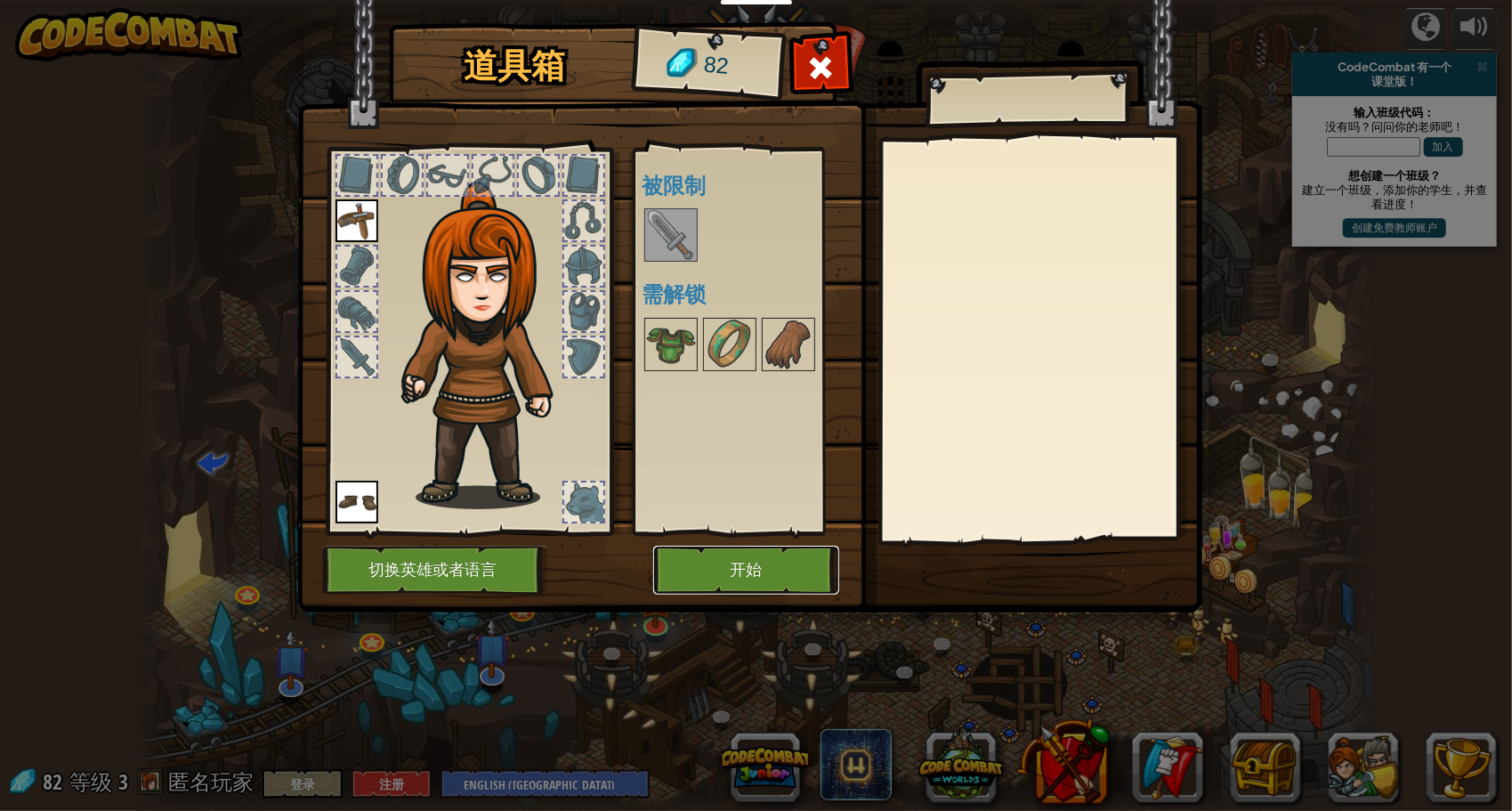
click at [732, 588] on button "开始" at bounding box center [746, 570] width 186 height 49
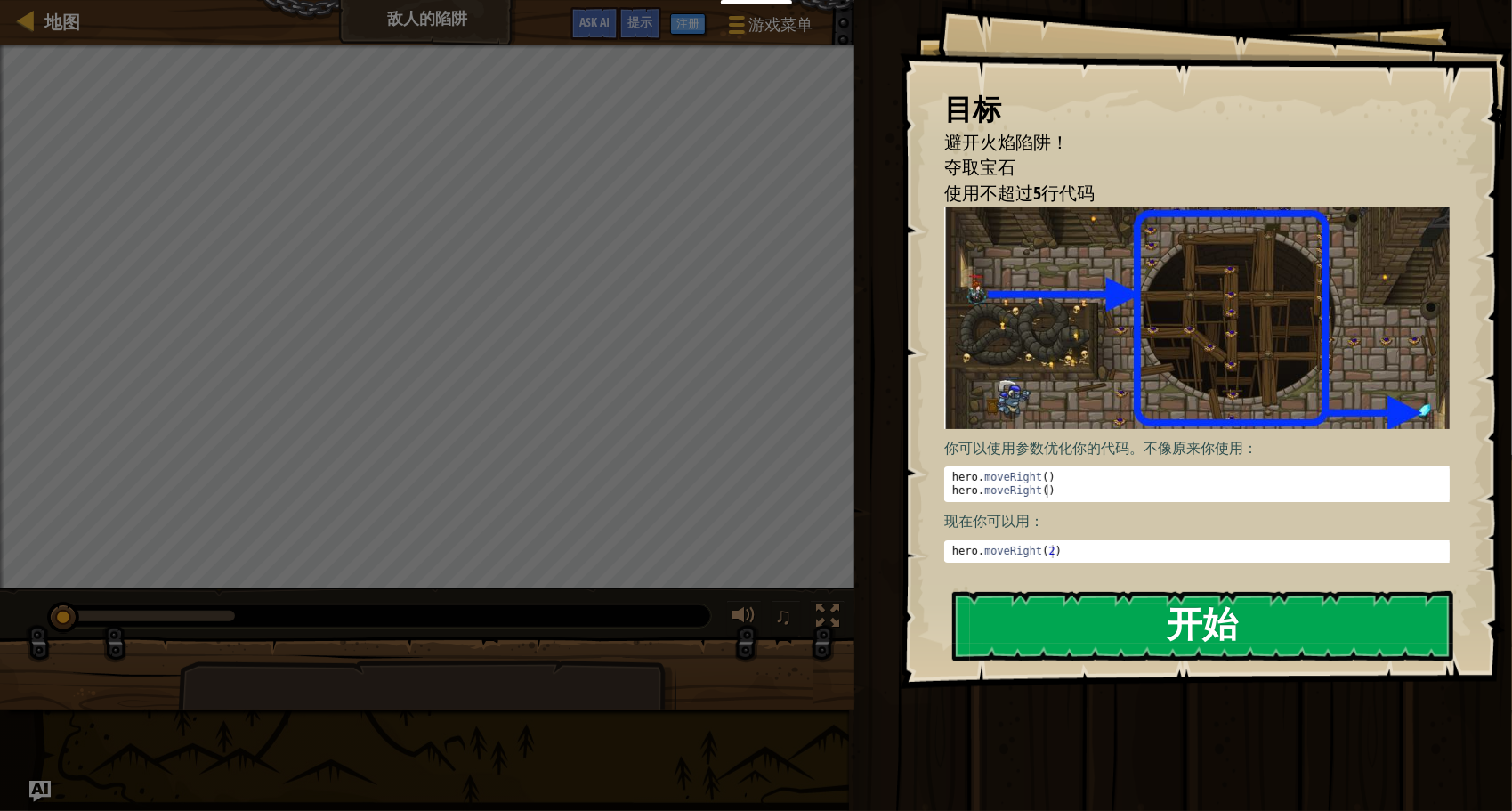
click at [1108, 653] on button "开始" at bounding box center [1202, 626] width 501 height 71
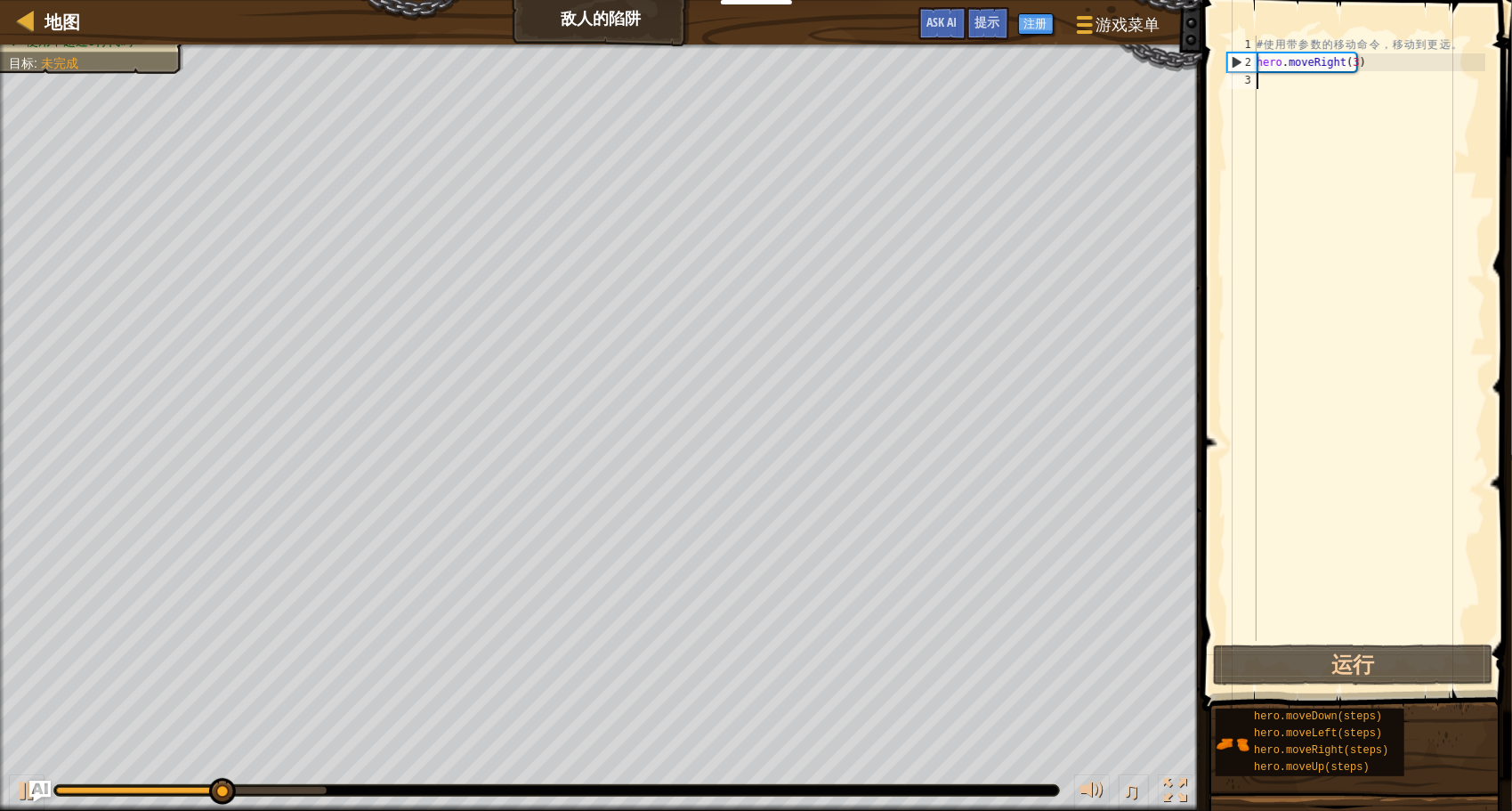
click at [1315, 90] on div "# 使 用 带 参 数 的 移 动 命 令 ， 移 动 到 更 远 。 hero . moveRight ( 3 )" at bounding box center [1370, 356] width 233 height 641
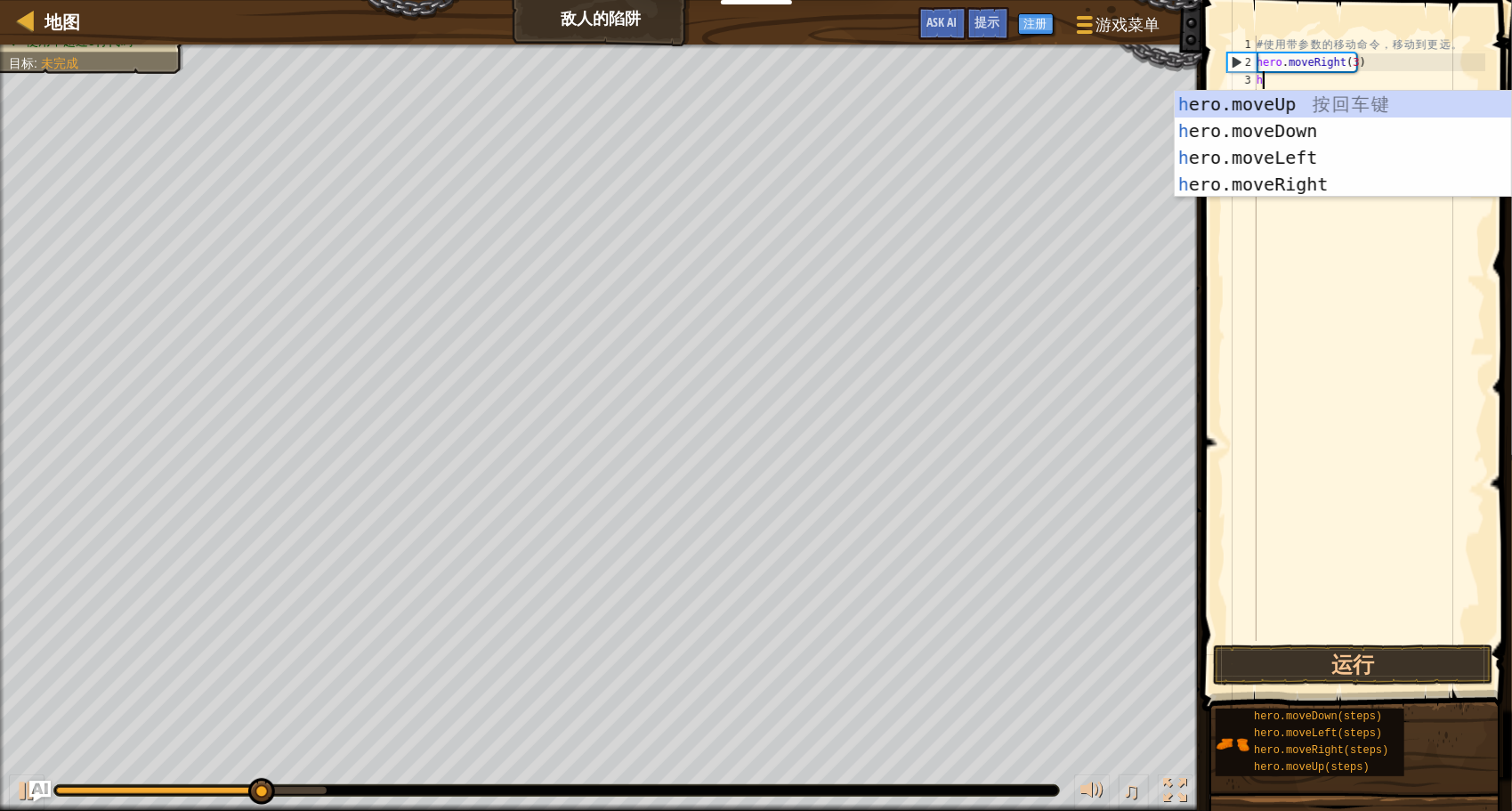
type textarea "he"
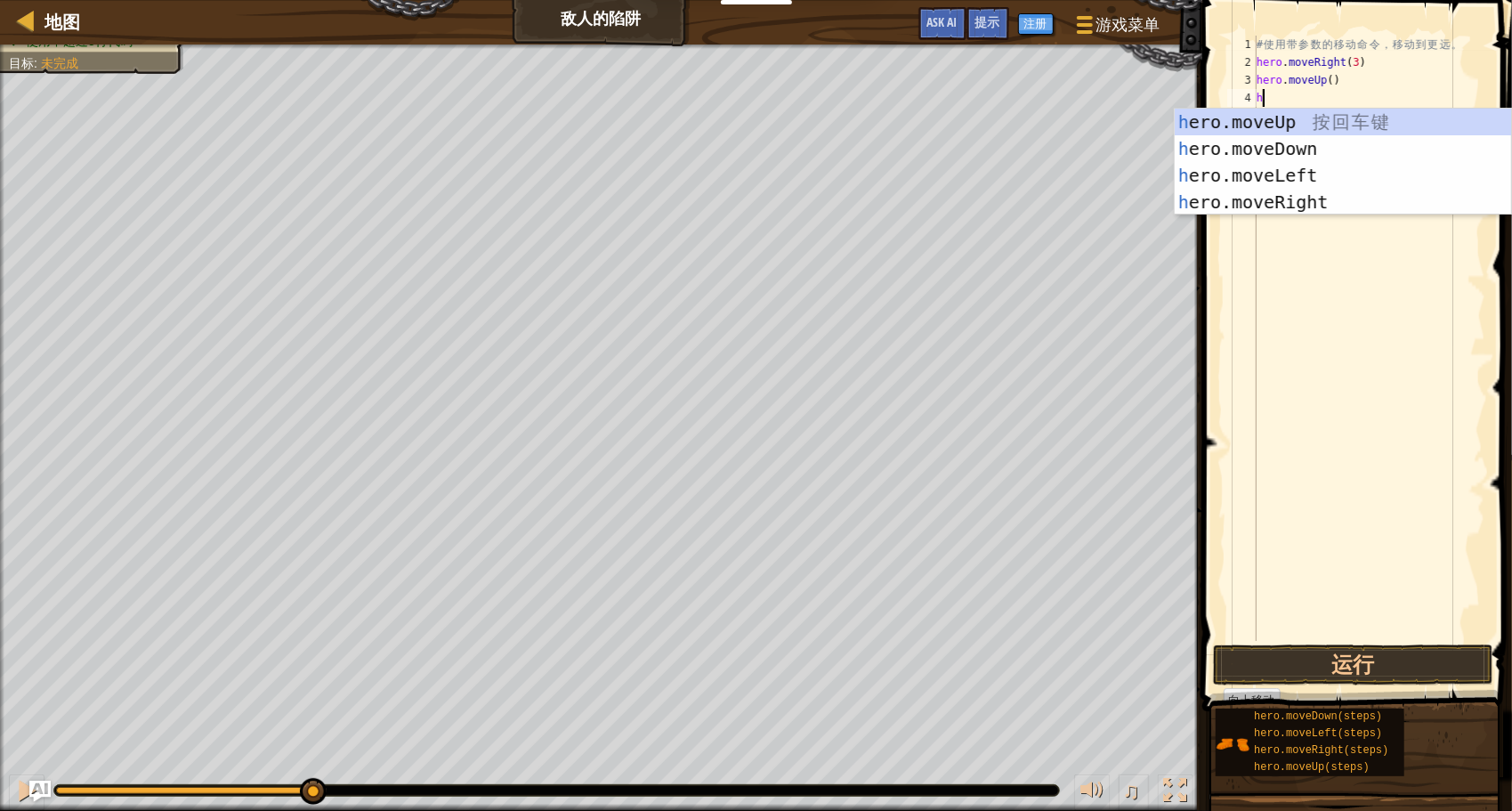
type textarea "he"
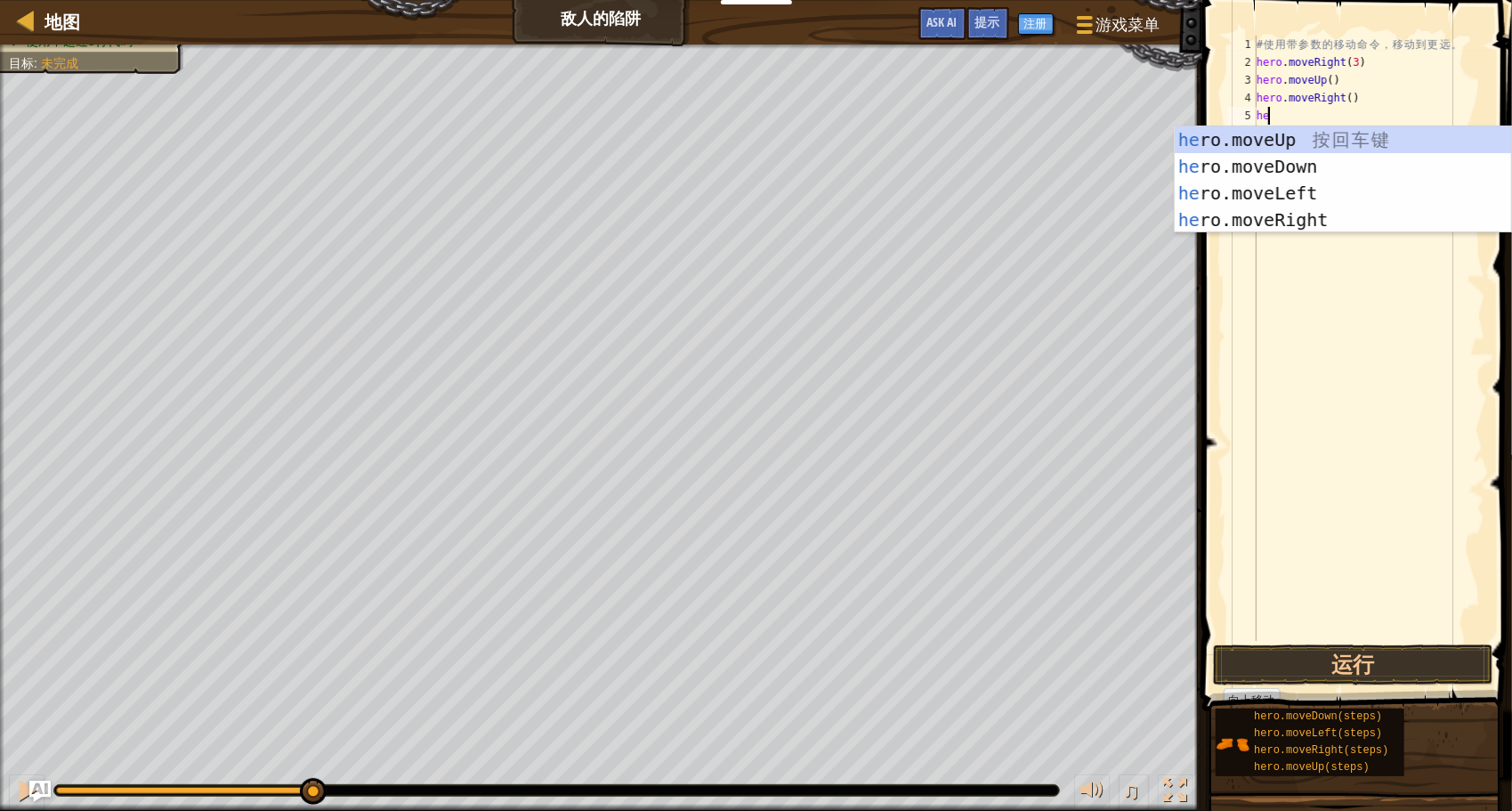
type textarea "her"
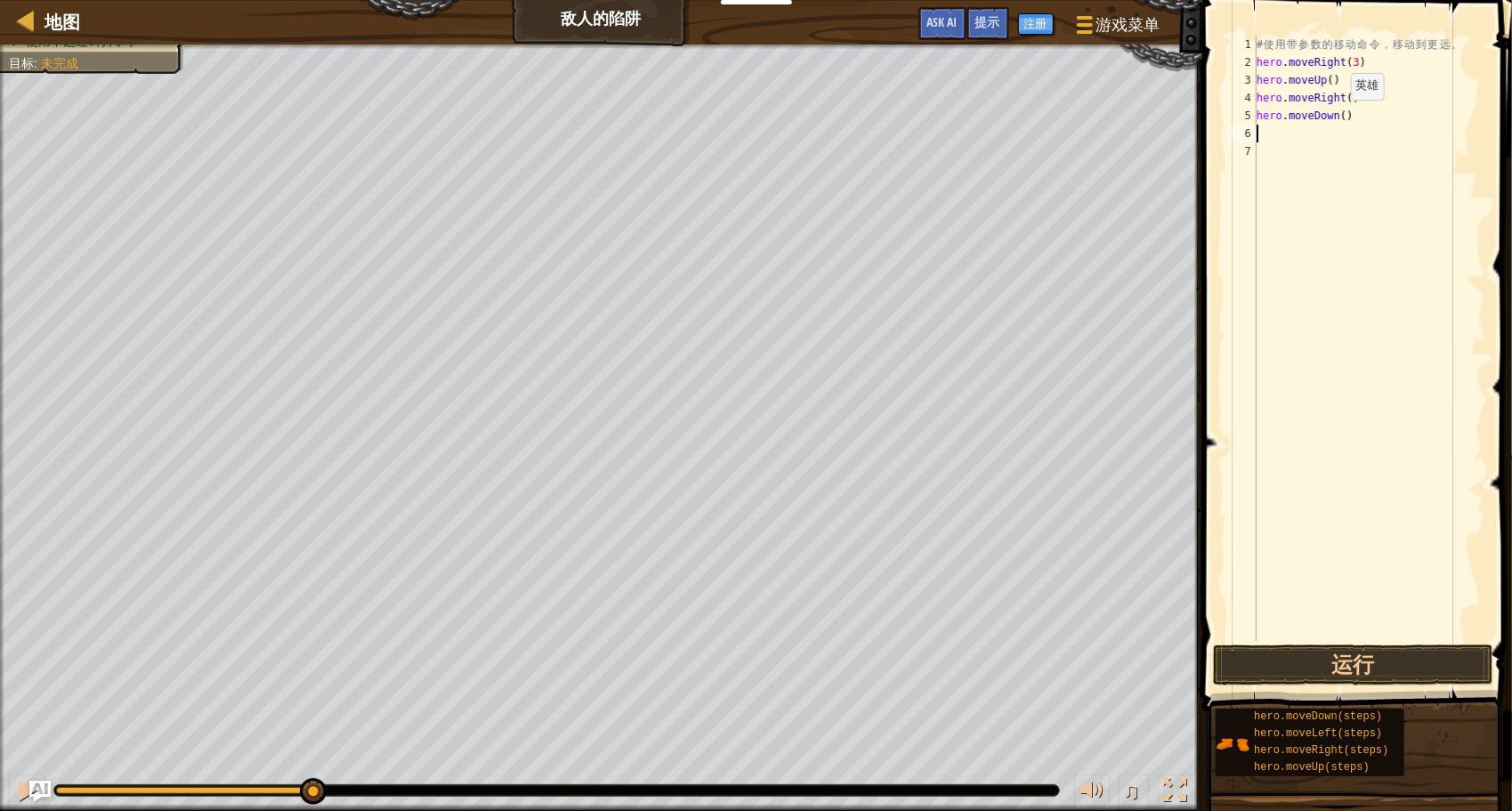
click at [1336, 118] on div "# 使 用 带 参 数 的 移 动 命 令 ， 移 动 到 更 远 。 hero . moveRight ( 3 ) hero . moveUp ( ) he…" at bounding box center [1370, 356] width 233 height 641
type textarea "hero.moveDown(3)"
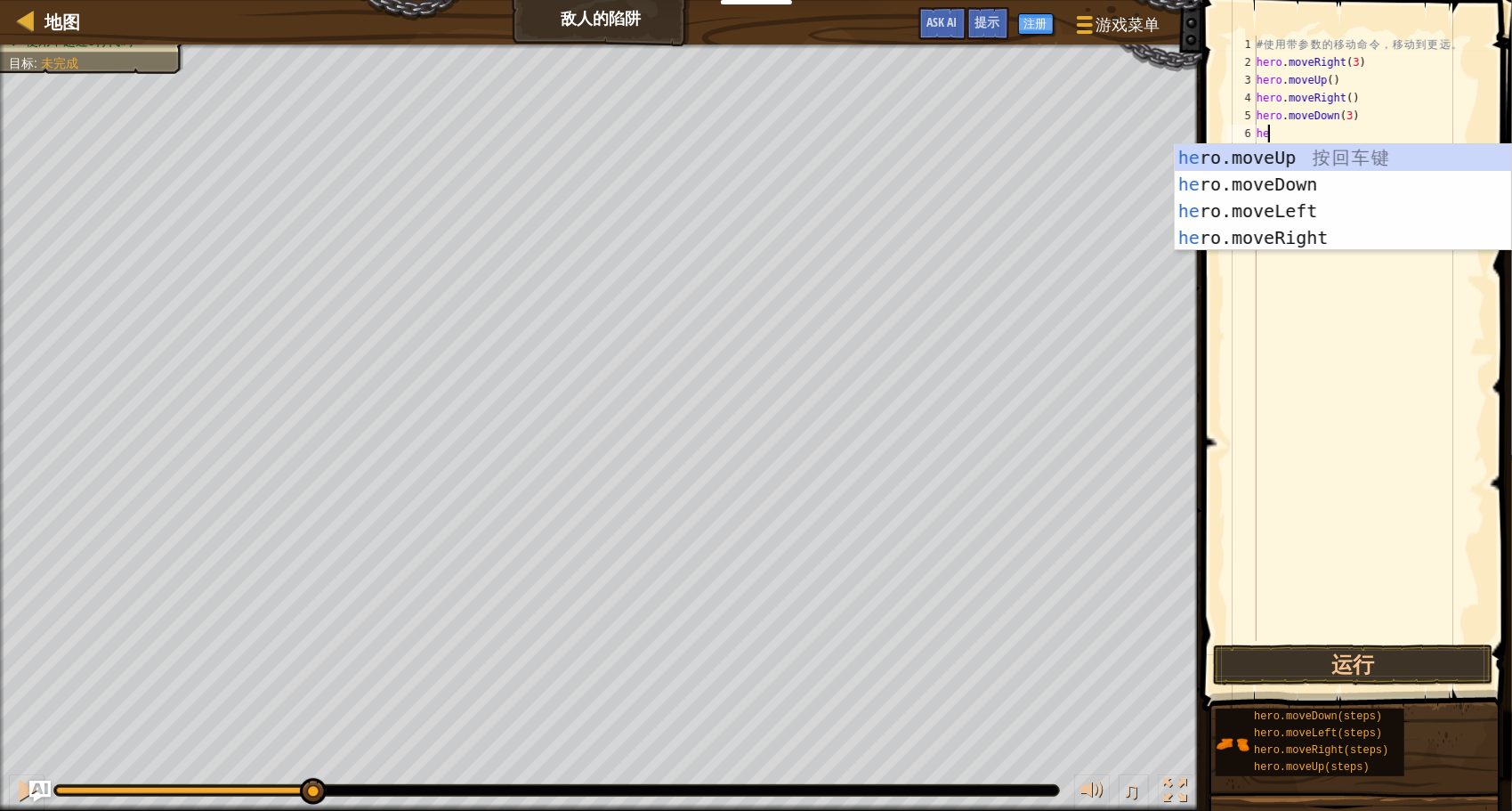
type textarea "here"
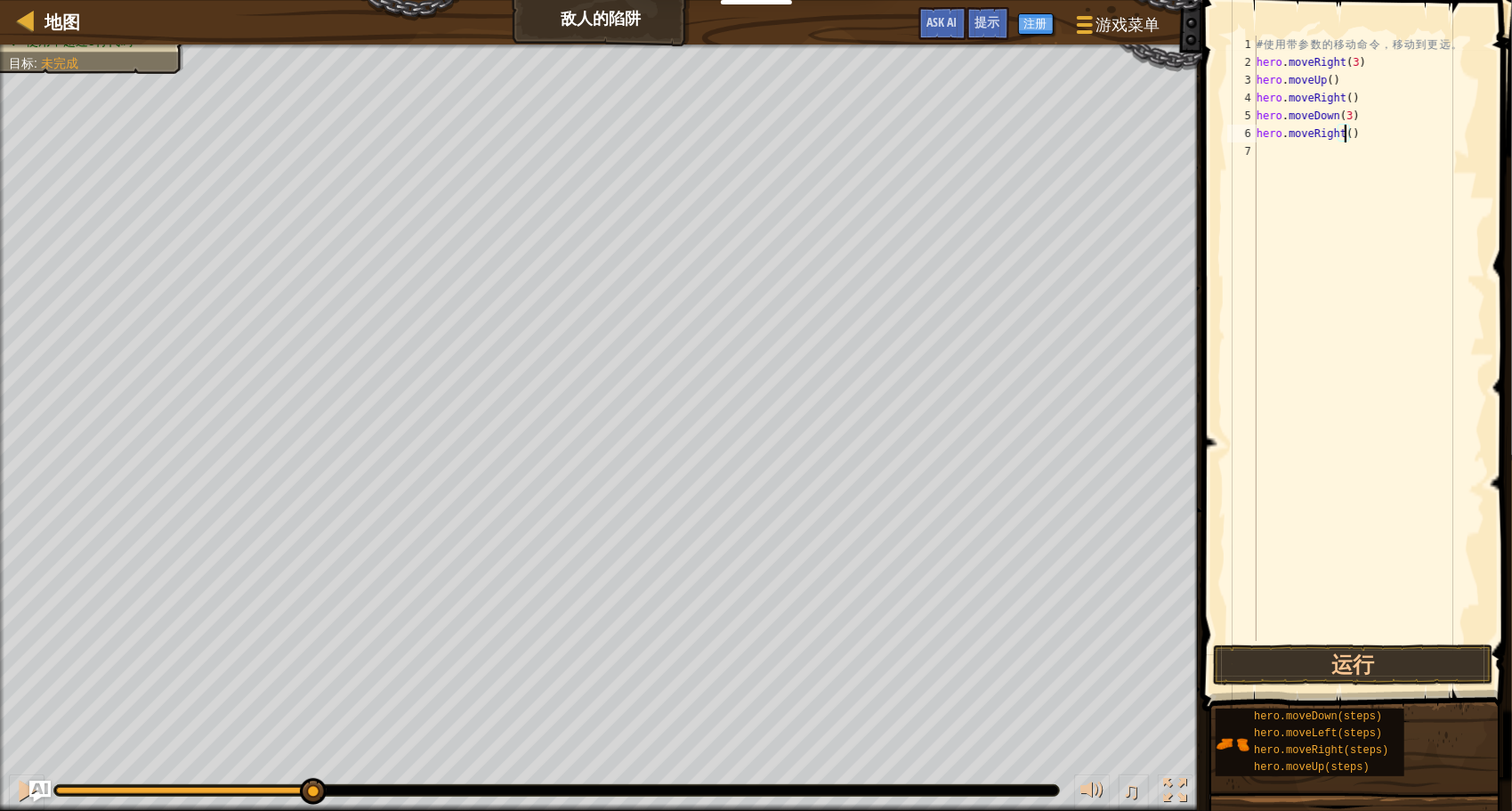
scroll to position [8, 7]
type textarea "hero.moveRight(2)"
click at [1381, 654] on button "运行" at bounding box center [1353, 665] width 280 height 41
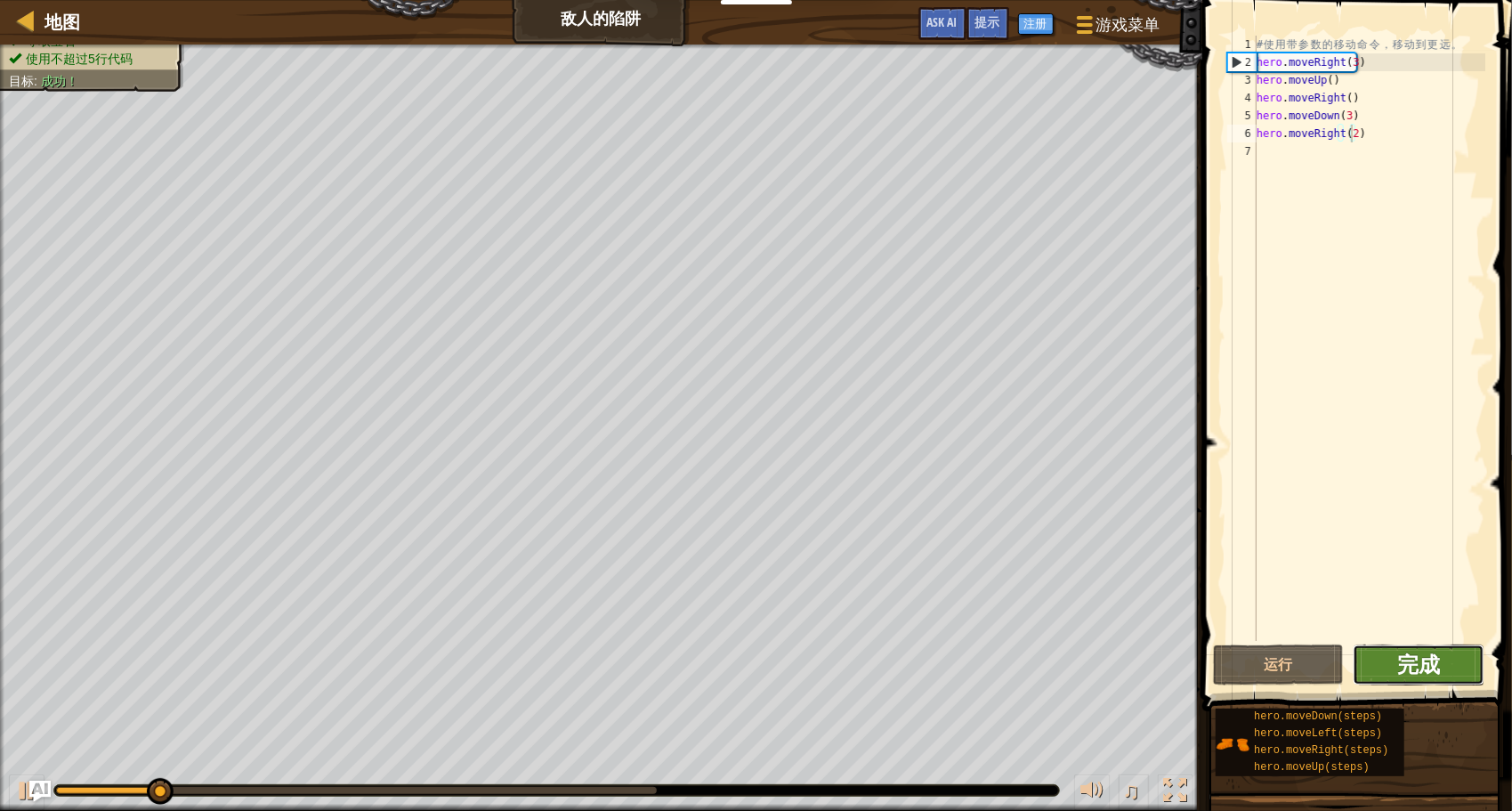
click at [1404, 656] on span "完成" at bounding box center [1418, 664] width 42 height 29
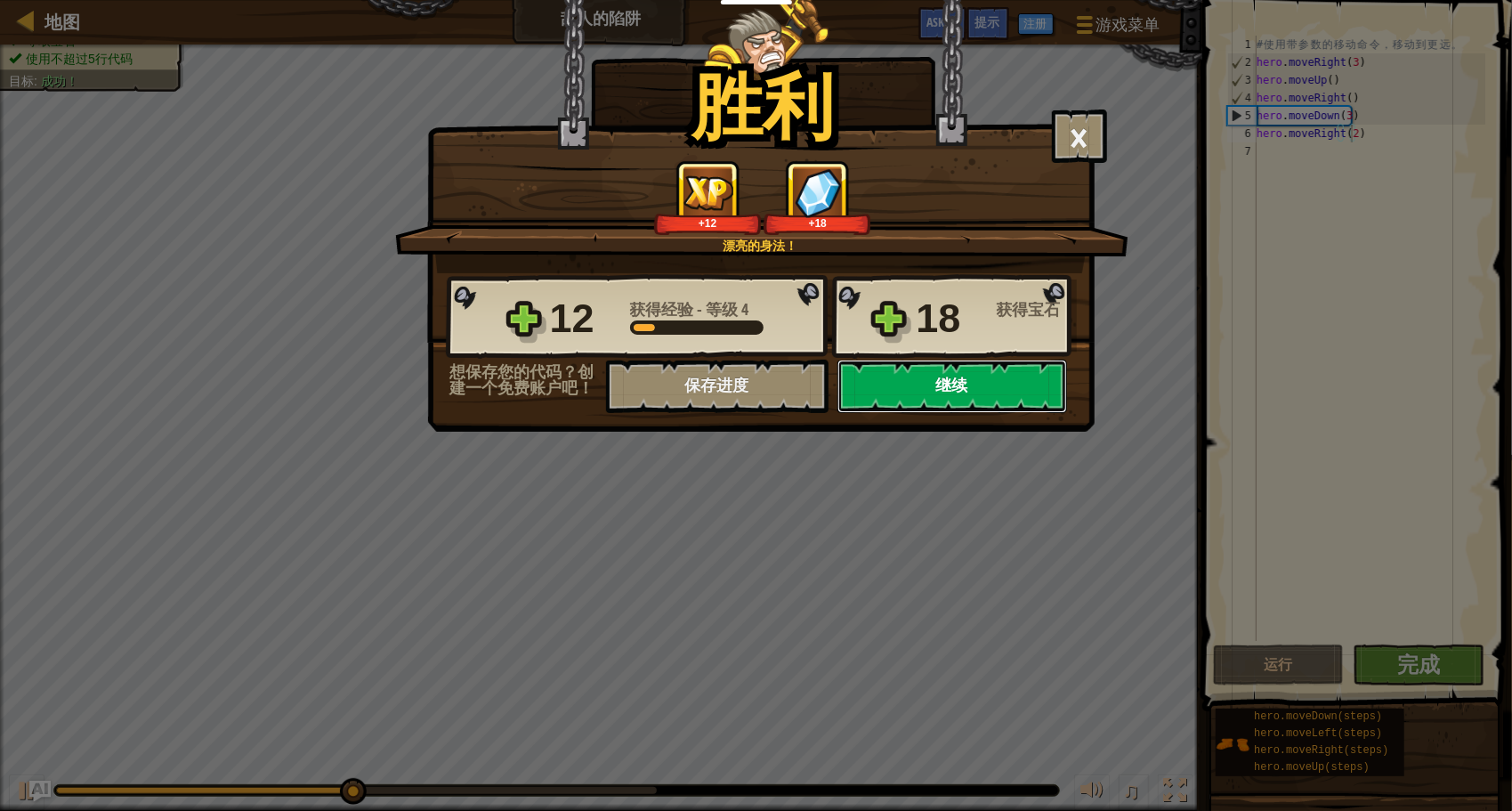
click at [922, 382] on button "继续" at bounding box center [952, 386] width 230 height 53
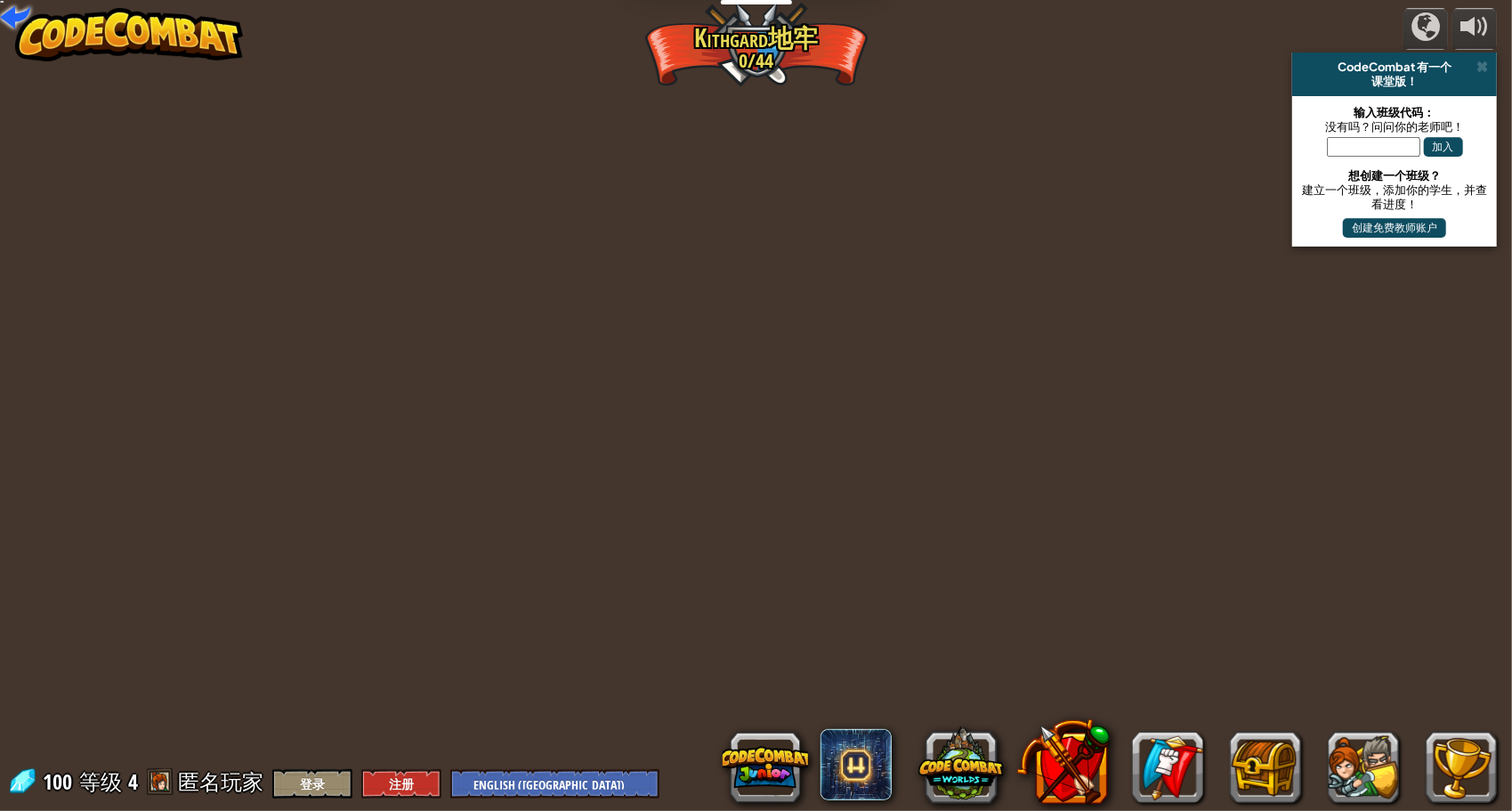
select select "zh-[PERSON_NAME]"
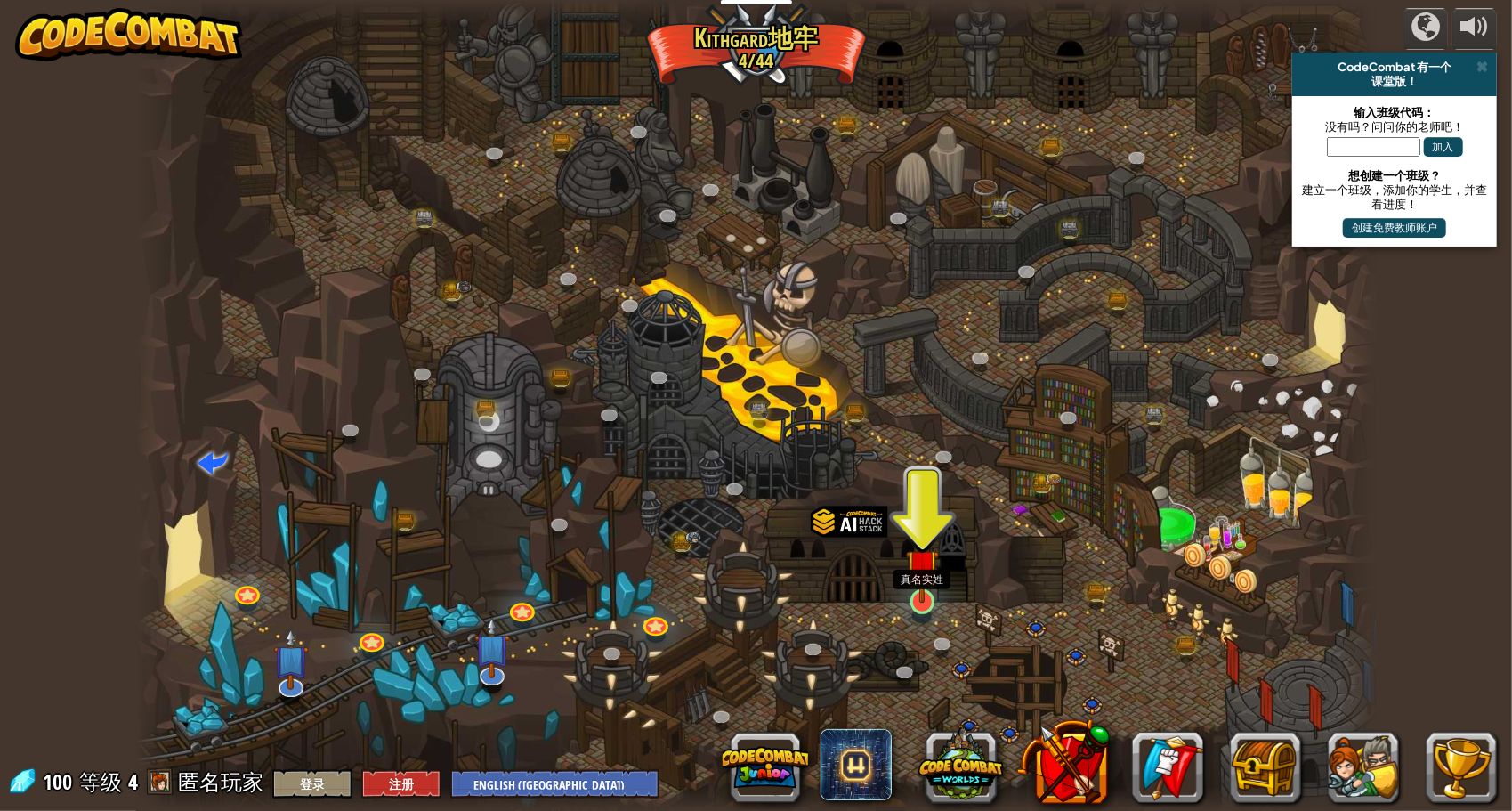
click at [926, 592] on img at bounding box center [923, 565] width 33 height 75
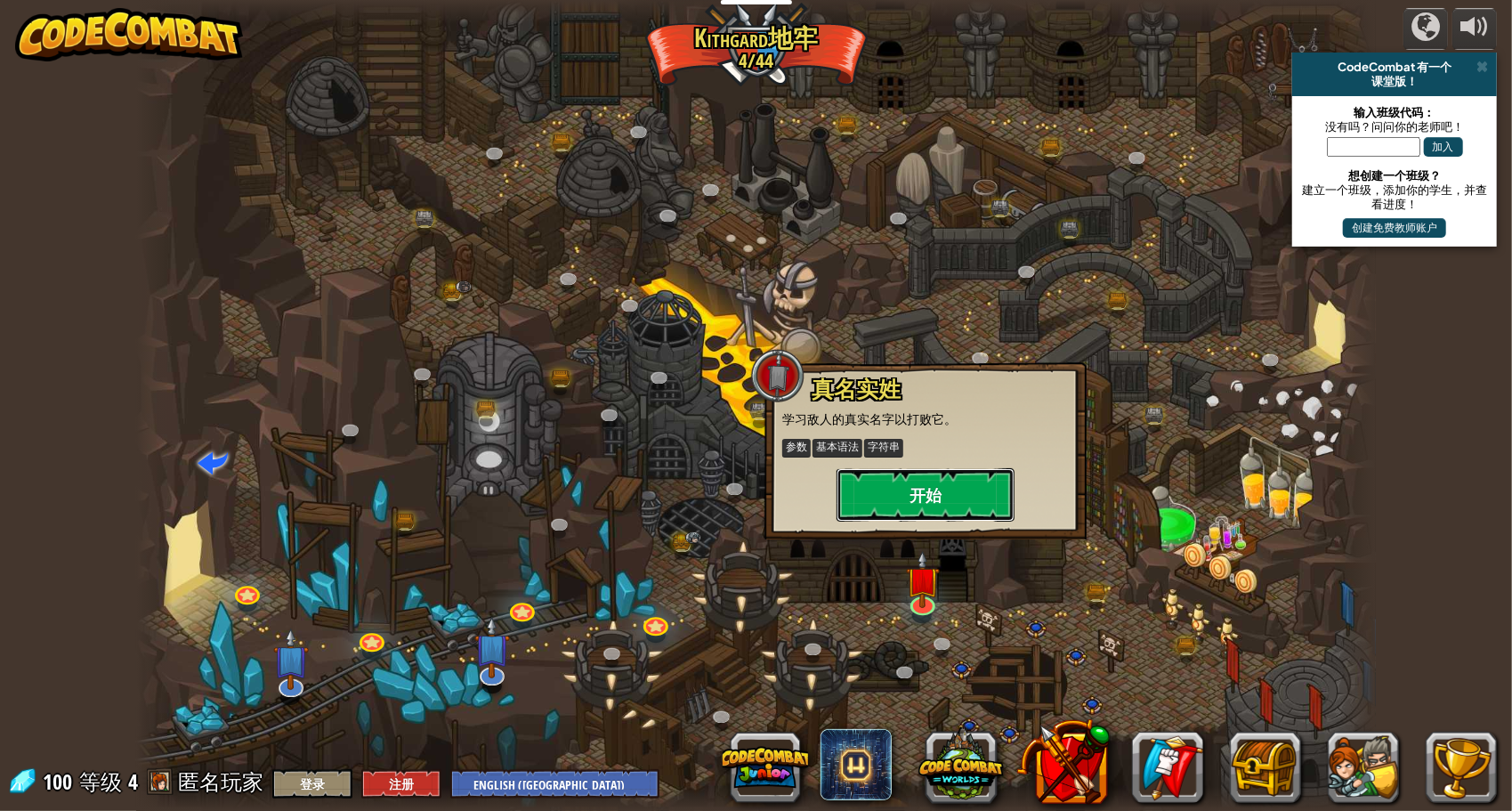
click at [978, 501] on button "开始" at bounding box center [926, 495] width 178 height 53
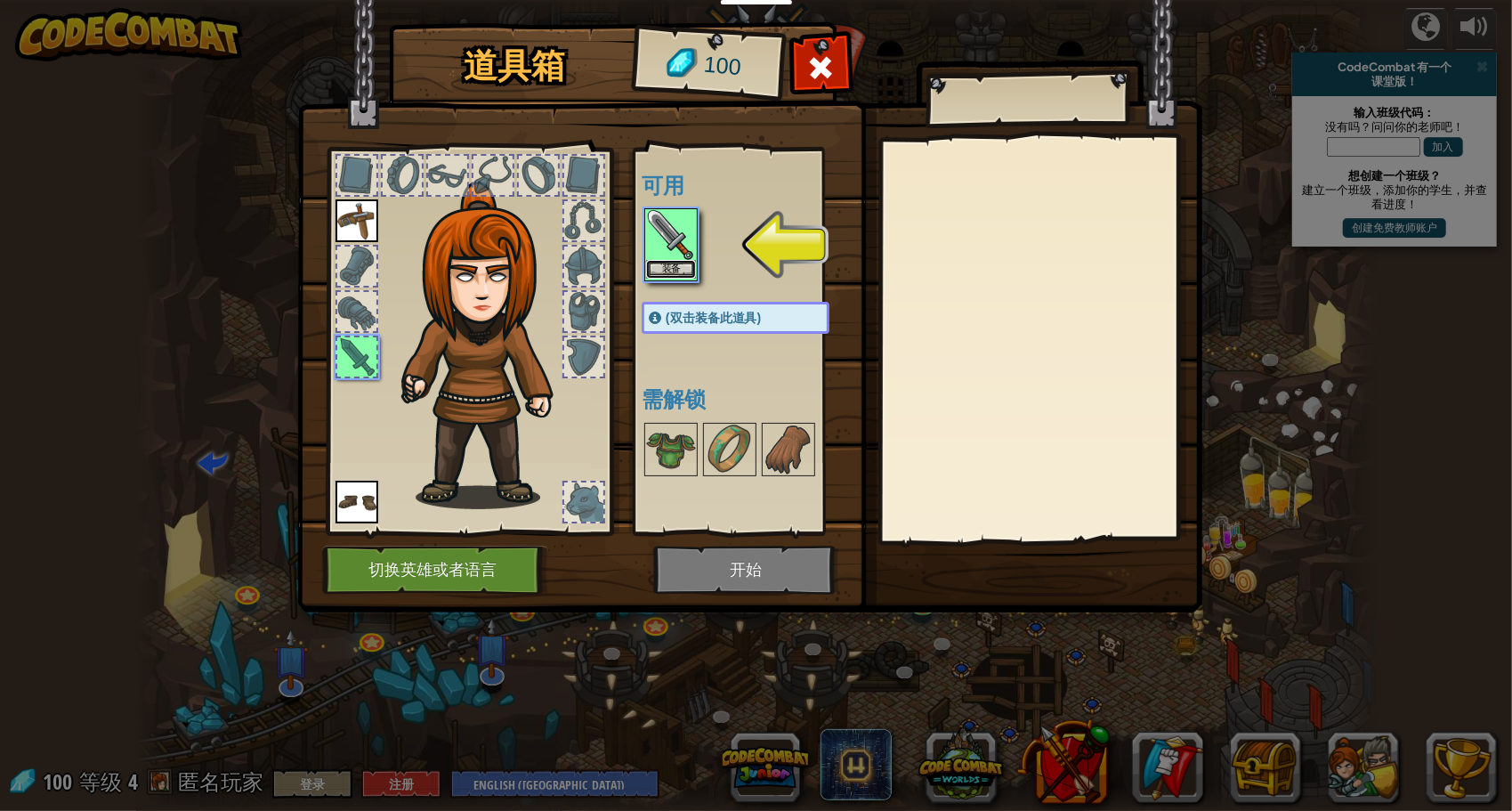
click at [680, 272] on button "装备" at bounding box center [671, 269] width 50 height 18
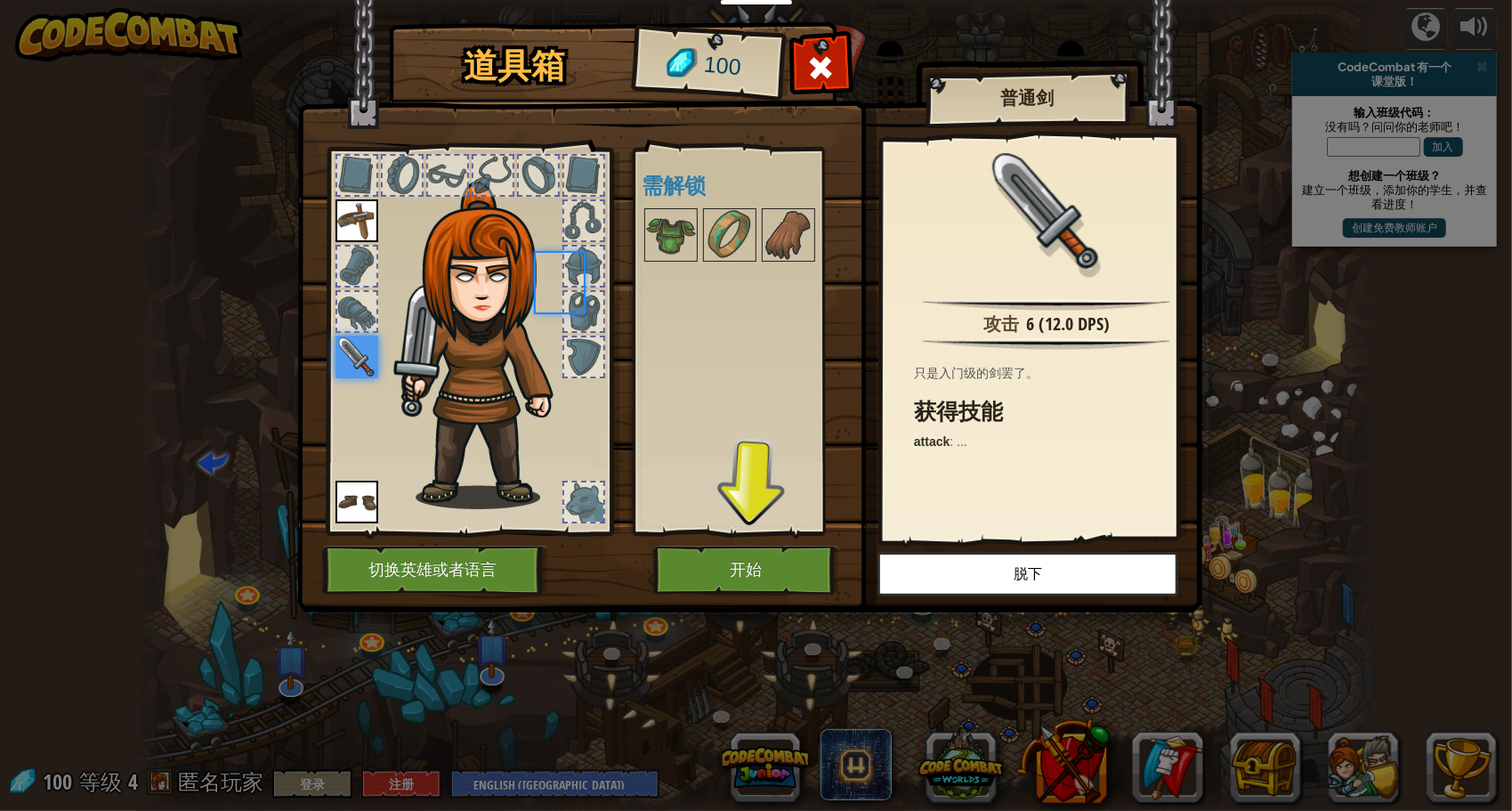
click at [680, 272] on div "可用 装备 装备 装备 (双击装备此道具) 需解锁" at bounding box center [753, 341] width 223 height 371
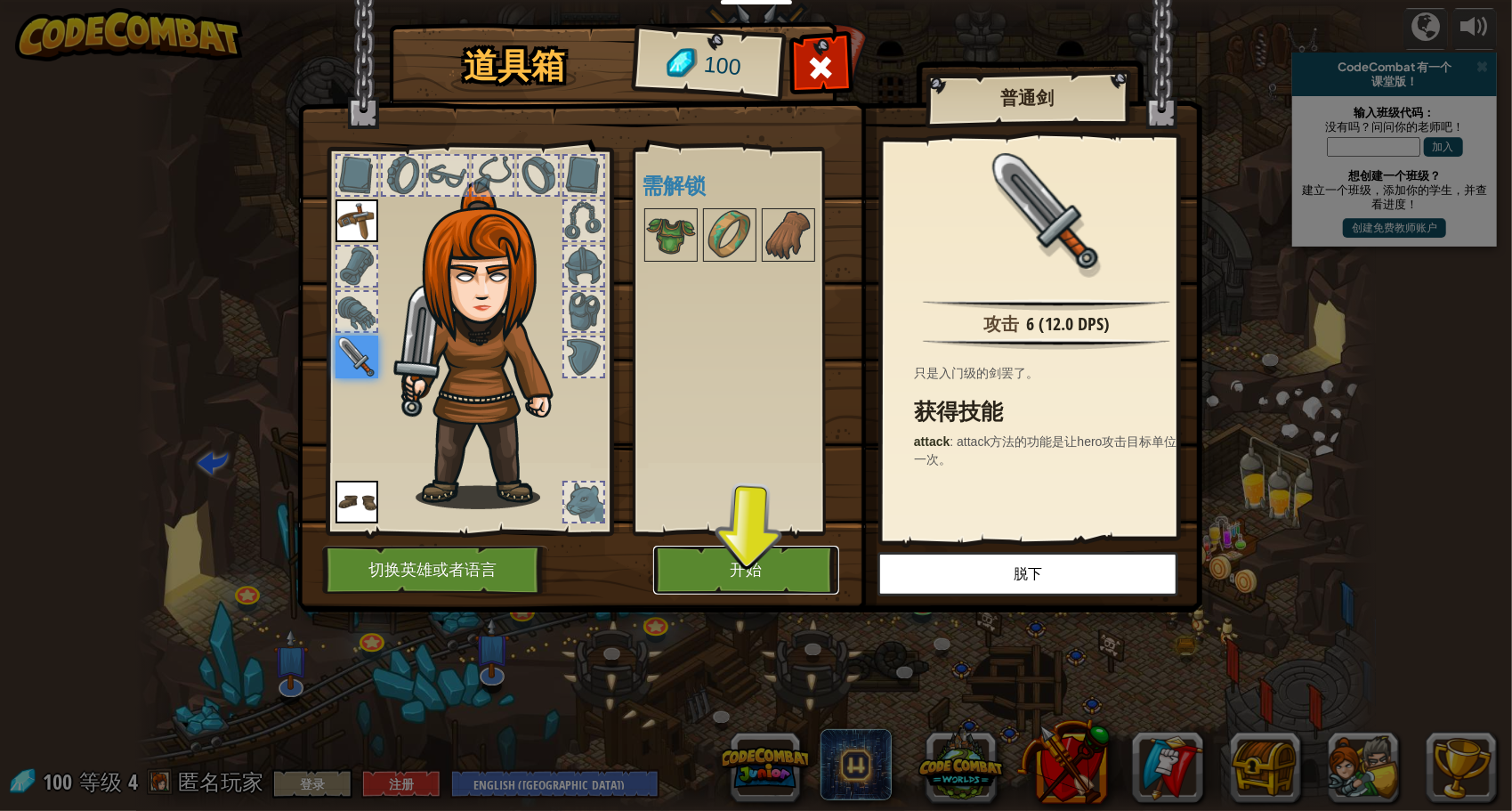
click at [776, 567] on button "开始" at bounding box center [746, 570] width 186 height 49
click at [776, 2] on body "教育者 创建免费账号 学校和学区解决方案 教师工具包预览 符合标准 有效性研究 成功故事 专业发展 编码一小时 资助和资金资源 请求演示或报价 家长参与 游戏…" at bounding box center [756, 1] width 1512 height 2
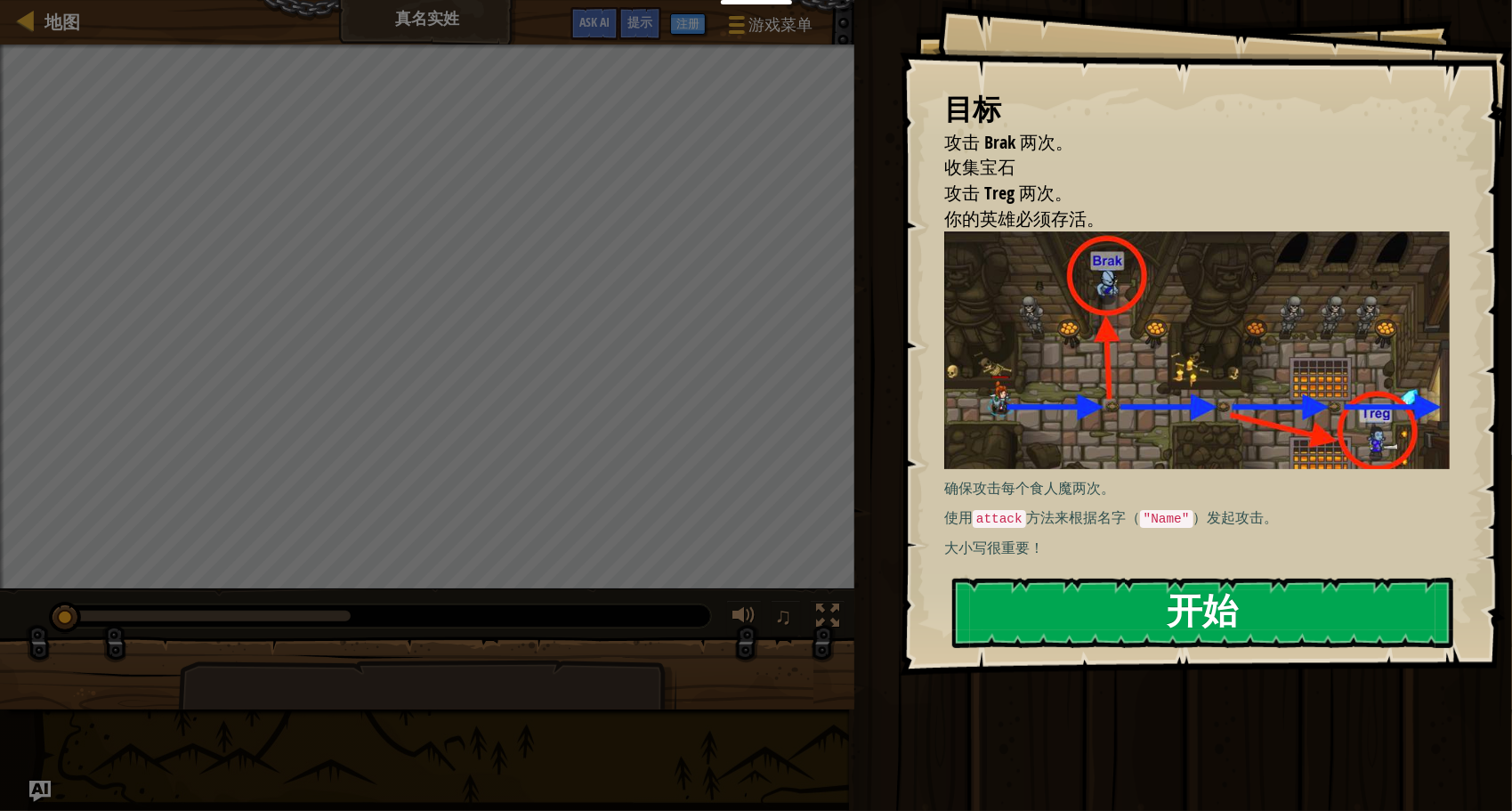
click at [1062, 612] on button "开始" at bounding box center [1202, 613] width 501 height 71
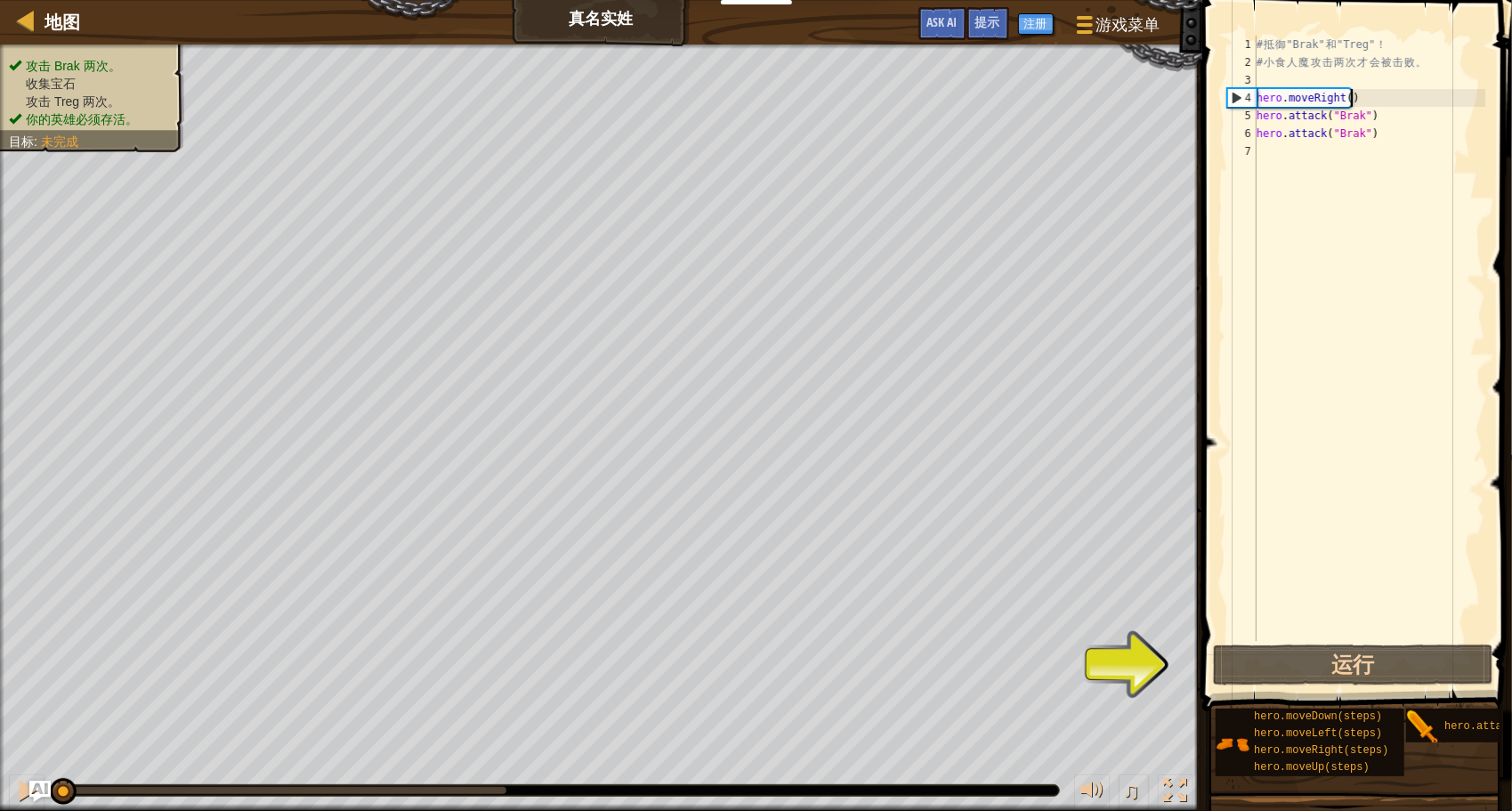
click at [1376, 98] on div "# 抵 御 "Brak" 和 "Treg" ！ # 小 食 人 魔 攻 击 两 次 才 会 被 击 败 。 hero . moveRight ( ) hero…" at bounding box center [1370, 356] width 233 height 641
type textarea "hero.moveRight()"
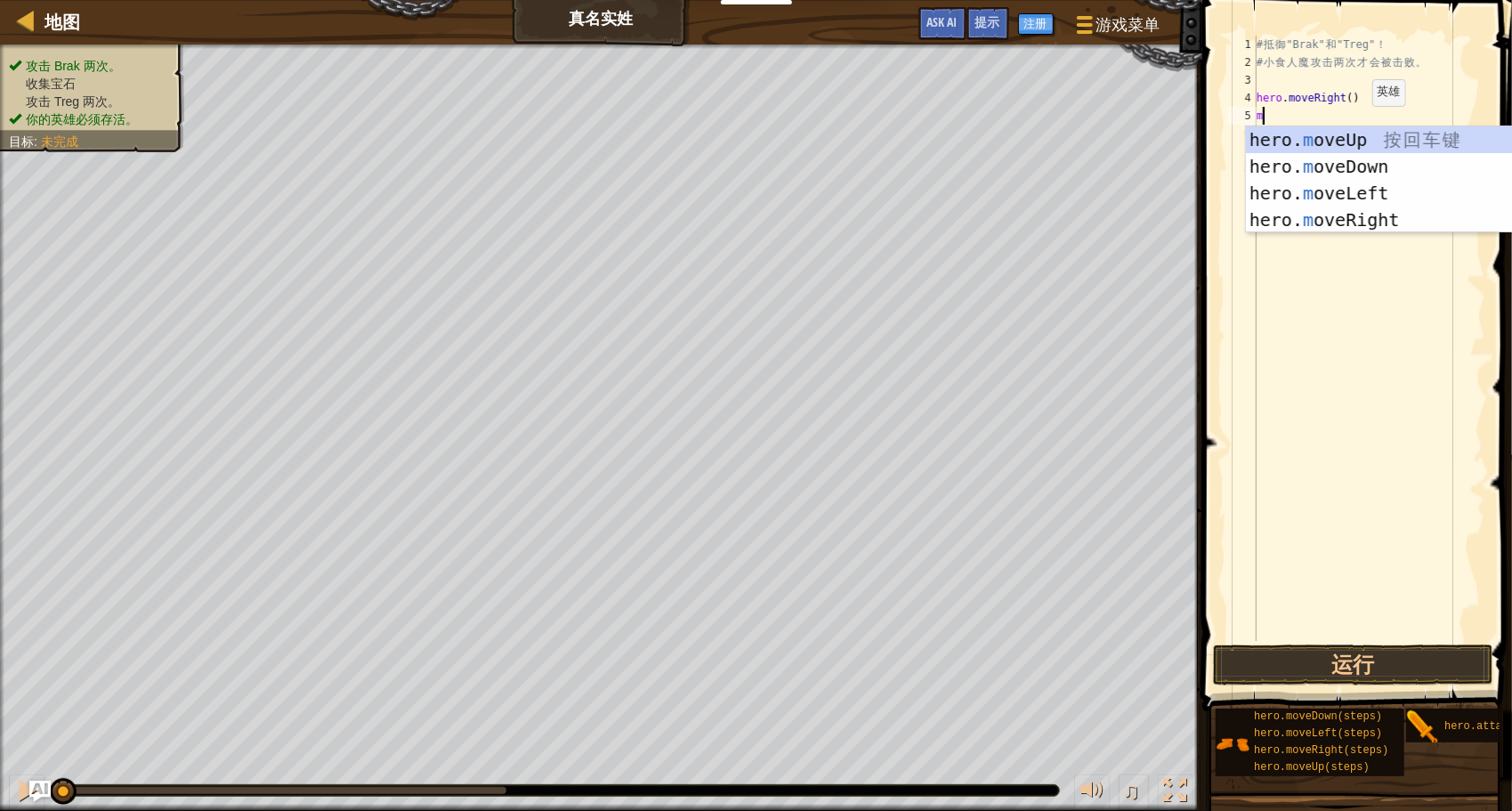
scroll to position [8, 0]
type textarea "mo"
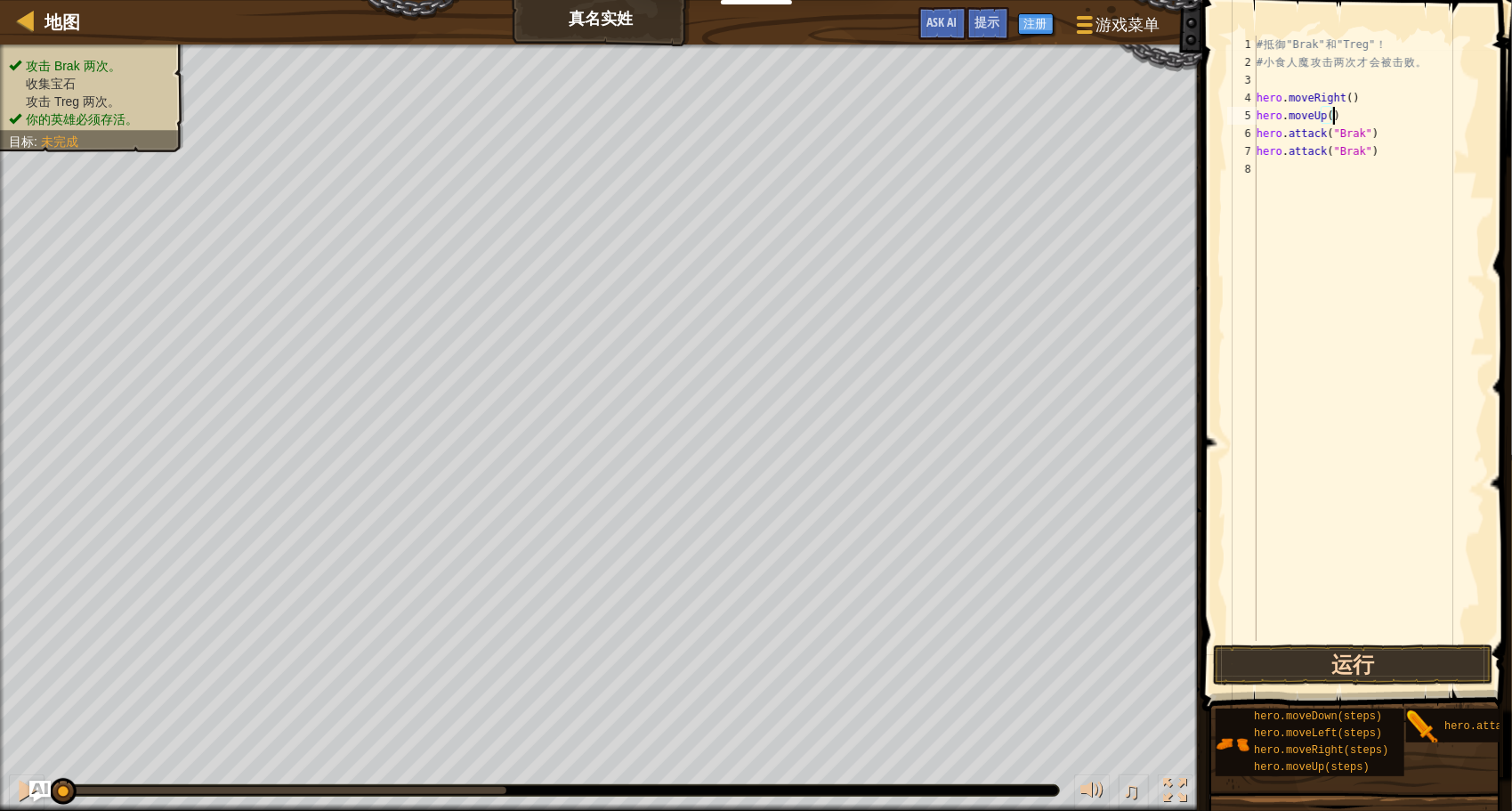
type textarea "hero.moveUp()"
click at [1394, 657] on button "运行" at bounding box center [1353, 665] width 280 height 41
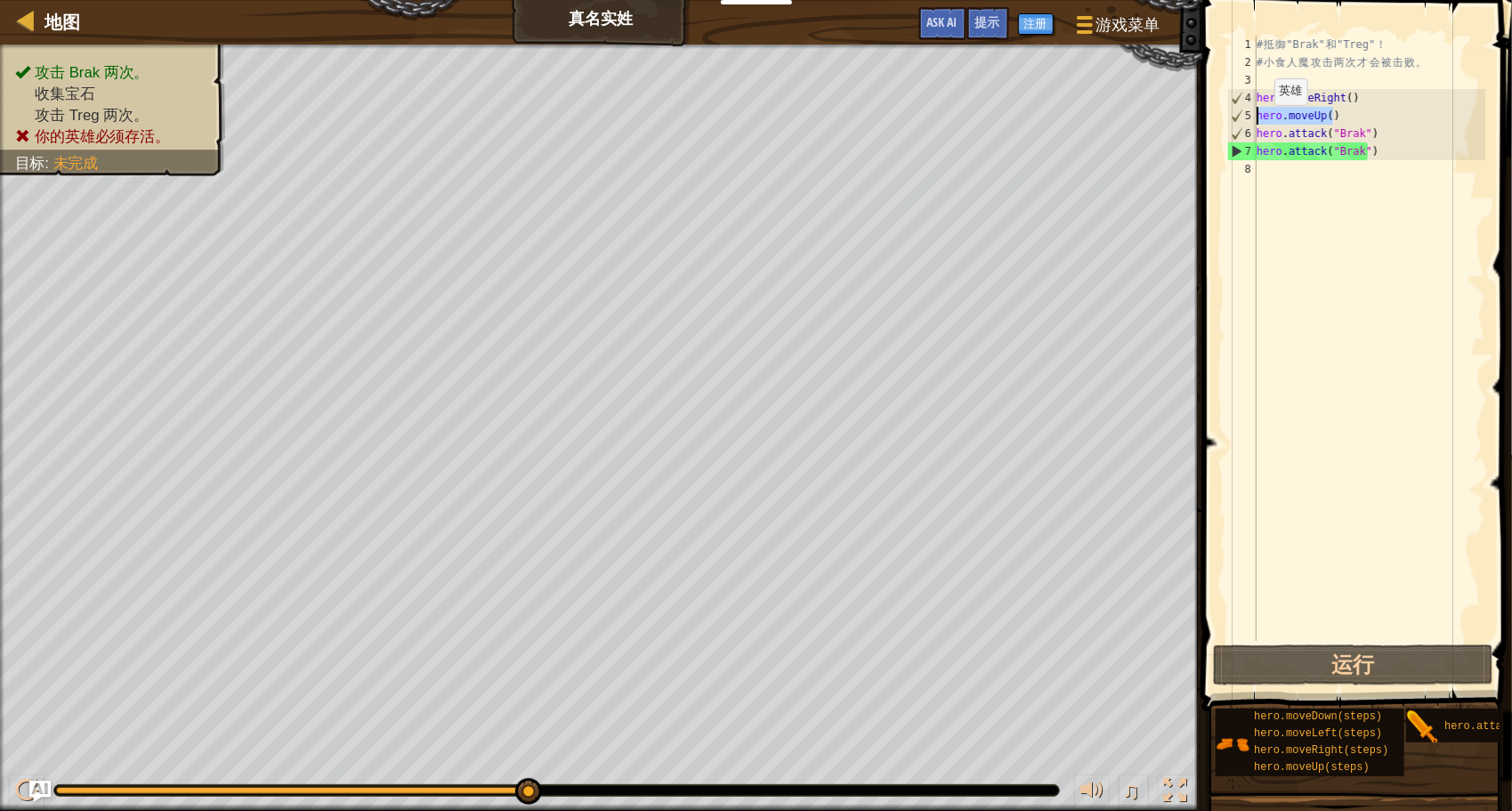
drag, startPoint x: 1351, startPoint y: 124, endPoint x: 1244, endPoint y: 122, distance: 107.0
click at [1244, 122] on div "hero.moveUp() 1 2 3 4 5 6 7 8 # 抵 御 "Brak" 和 "Treg" ！ # 小 食 人 魔 攻 击 两 次 才 会 被 击…" at bounding box center [1355, 338] width 262 height 606
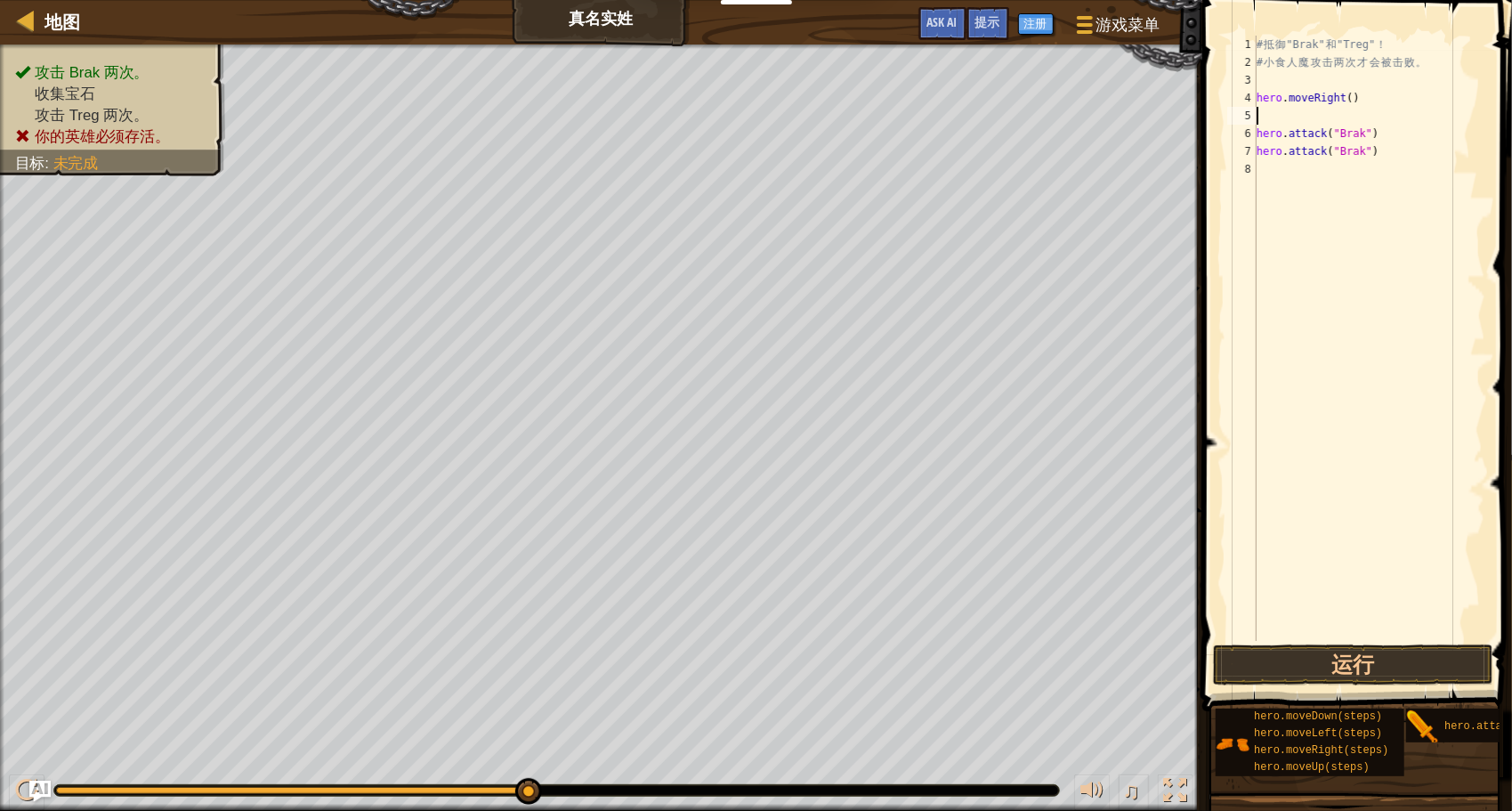
click at [1302, 113] on div "# 抵 御 "Brak" 和 "Treg" ！ # 小 食 人 魔 攻 击 两 次 才 会 被 击 败 。 hero . moveRight ( ) hero…" at bounding box center [1370, 356] width 233 height 641
type textarea "hero.moveRight()"
click at [1367, 145] on div "# 抵 御 "Brak" 和 "Treg" ！ # 小 食 人 魔 攻 击 两 次 才 会 被 击 败 。 hero . moveRight ( ) hero…" at bounding box center [1370, 356] width 233 height 641
type textarea "hero.attack("Treg")"
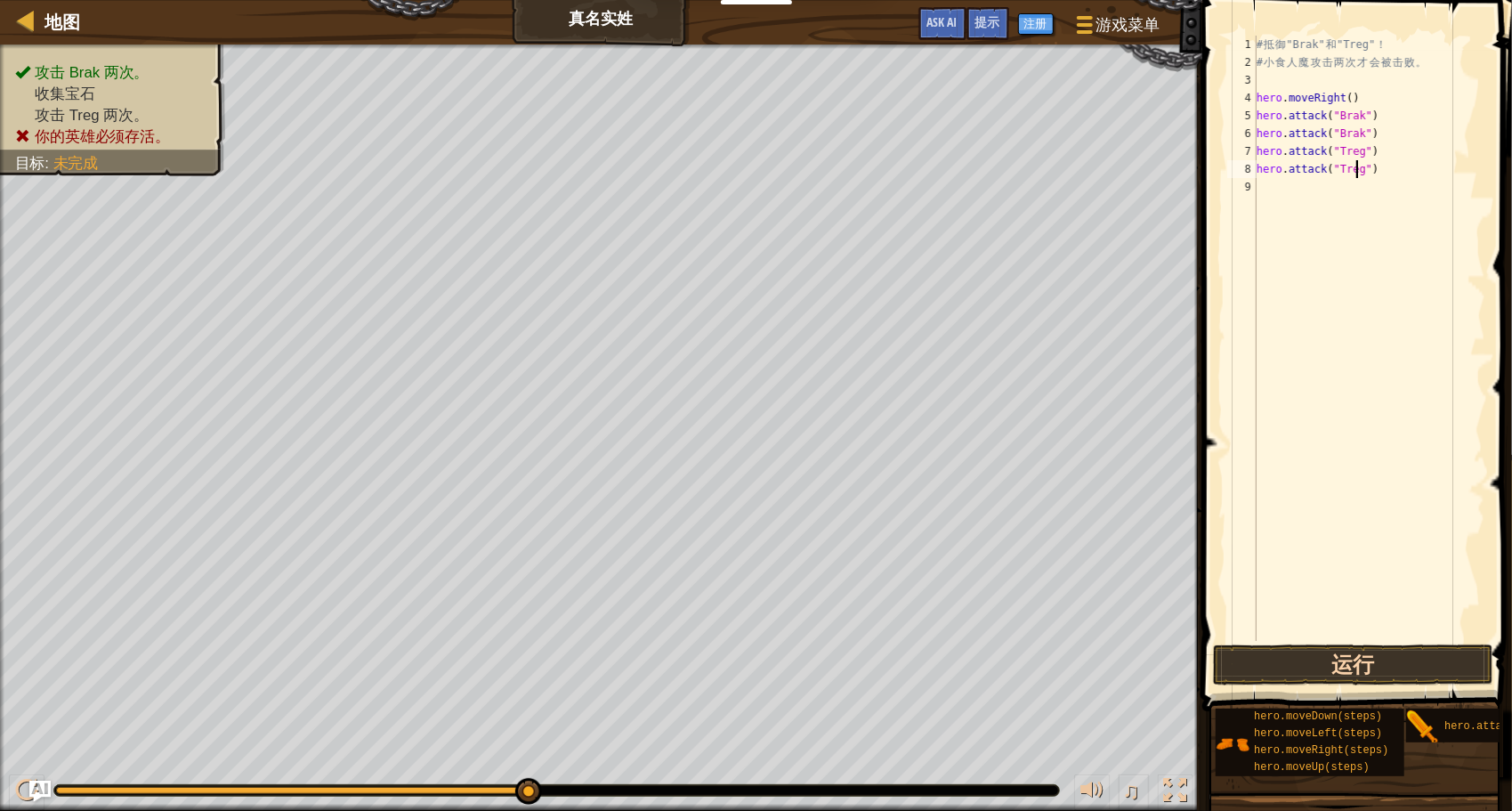
type textarea "hero.attack("Treg")"
click at [1324, 661] on button "运行" at bounding box center [1353, 665] width 280 height 41
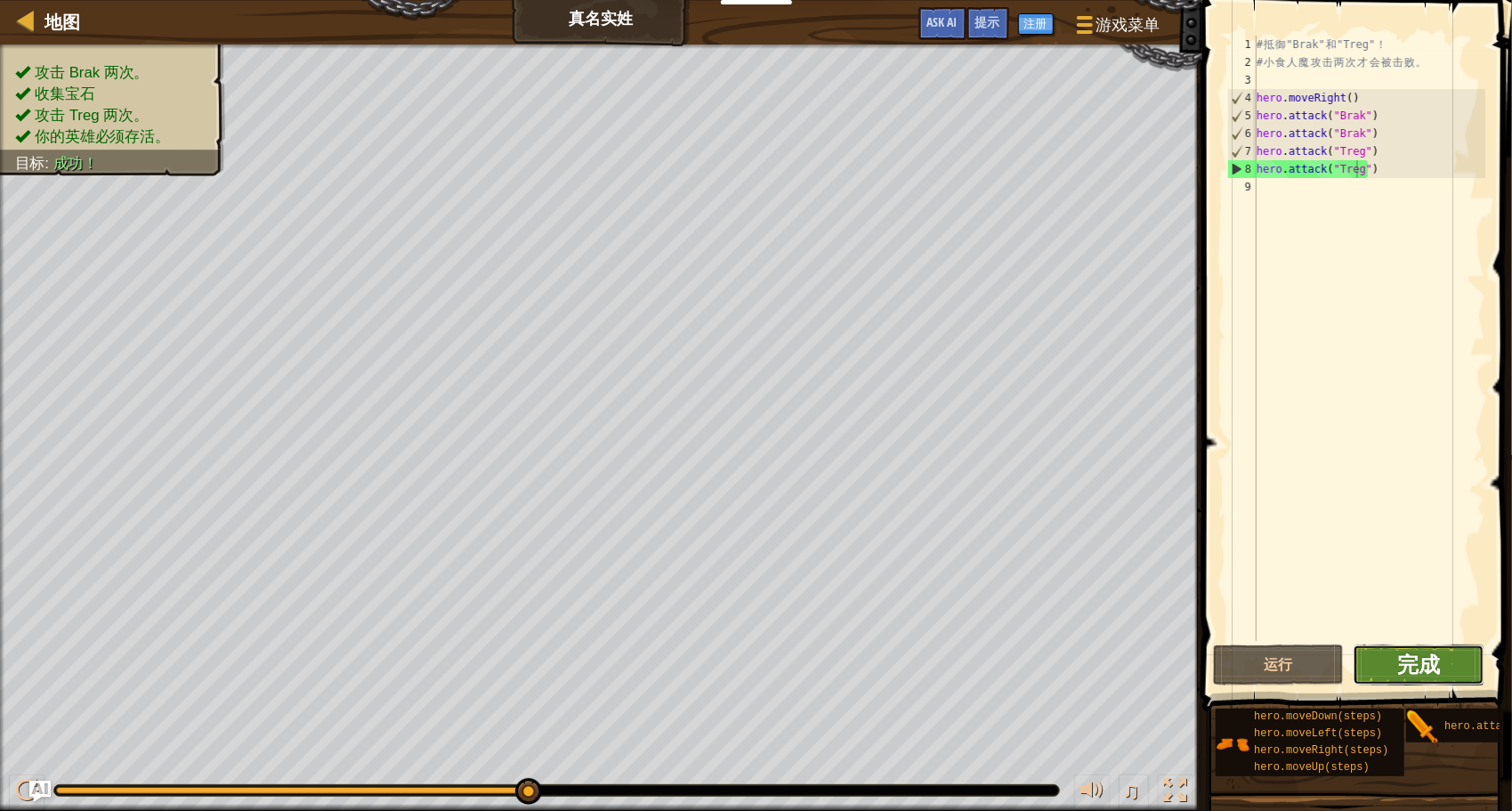
click at [1420, 663] on span "完成" at bounding box center [1418, 664] width 42 height 29
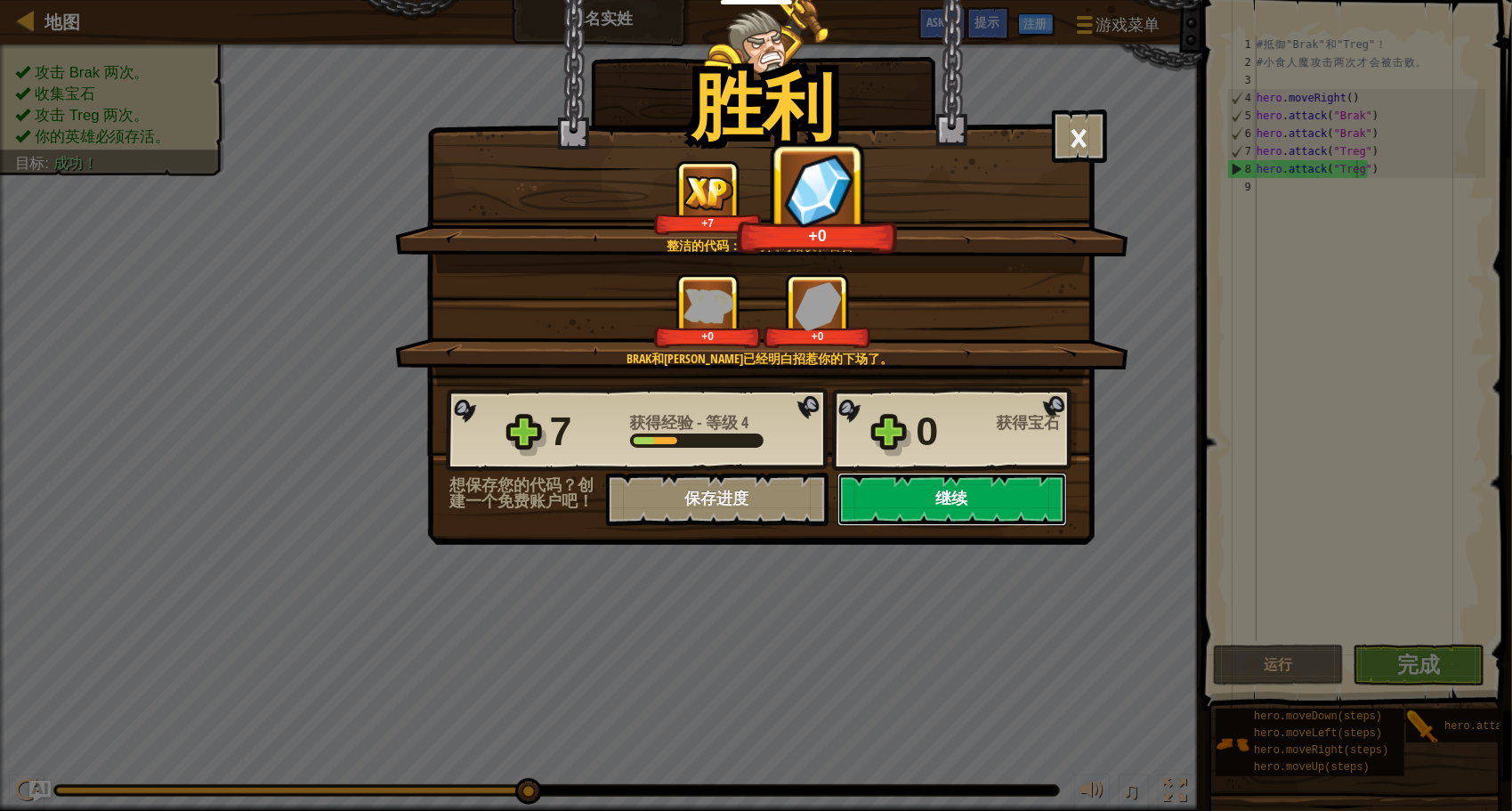
click at [935, 492] on button "继续" at bounding box center [952, 499] width 230 height 53
select select "zh-[PERSON_NAME]"
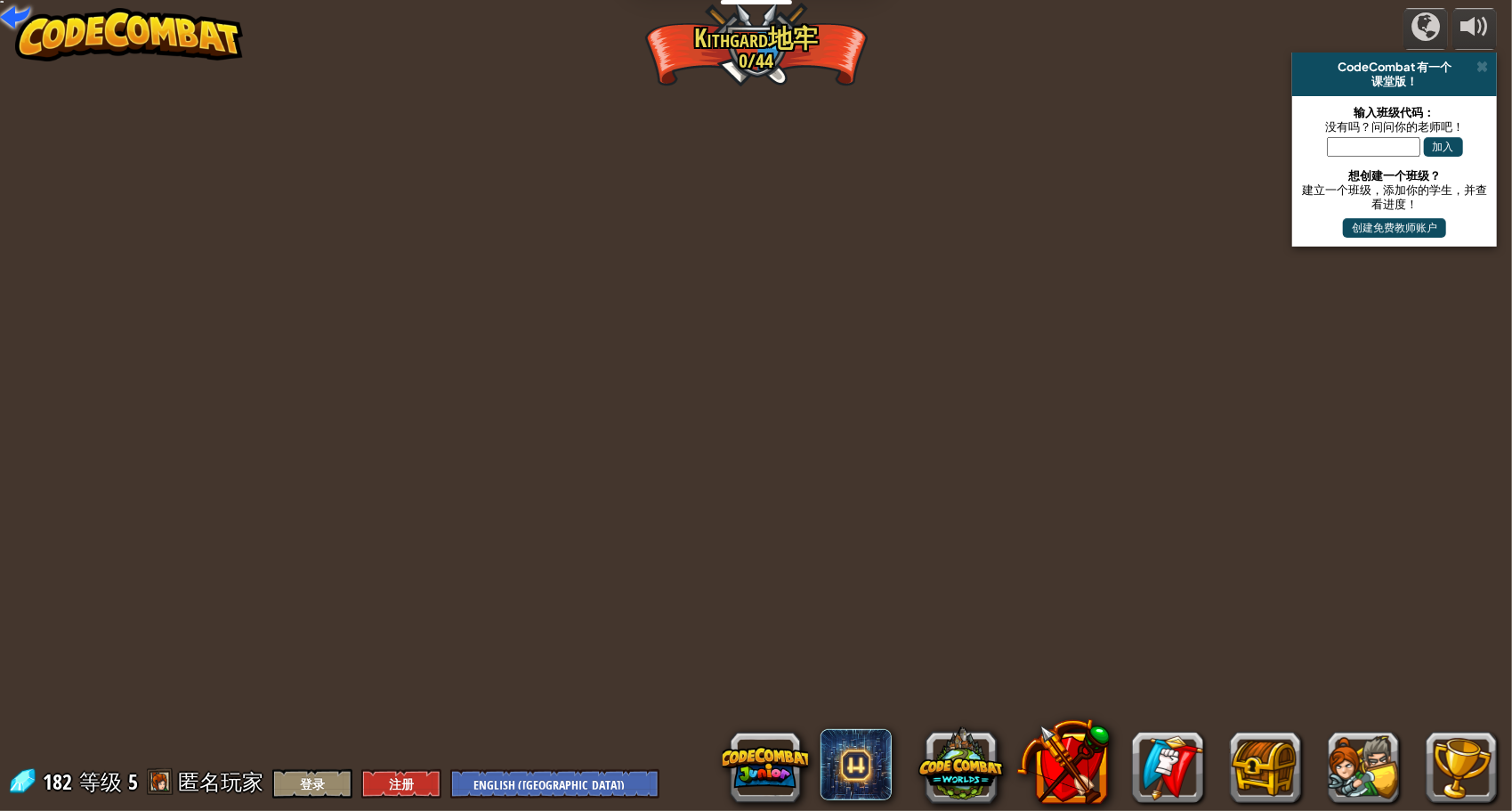
select select "zh-[PERSON_NAME]"
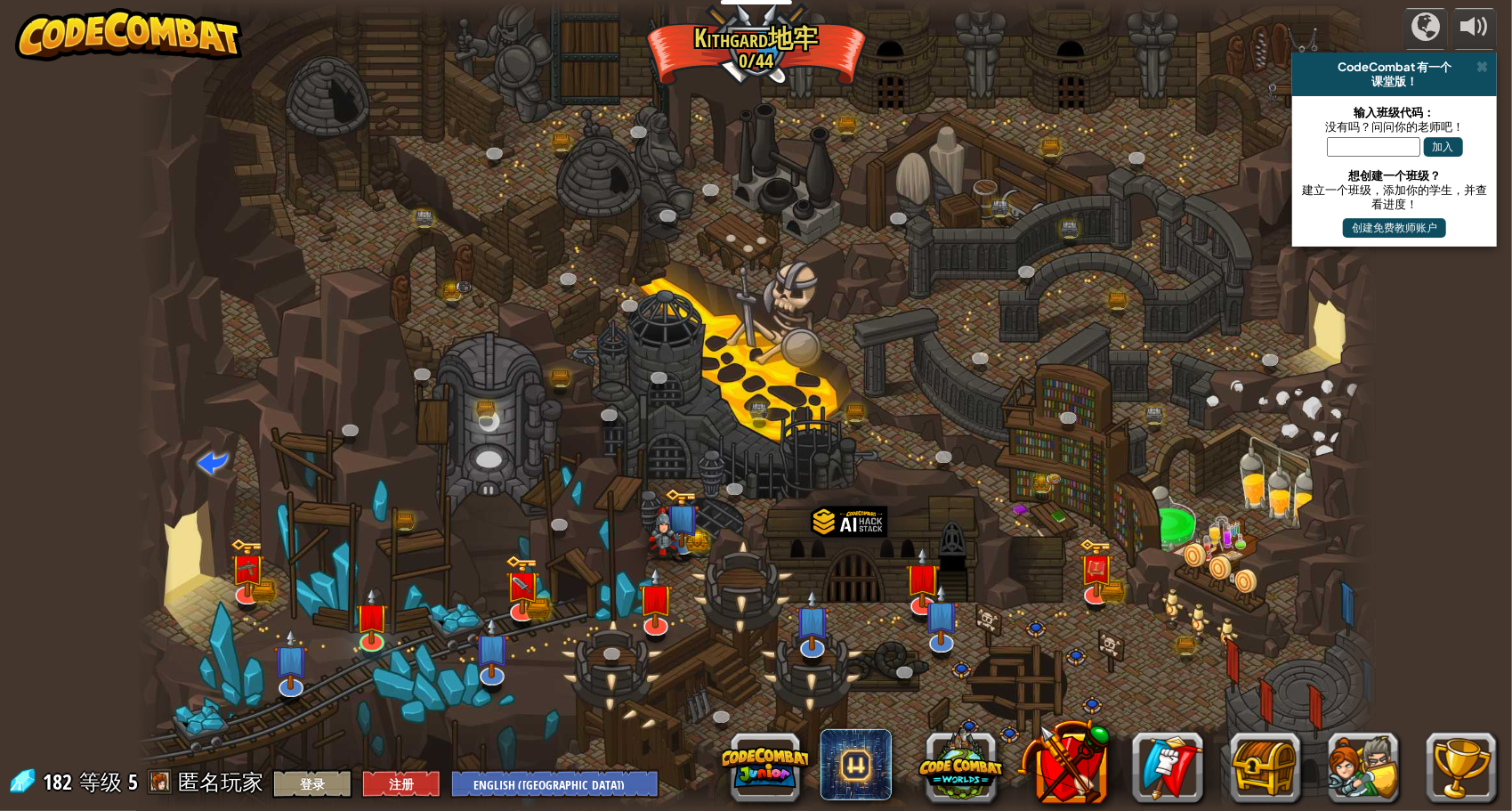
select select "zh-[PERSON_NAME]"
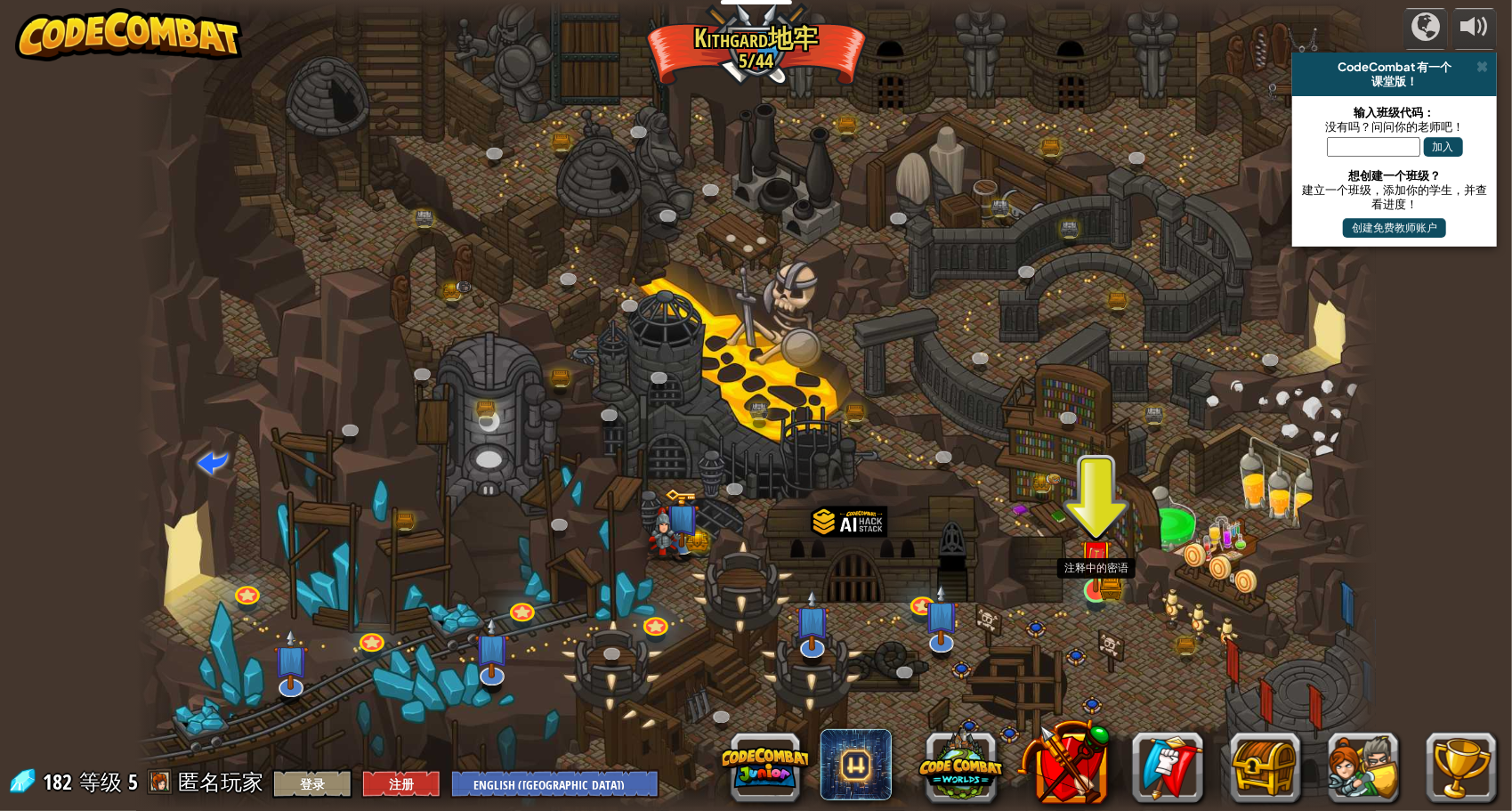
click at [1105, 567] on img at bounding box center [1096, 557] width 19 height 19
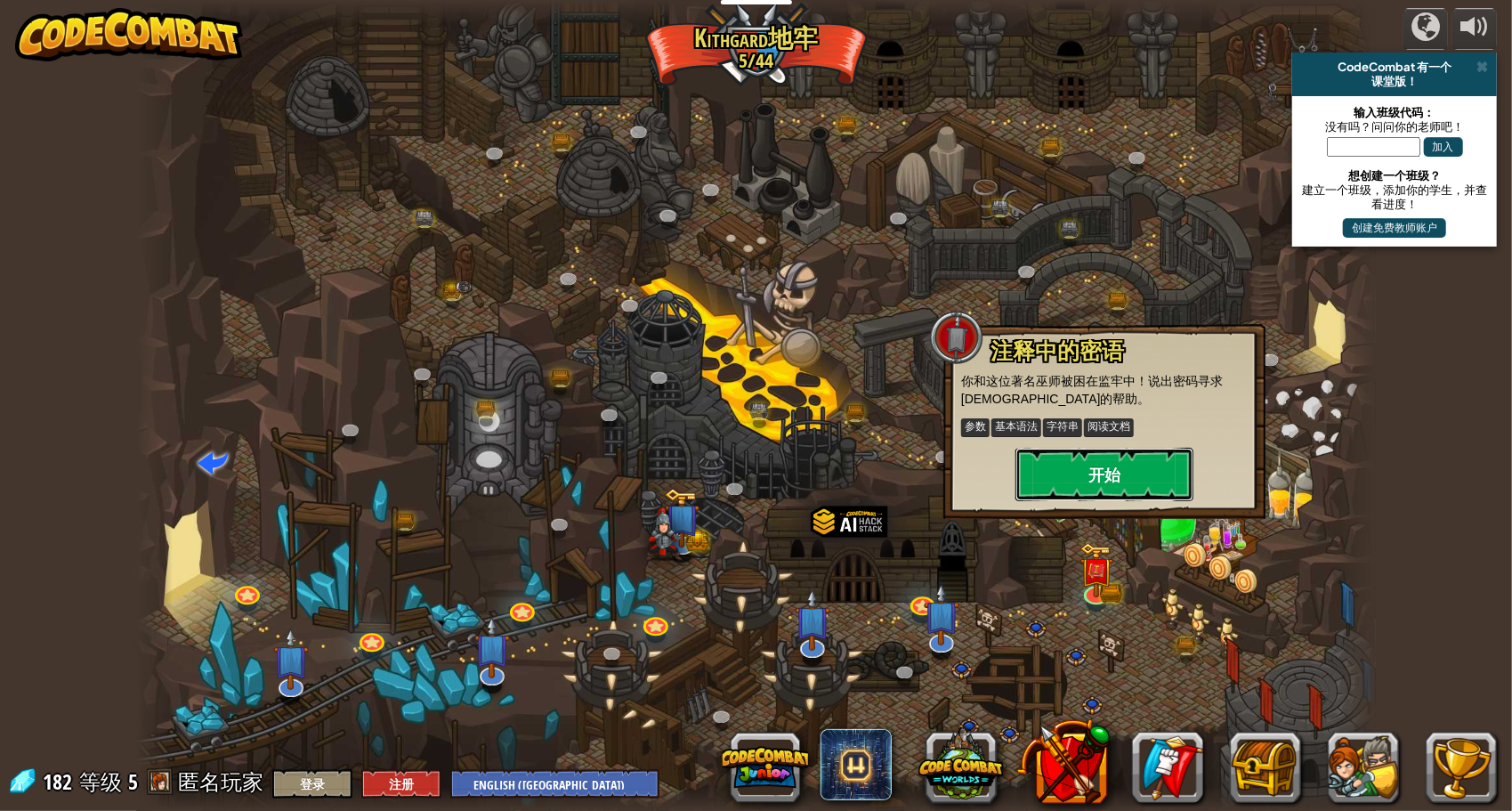
click at [1115, 482] on button "开始" at bounding box center [1105, 474] width 178 height 53
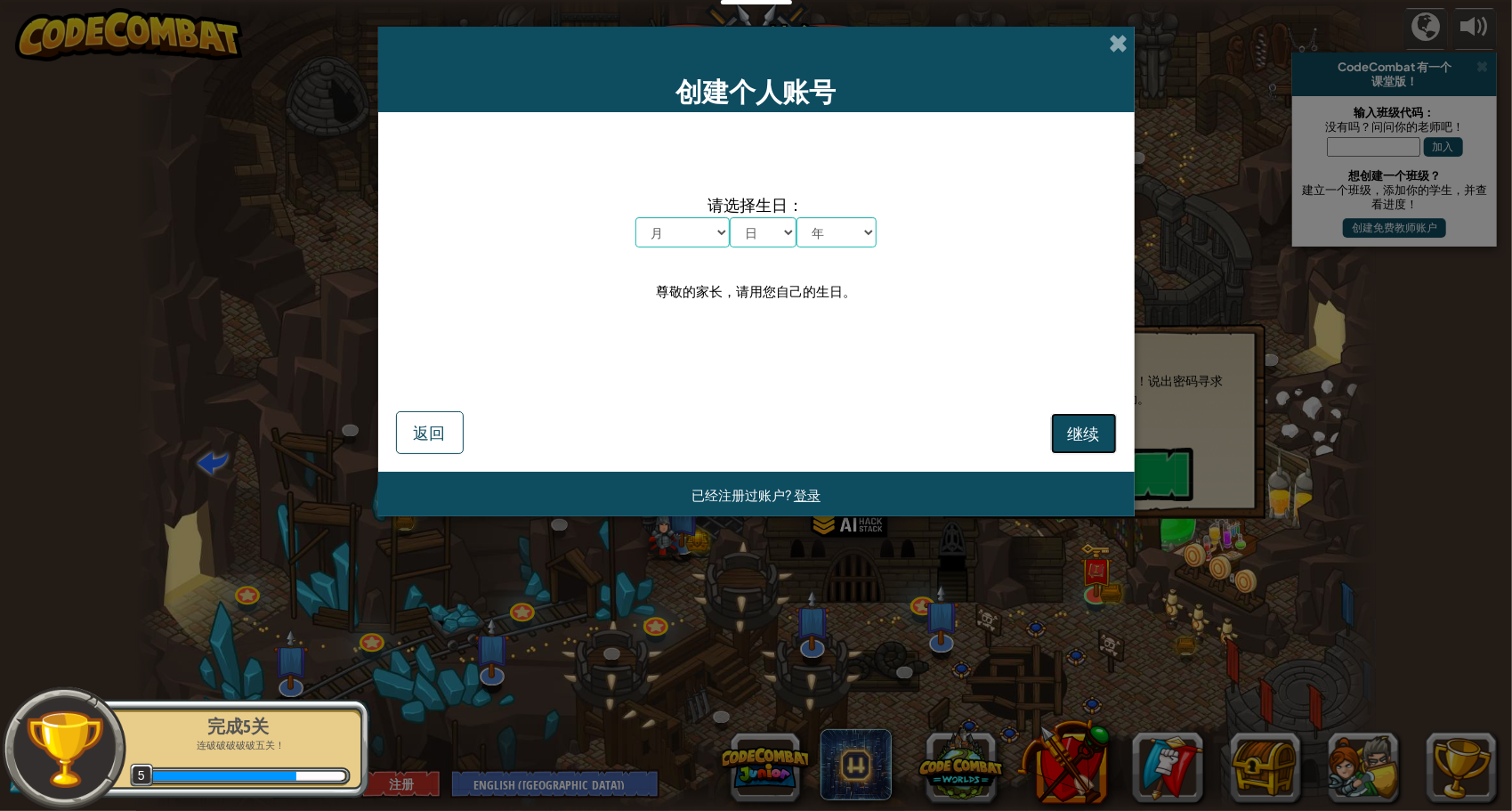
click at [1071, 420] on button "继续" at bounding box center [1085, 433] width 66 height 41
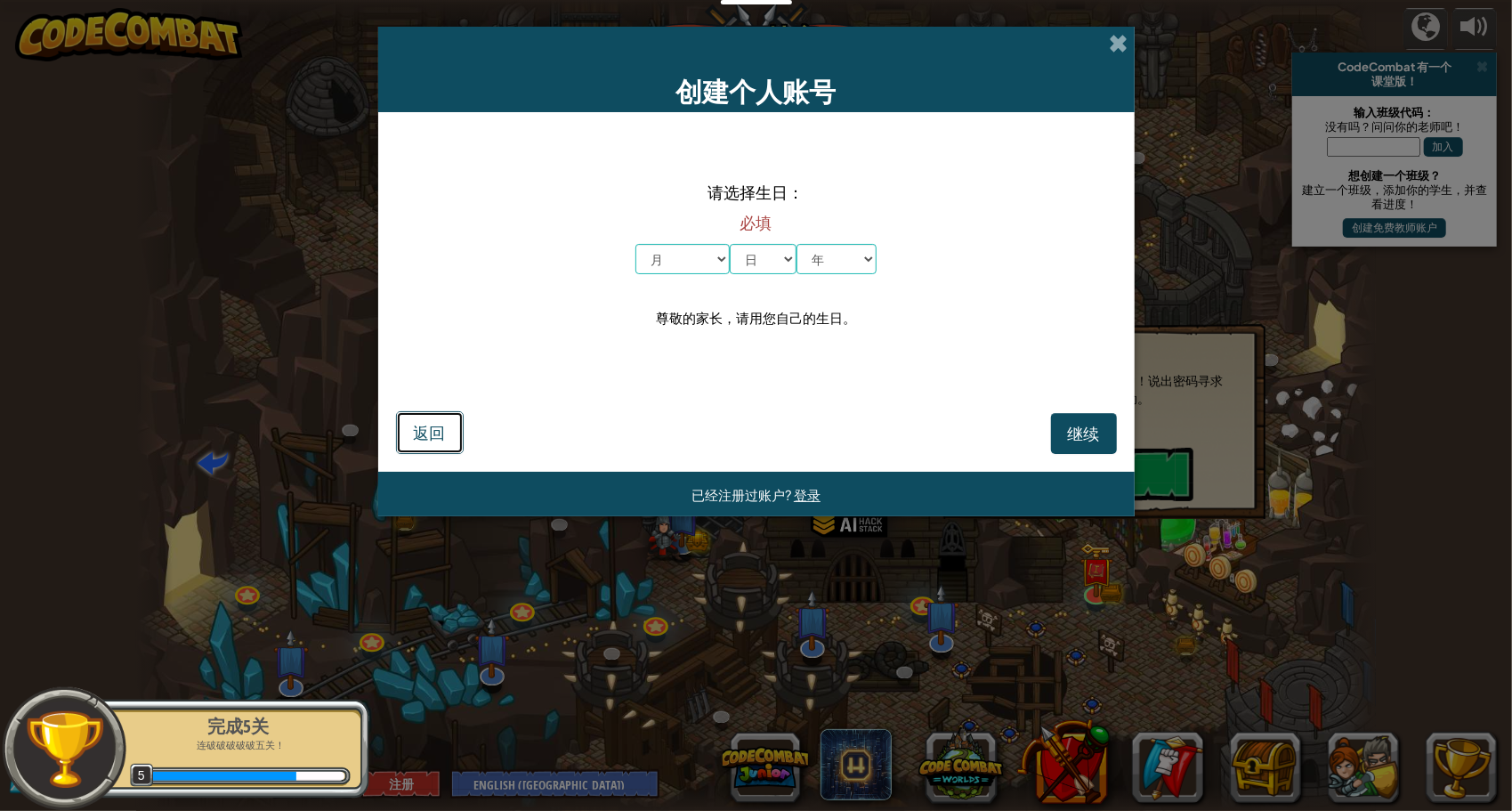
click at [449, 428] on button "返回" at bounding box center [430, 432] width 68 height 42
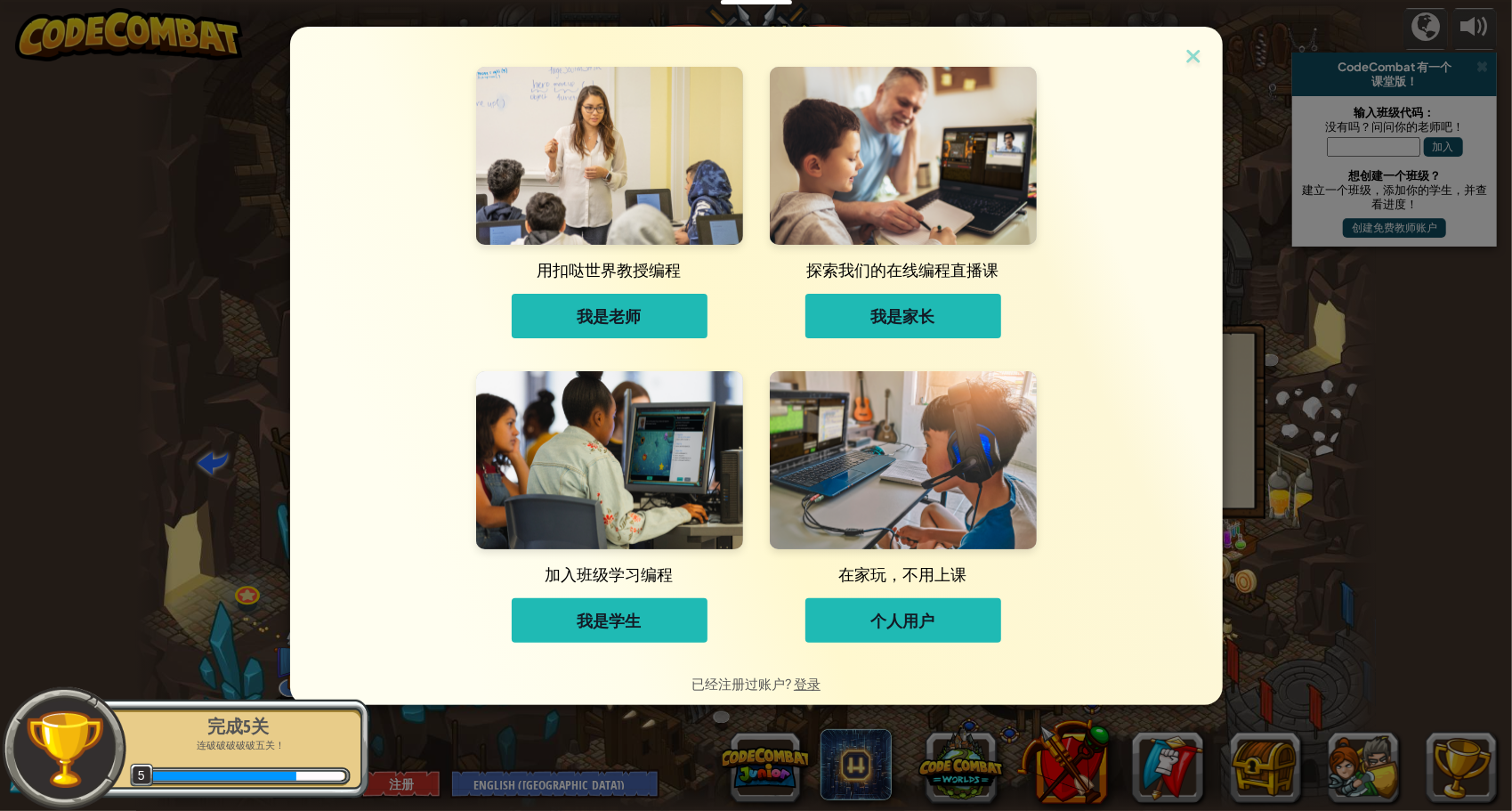
click at [895, 612] on span "个人用户" at bounding box center [904, 620] width 64 height 21
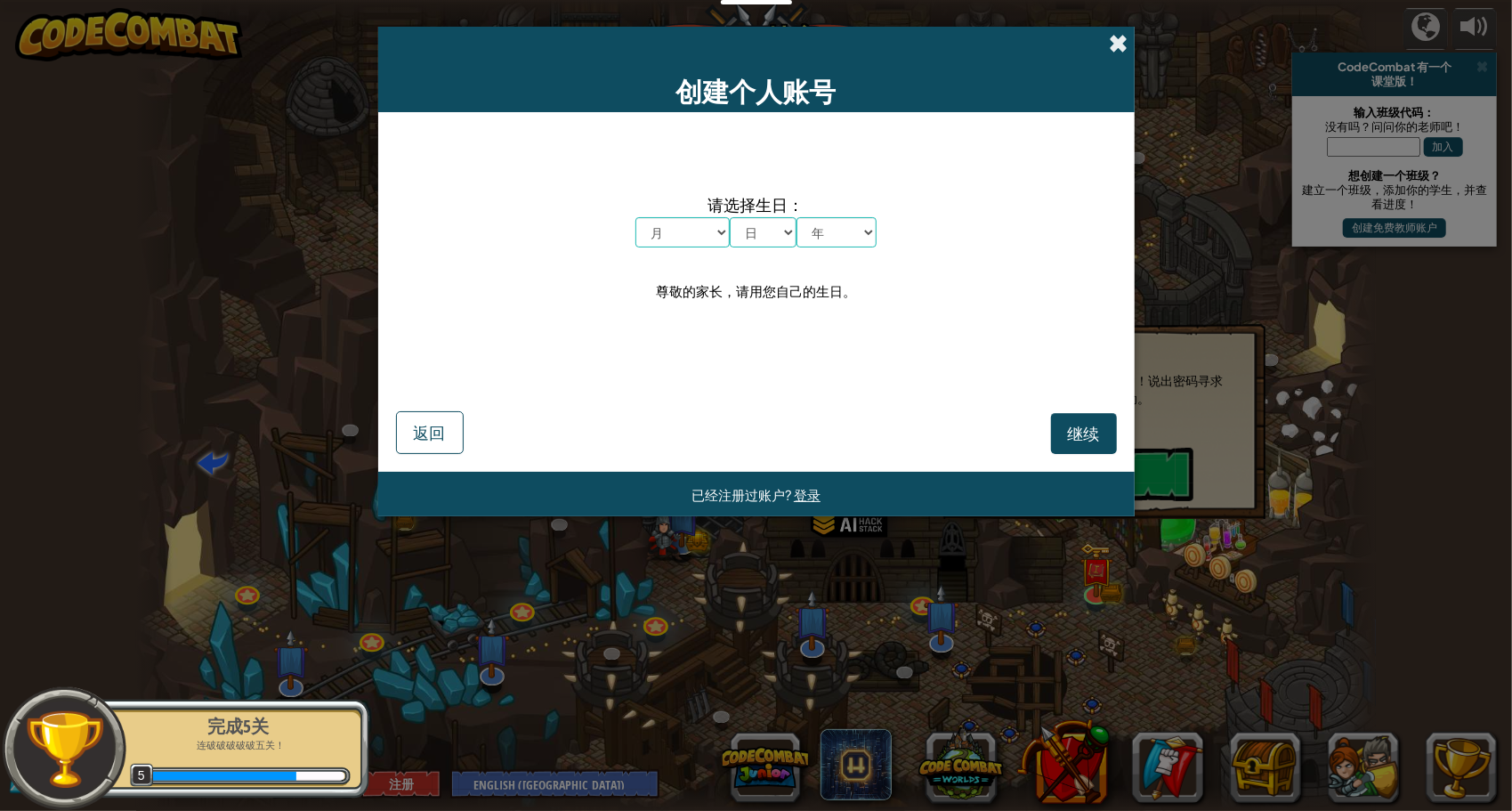
click at [1122, 43] on span at bounding box center [1120, 43] width 18 height 18
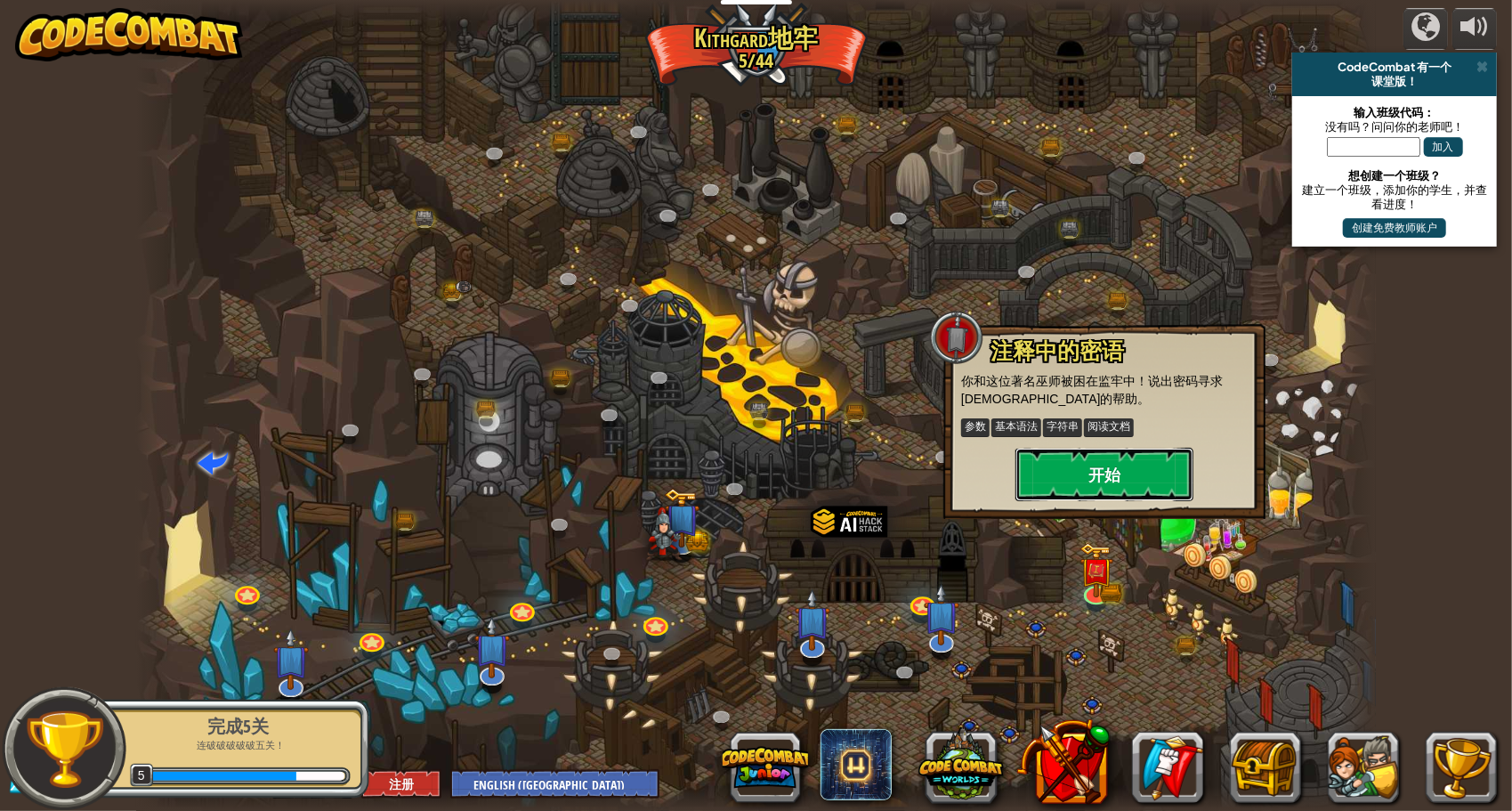
click at [1076, 474] on button "开始" at bounding box center [1105, 474] width 178 height 53
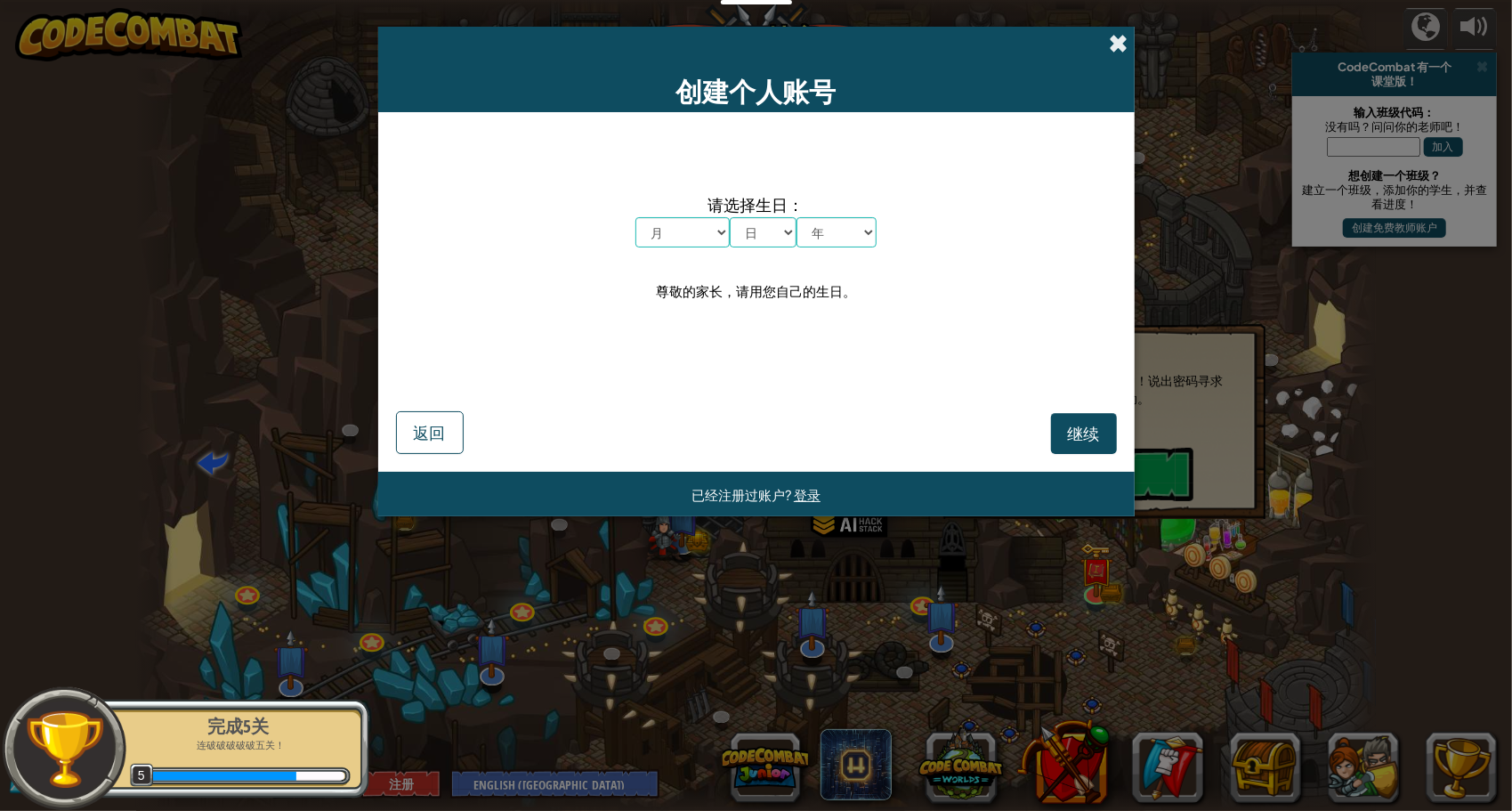
click at [1125, 37] on span at bounding box center [1120, 43] width 18 height 18
